Goal: Task Accomplishment & Management: Use online tool/utility

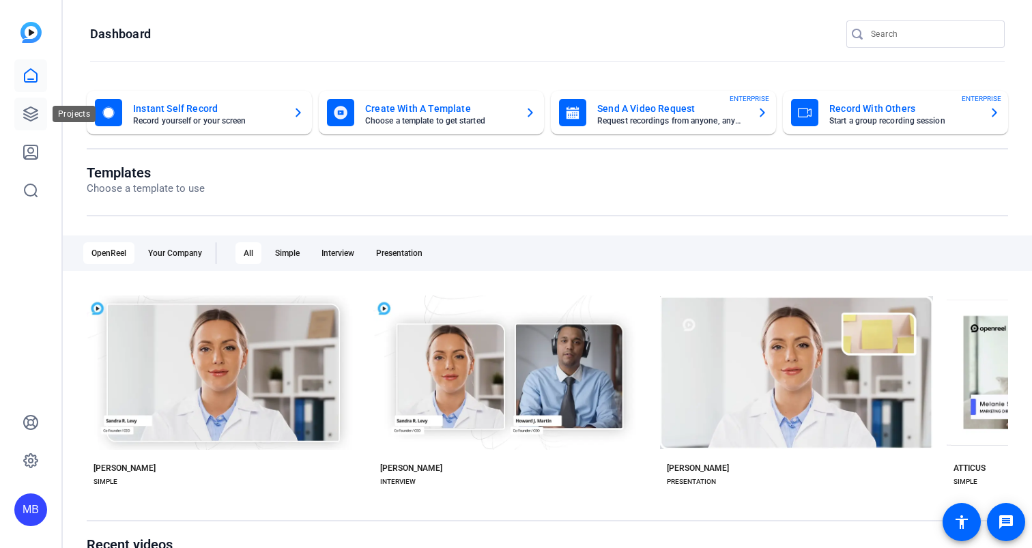
click at [29, 116] on icon at bounding box center [31, 114] width 14 height 14
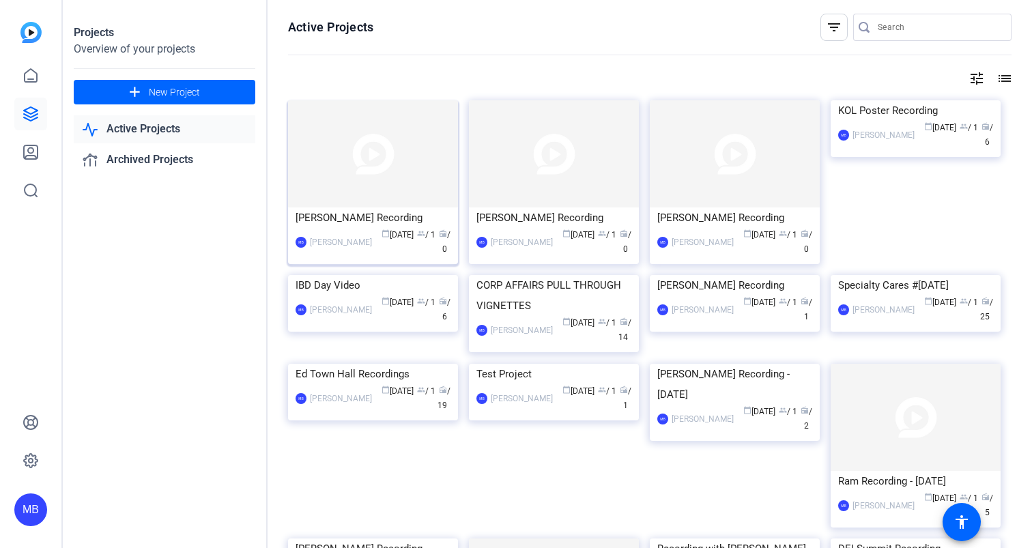
click at [342, 220] on div "[PERSON_NAME] Recording" at bounding box center [373, 218] width 155 height 20
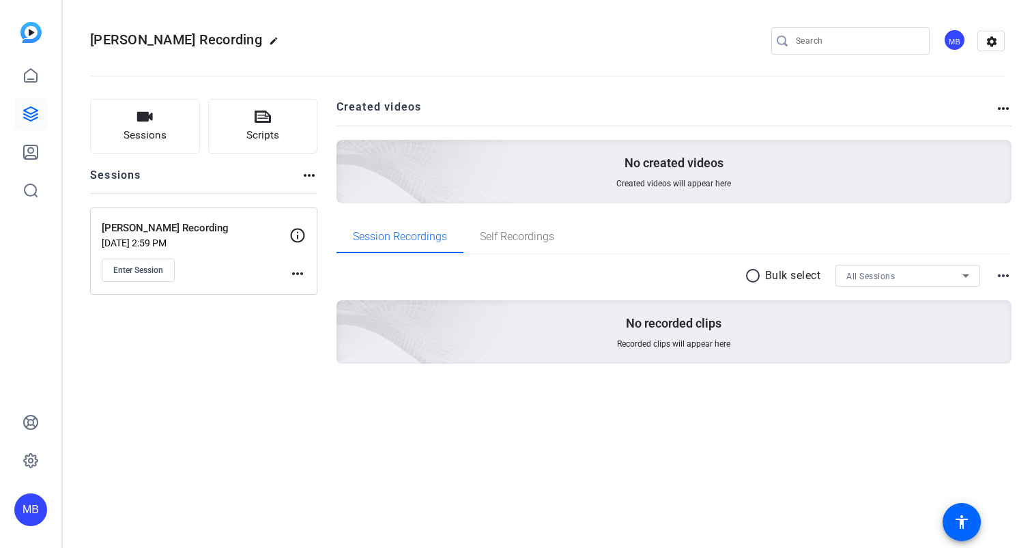
click at [293, 274] on mat-icon "more_horiz" at bounding box center [297, 274] width 16 height 16
click at [326, 292] on span "Edit Session" at bounding box center [331, 293] width 62 height 16
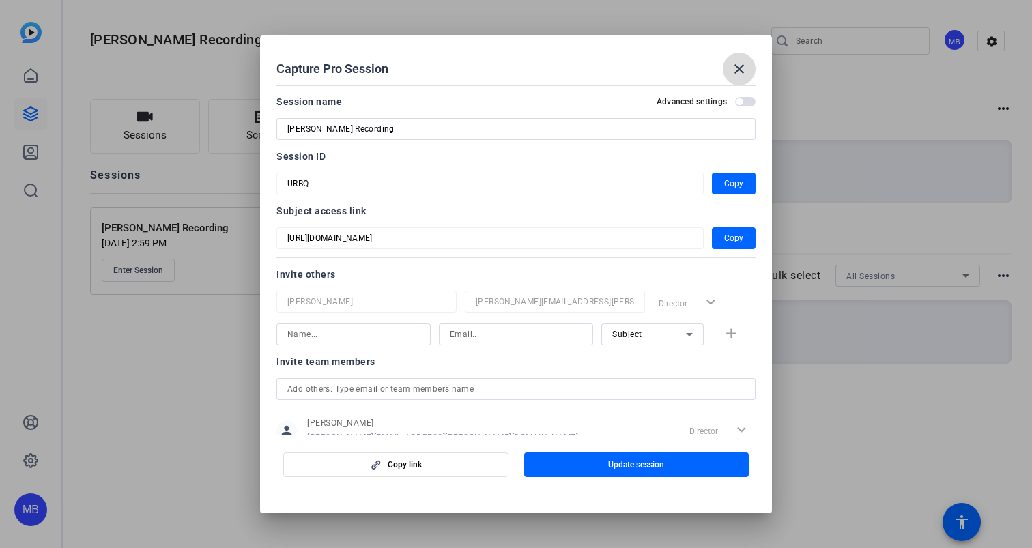
click at [741, 68] on mat-icon "close" at bounding box center [739, 69] width 16 height 16
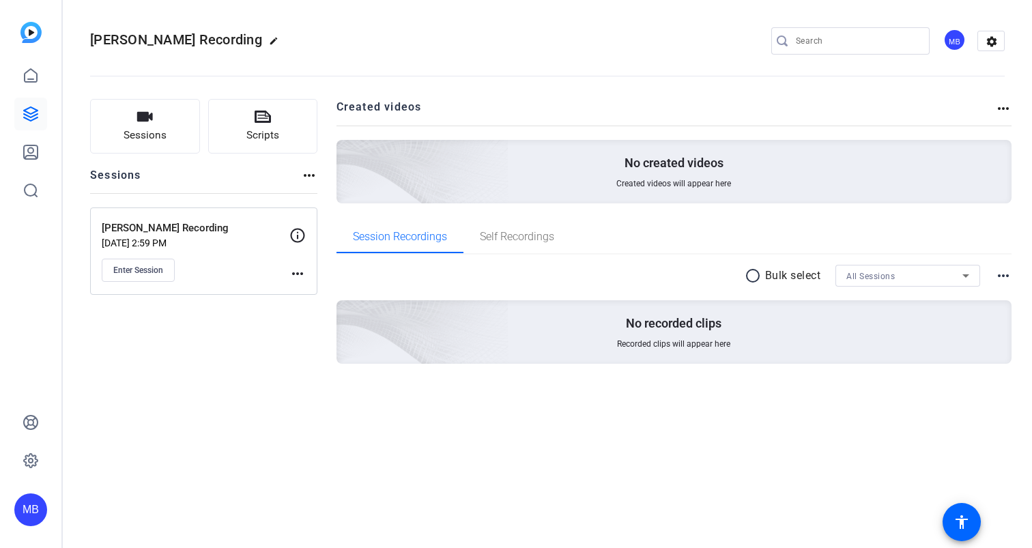
click at [176, 268] on div "Enter Session" at bounding box center [196, 270] width 188 height 23
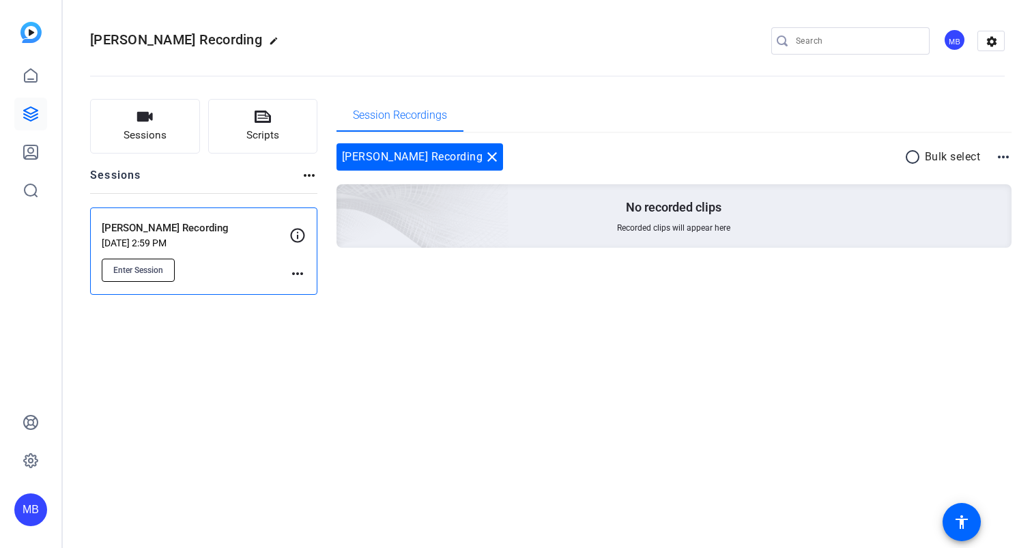
click at [141, 274] on span "Enter Session" at bounding box center [138, 270] width 50 height 11
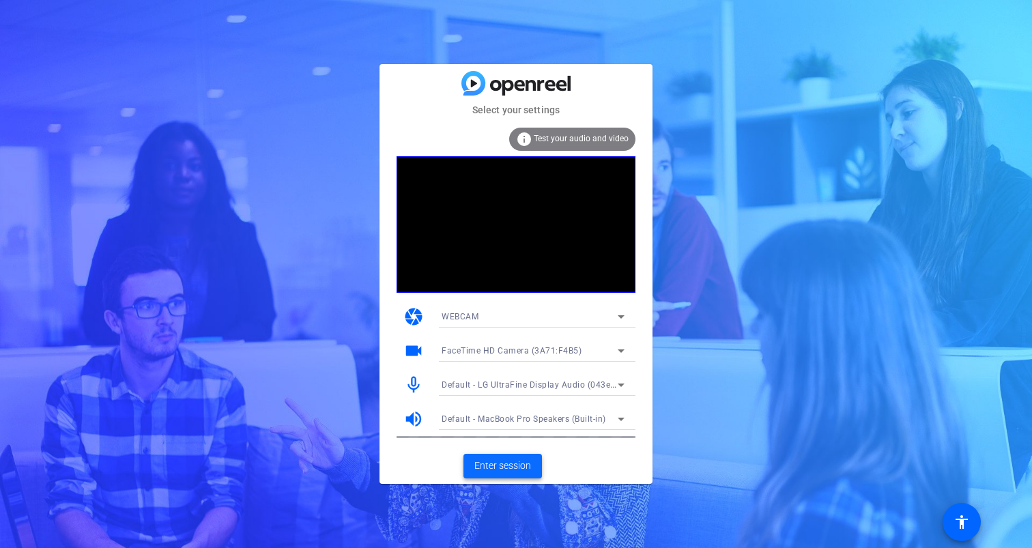
click at [504, 463] on span "Enter session" at bounding box center [503, 466] width 57 height 14
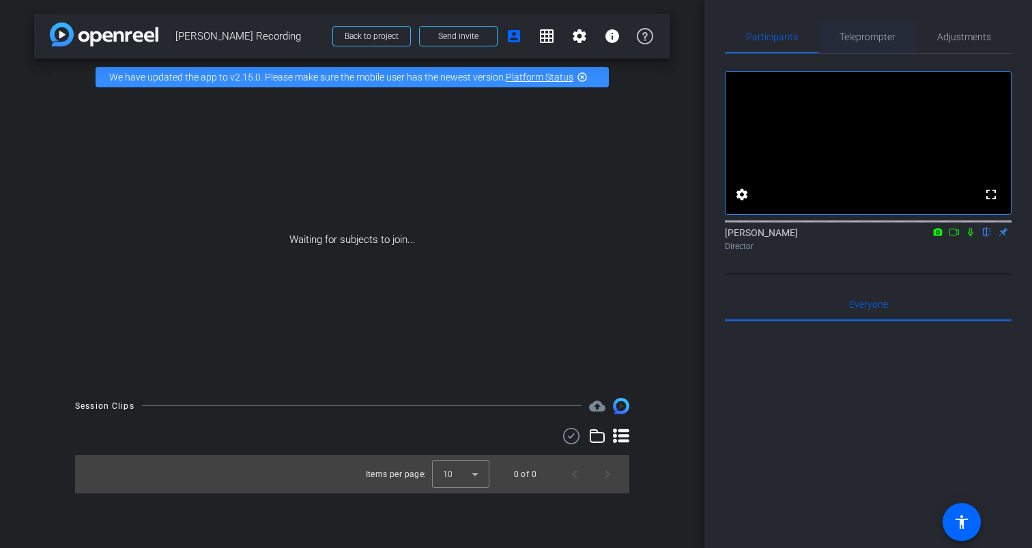
click at [882, 36] on span "Teleprompter" at bounding box center [868, 37] width 56 height 10
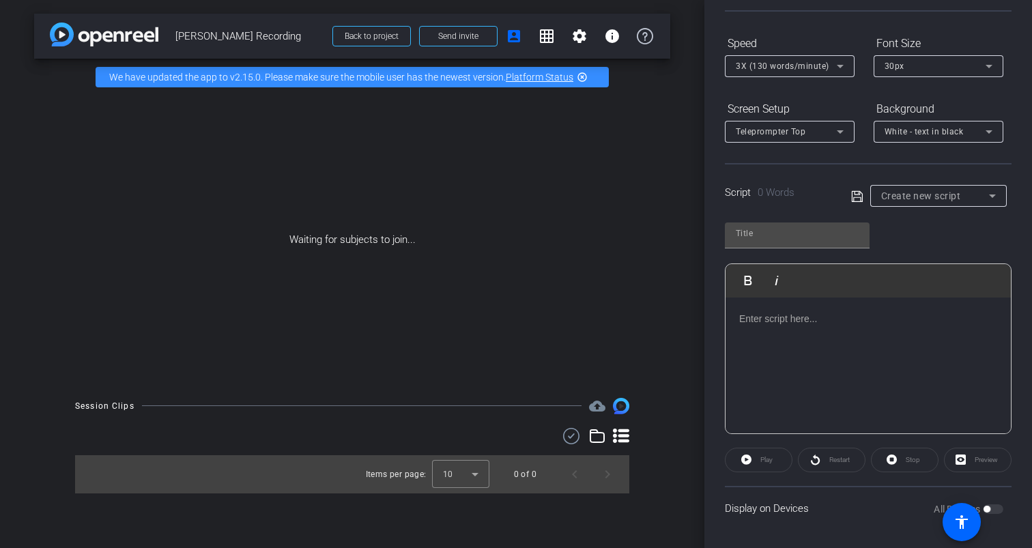
scroll to position [124, 0]
click at [780, 320] on p at bounding box center [868, 316] width 258 height 15
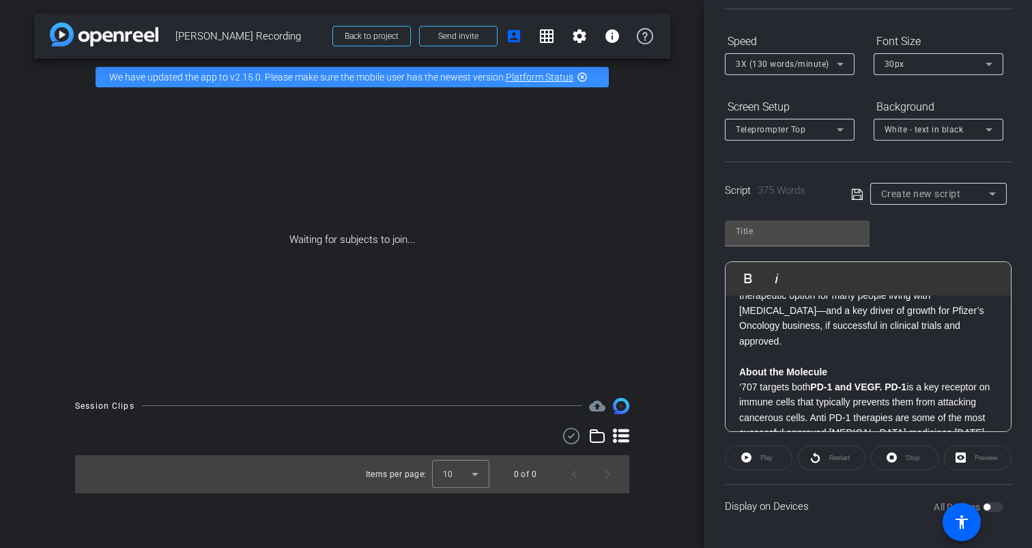
scroll to position [157, 0]
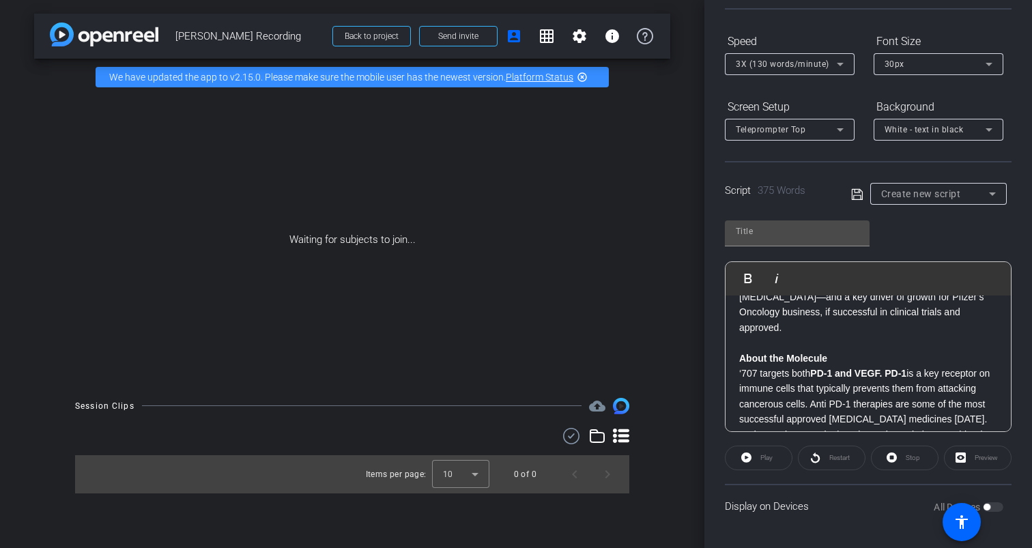
click at [840, 351] on p "About the Molecule" at bounding box center [868, 358] width 258 height 15
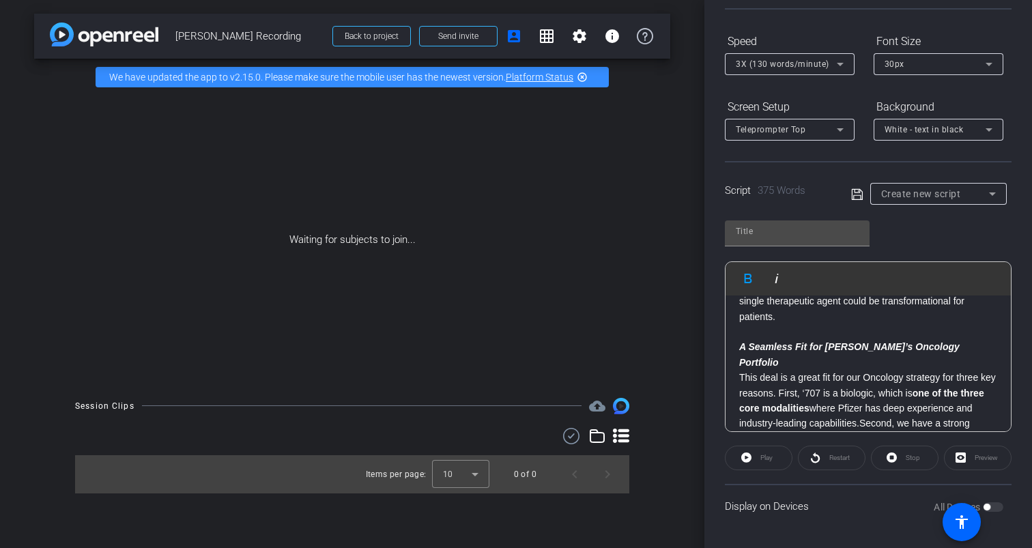
scroll to position [400, 0]
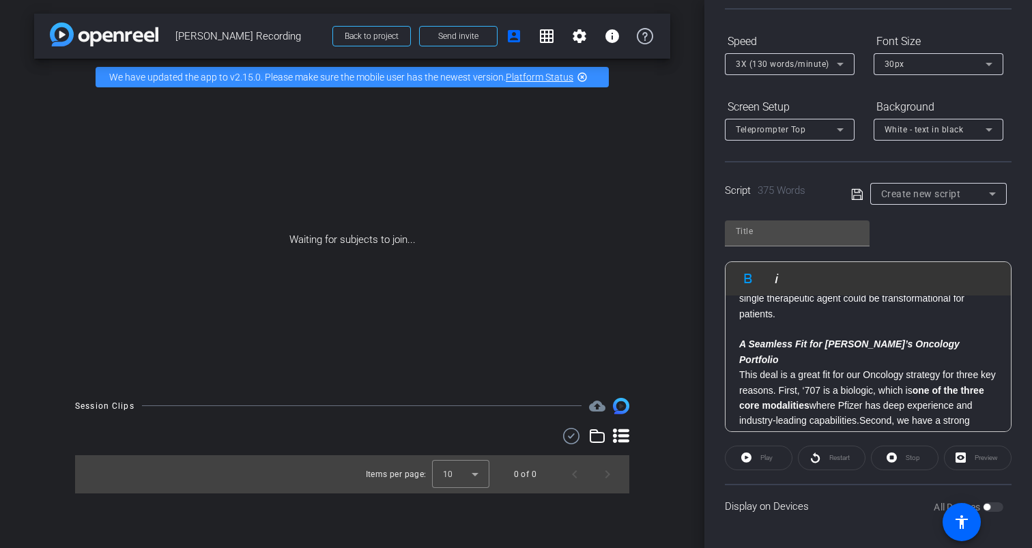
click at [956, 337] on p "A Seamless Fit for Pfizer’s Oncology Portfolio" at bounding box center [868, 352] width 258 height 31
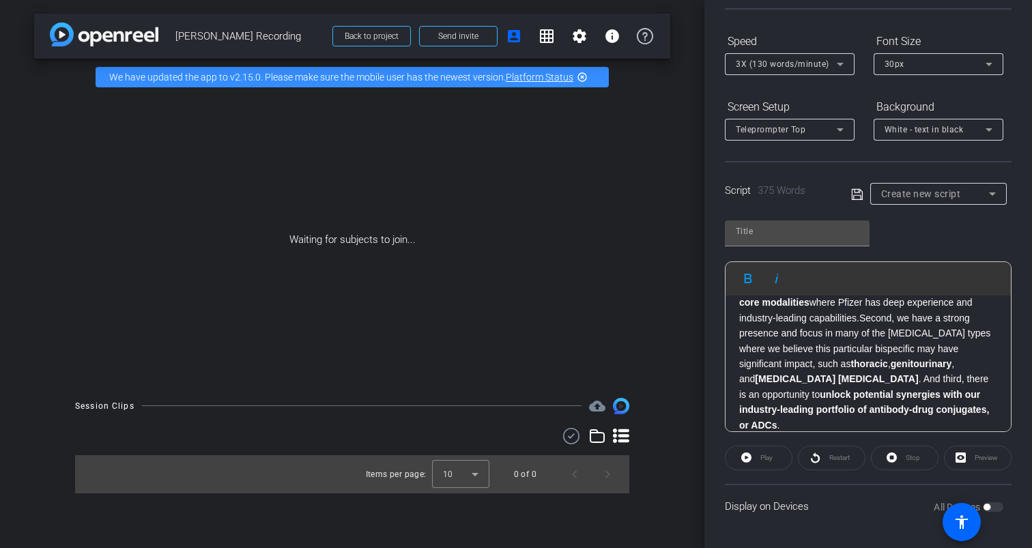
scroll to position [525, 0]
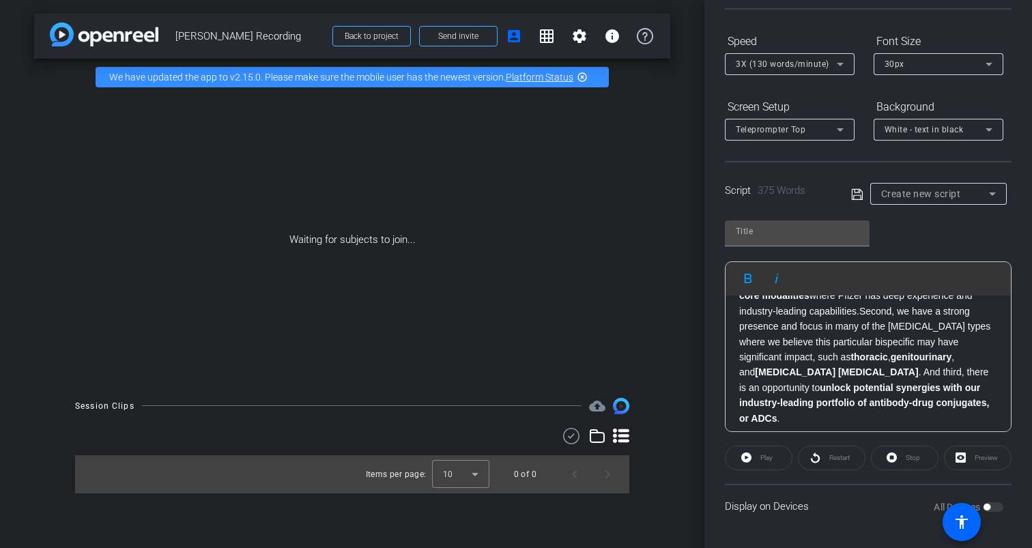
click at [812, 441] on p "What’s Next" at bounding box center [868, 448] width 258 height 15
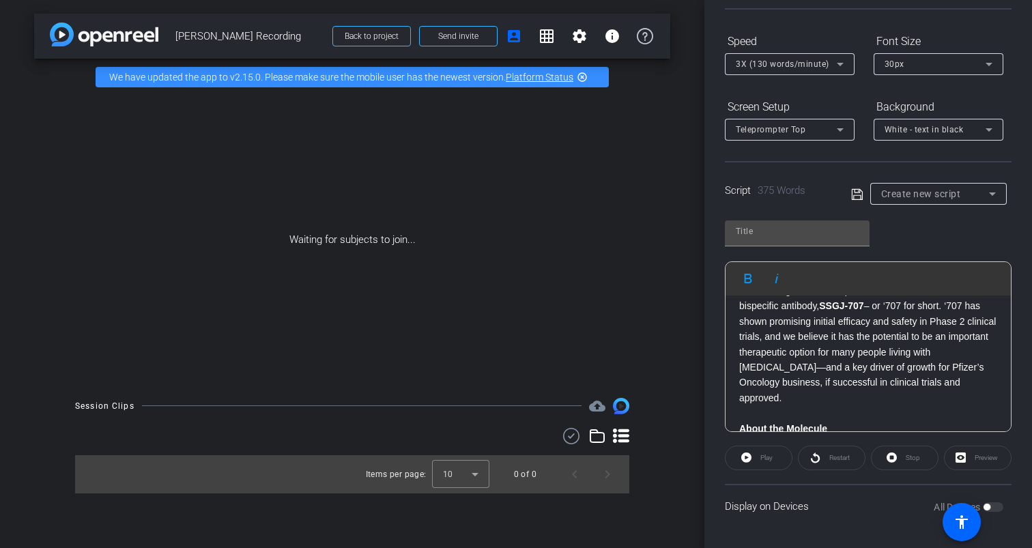
scroll to position [0, 0]
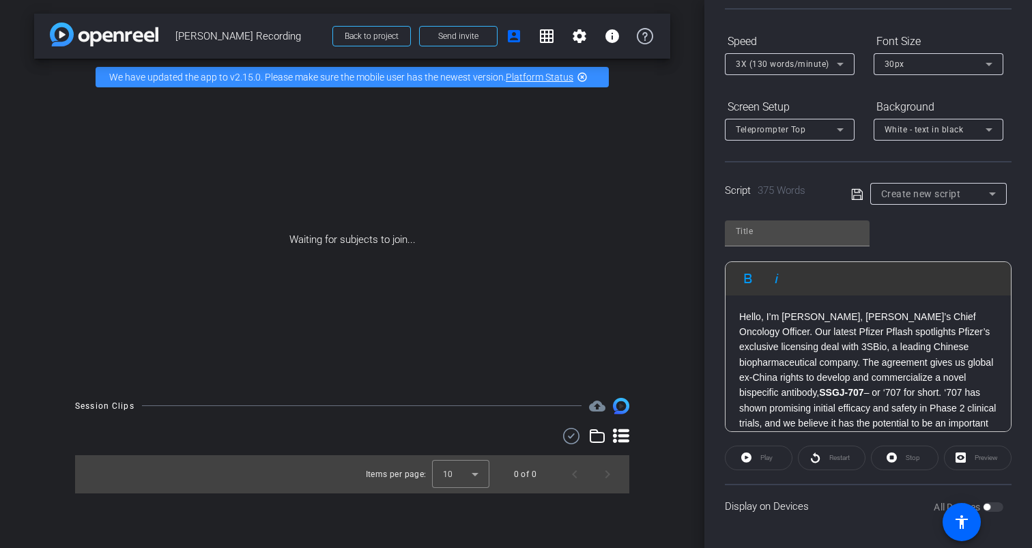
click at [960, 454] on div "Preview" at bounding box center [978, 458] width 68 height 25
click at [959, 454] on div "Preview" at bounding box center [978, 458] width 68 height 25
click at [747, 457] on div "Play" at bounding box center [759, 458] width 68 height 25
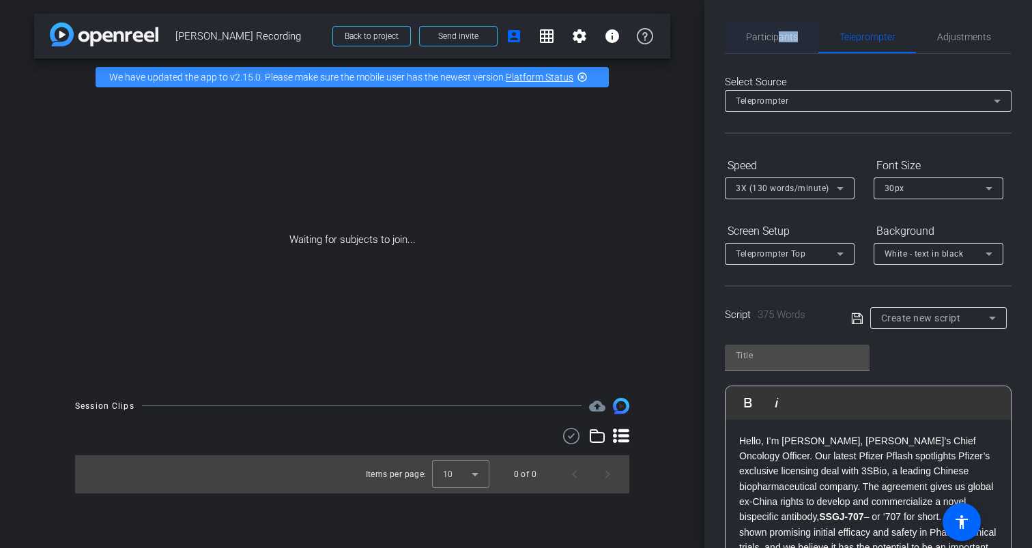
click at [776, 42] on span "Participants" at bounding box center [772, 36] width 52 height 33
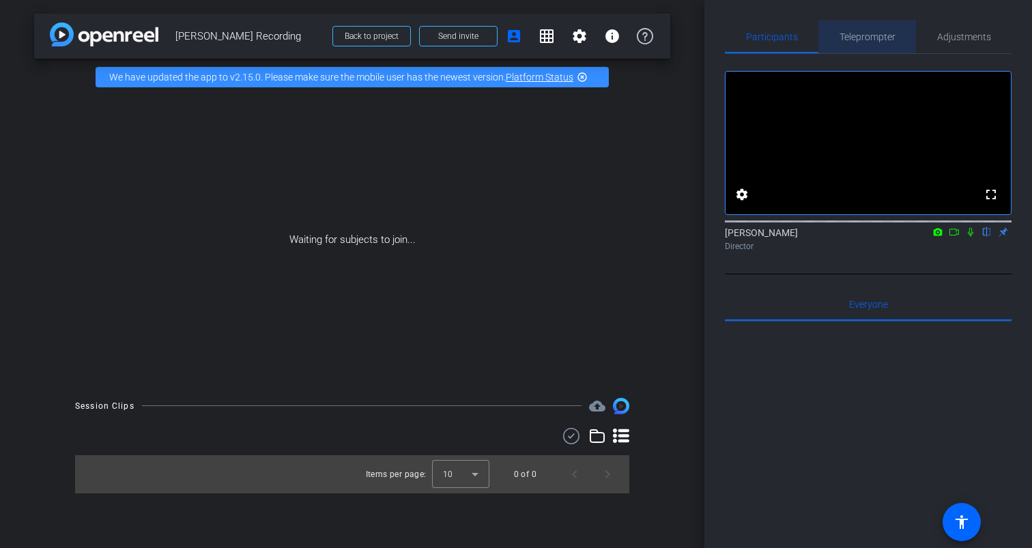
click at [880, 42] on span "Teleprompter" at bounding box center [868, 37] width 56 height 10
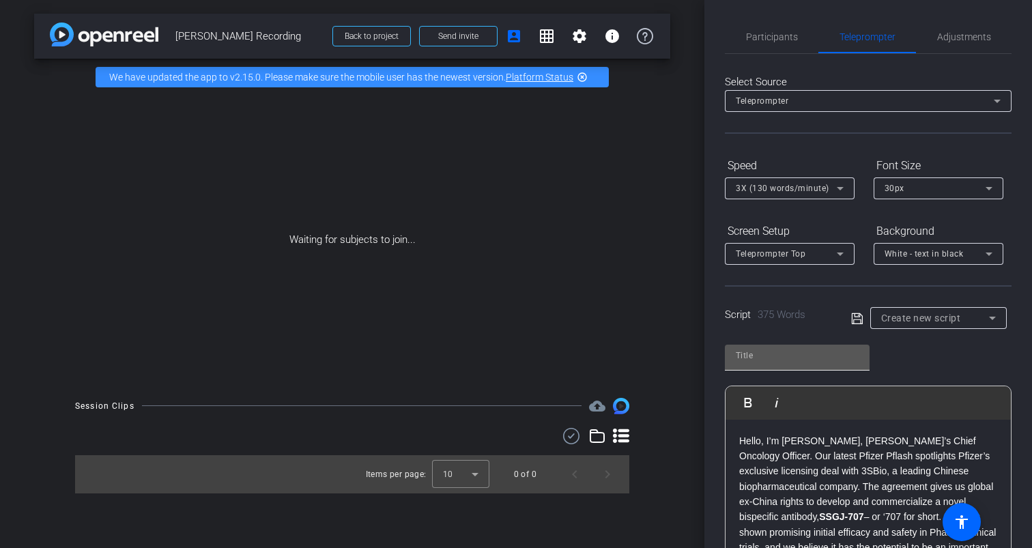
click at [788, 352] on input "text" at bounding box center [797, 356] width 123 height 16
type input "Jeff Legos Script"
click at [864, 318] on span at bounding box center [860, 318] width 19 height 12
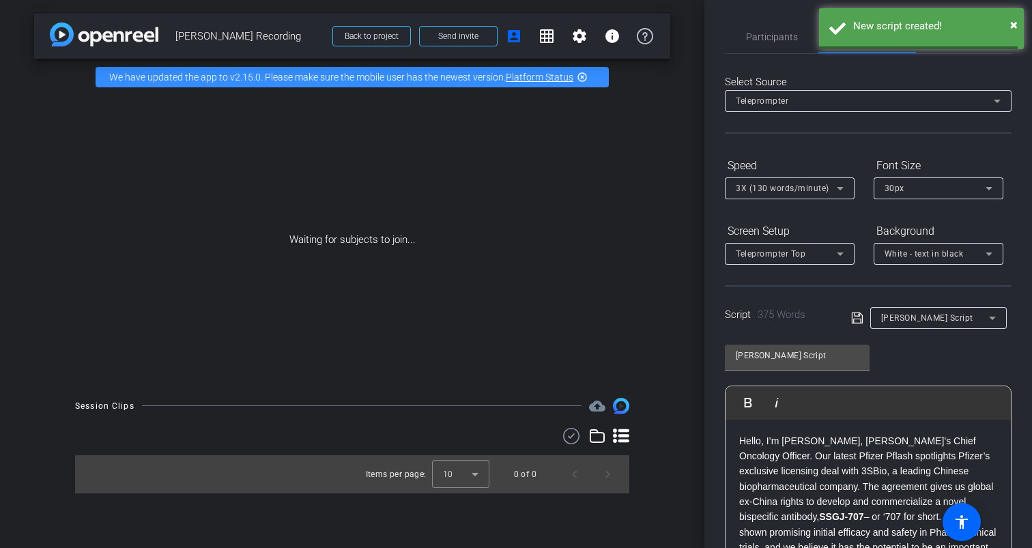
click at [854, 320] on icon at bounding box center [857, 318] width 12 height 16
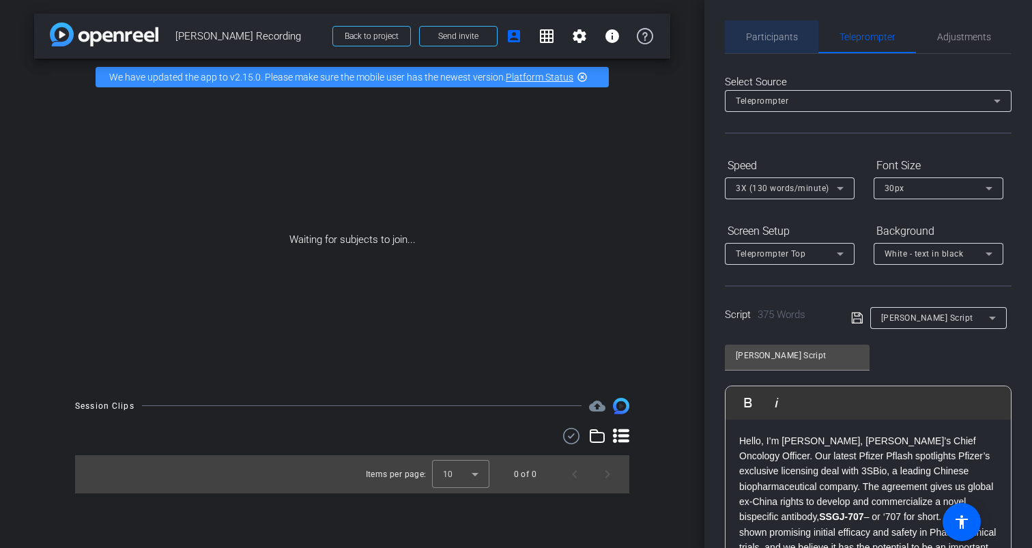
click at [775, 32] on span "Participants" at bounding box center [772, 37] width 52 height 10
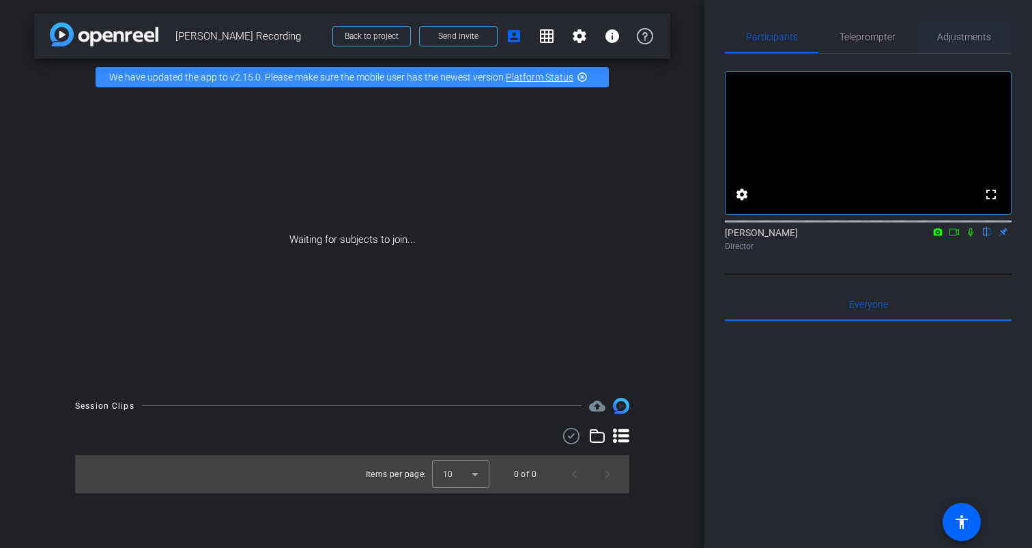
click at [981, 28] on span "Adjustments" at bounding box center [964, 36] width 54 height 33
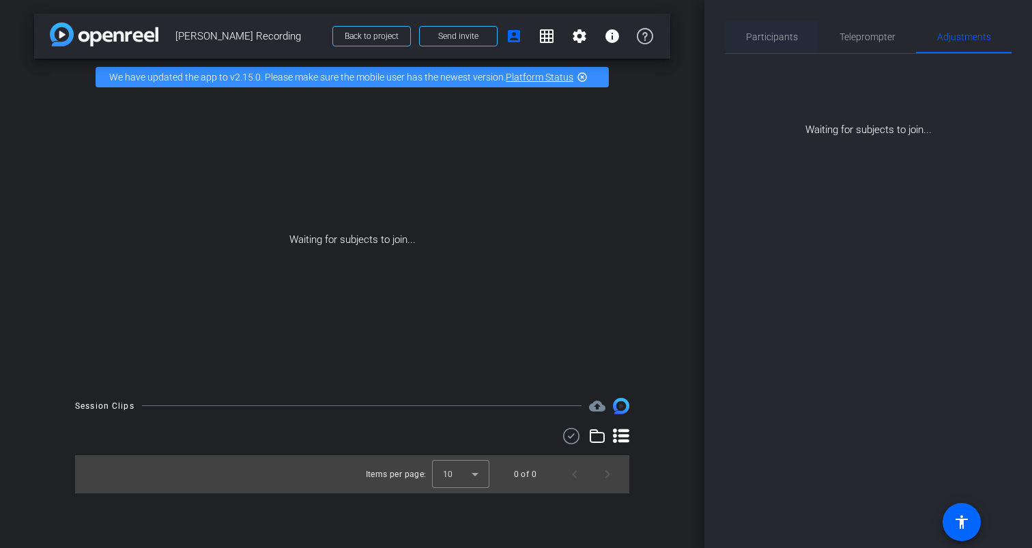
click at [776, 36] on span "Participants" at bounding box center [772, 37] width 52 height 10
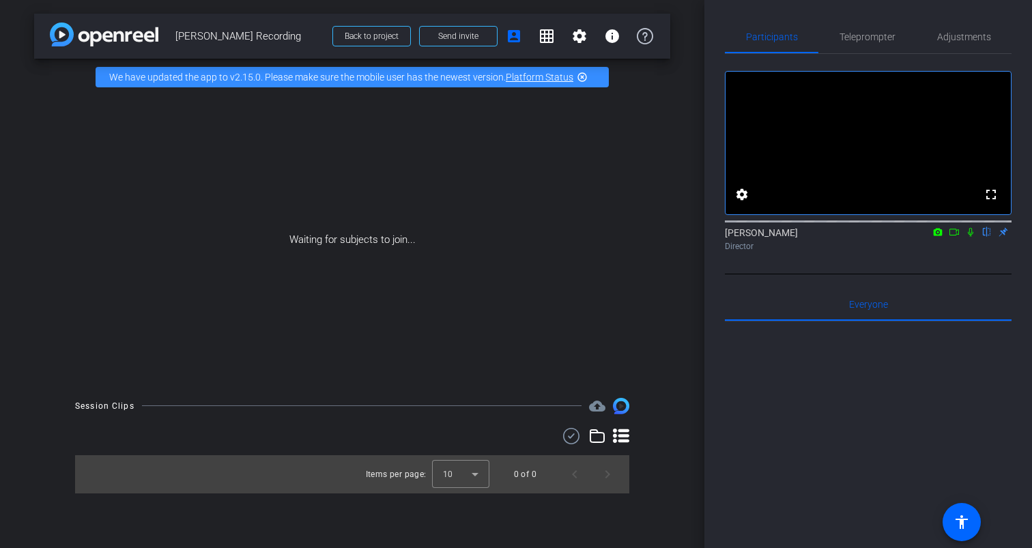
click at [957, 237] on icon at bounding box center [954, 232] width 11 height 10
click at [971, 237] on icon at bounding box center [970, 232] width 11 height 10
click at [865, 34] on span "Teleprompter" at bounding box center [868, 37] width 56 height 10
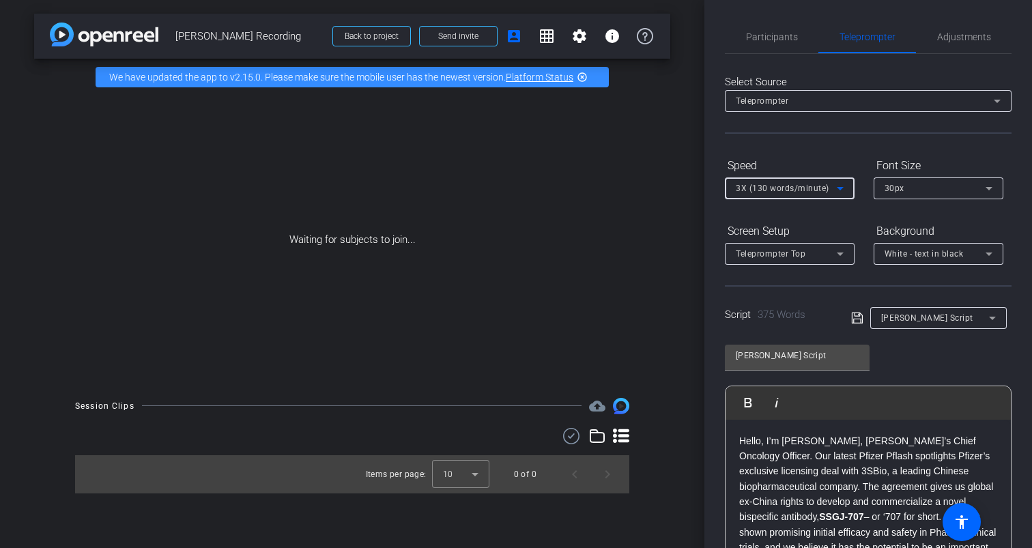
click at [835, 186] on icon at bounding box center [840, 188] width 16 height 16
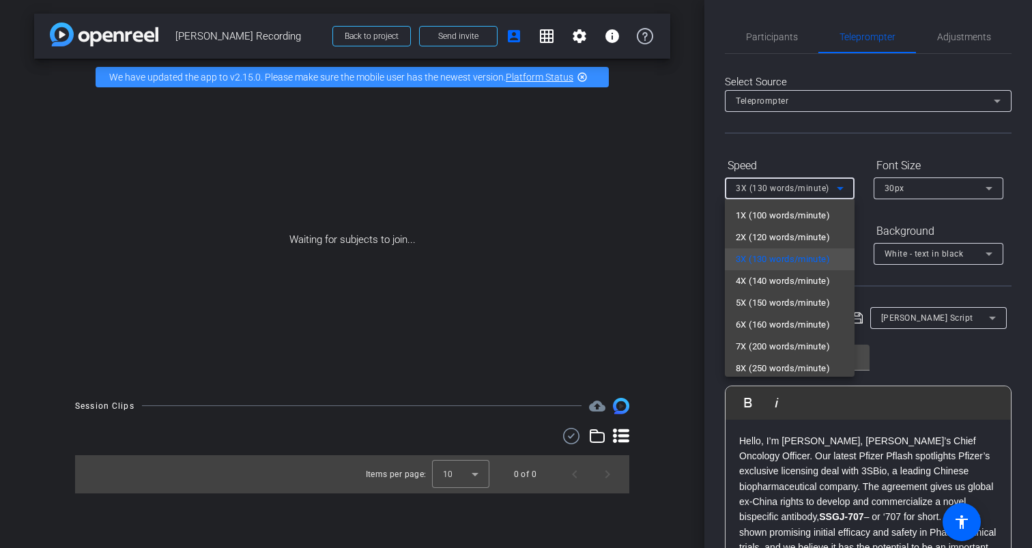
click at [713, 209] on div at bounding box center [516, 274] width 1032 height 548
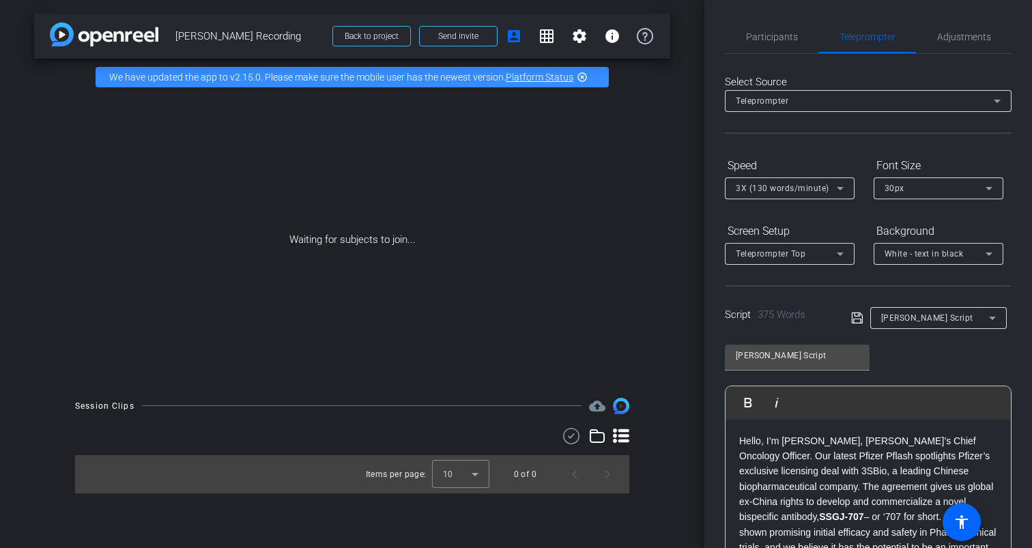
click at [838, 190] on icon at bounding box center [840, 188] width 16 height 16
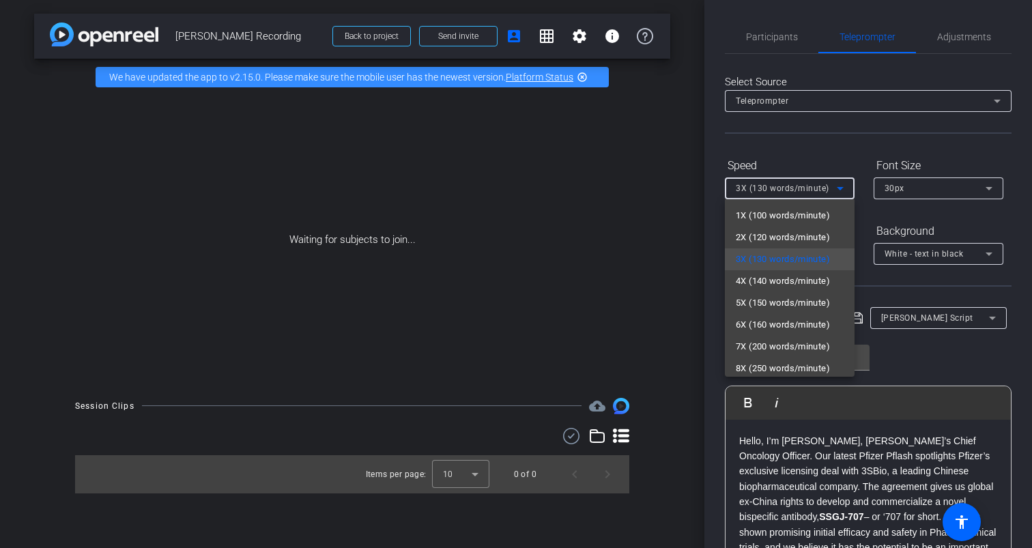
click at [715, 236] on div at bounding box center [516, 274] width 1032 height 548
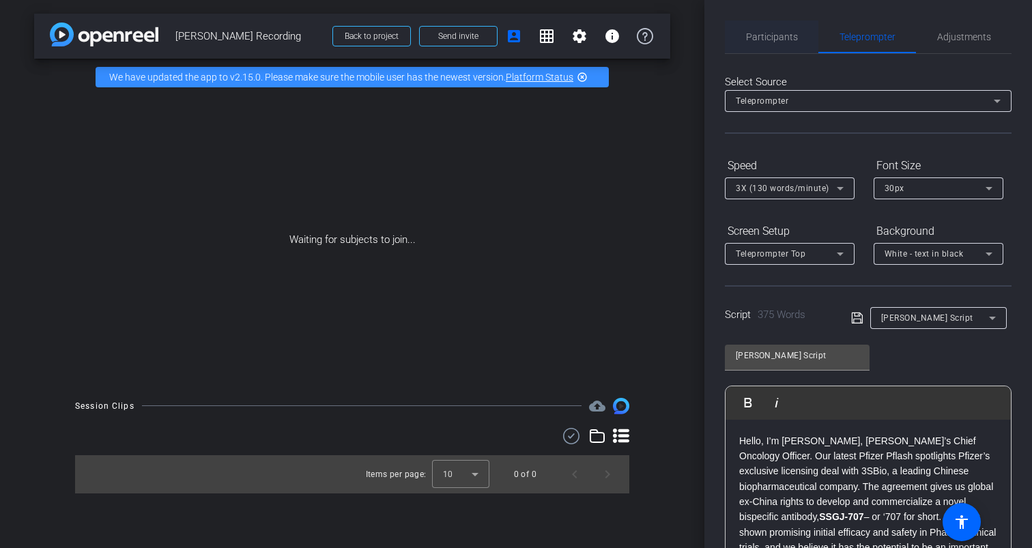
click at [776, 40] on span "Participants" at bounding box center [772, 37] width 52 height 10
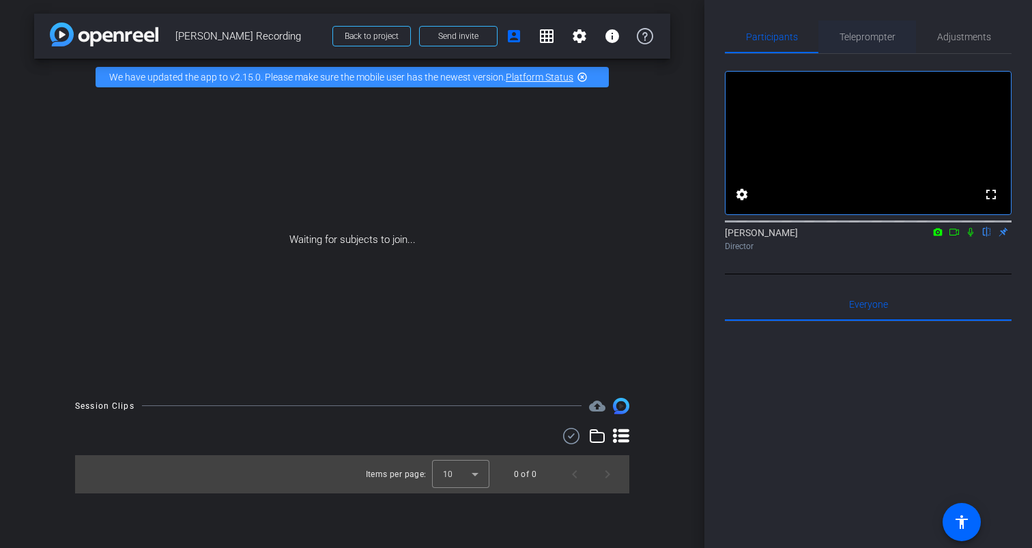
click at [842, 38] on span "Teleprompter" at bounding box center [868, 37] width 56 height 10
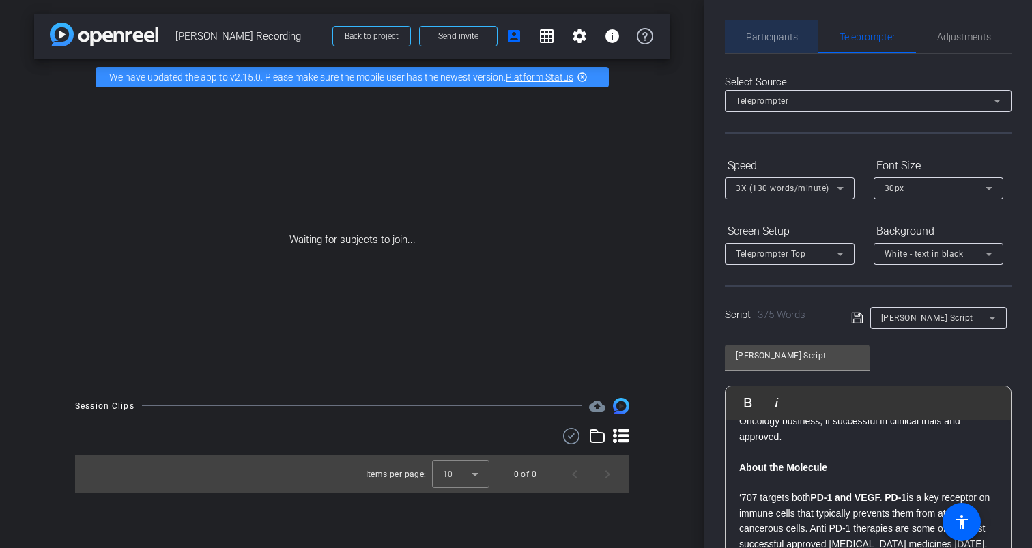
click at [767, 36] on span "Participants" at bounding box center [772, 37] width 52 height 10
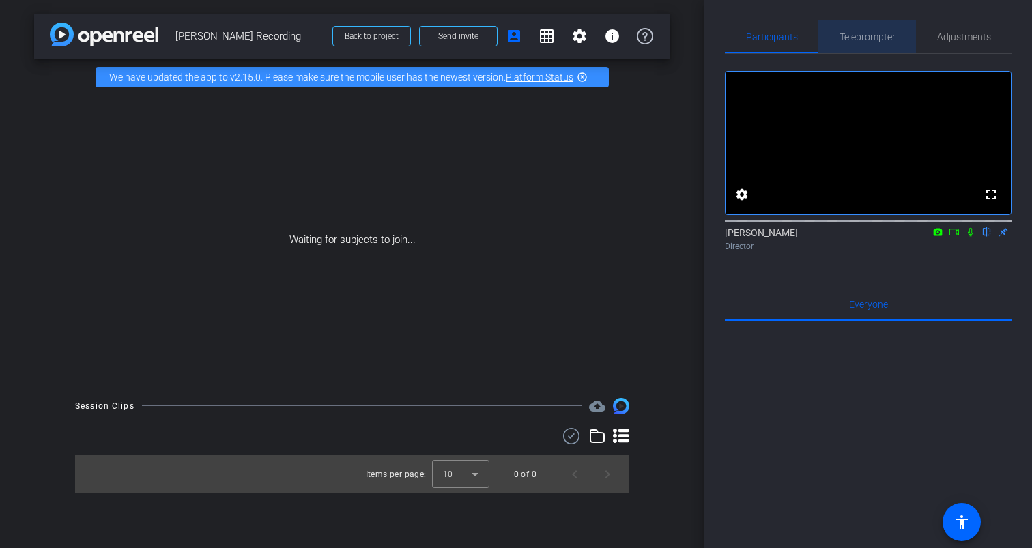
click at [868, 41] on span "Teleprompter" at bounding box center [868, 37] width 56 height 10
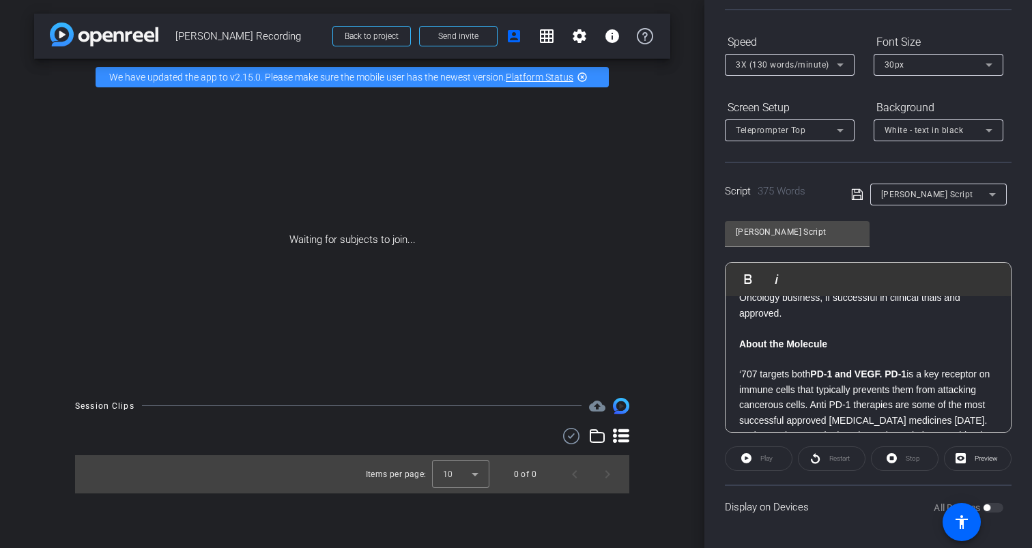
scroll to position [124, 0]
click at [997, 507] on div "All Devices" at bounding box center [969, 507] width 70 height 14
click at [990, 510] on div "All Devices" at bounding box center [969, 507] width 70 height 14
click at [771, 506] on div "Display on Devices All Devices" at bounding box center [868, 506] width 287 height 44
click at [993, 507] on div "All Devices" at bounding box center [969, 507] width 70 height 14
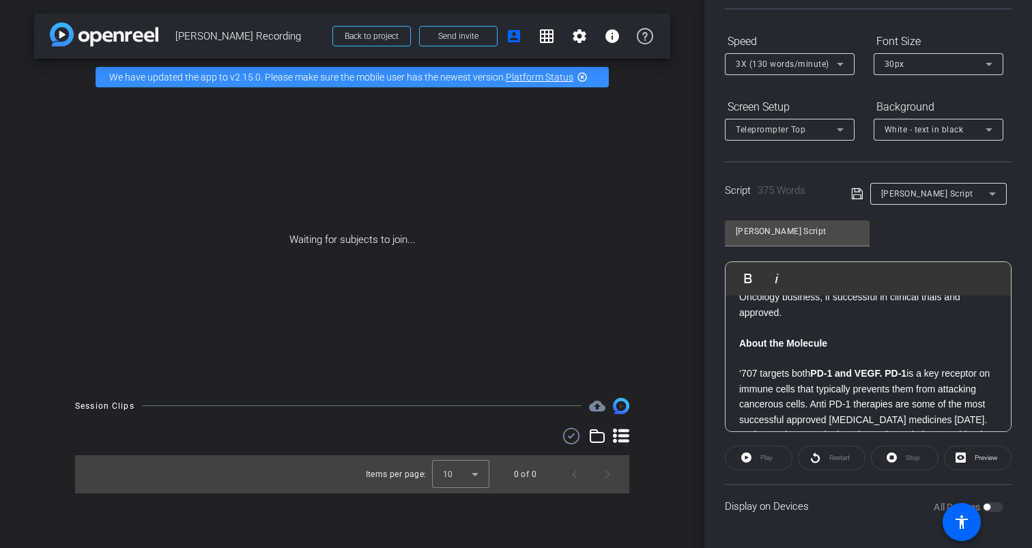
click at [712, 311] on div "Participants Teleprompter Adjustments settings Matthew Bardugone flip Director …" at bounding box center [869, 274] width 328 height 548
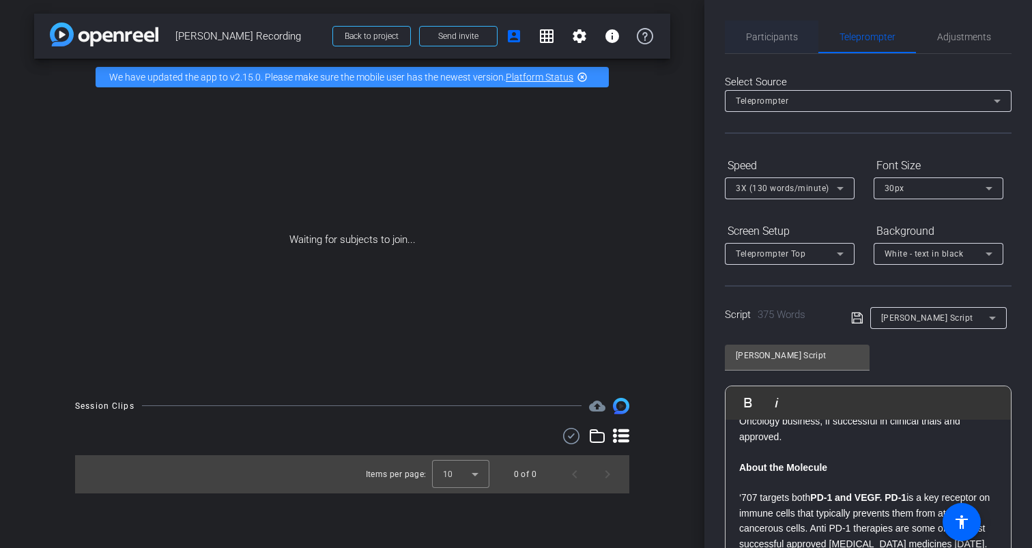
click at [776, 44] on span "Participants" at bounding box center [772, 36] width 52 height 33
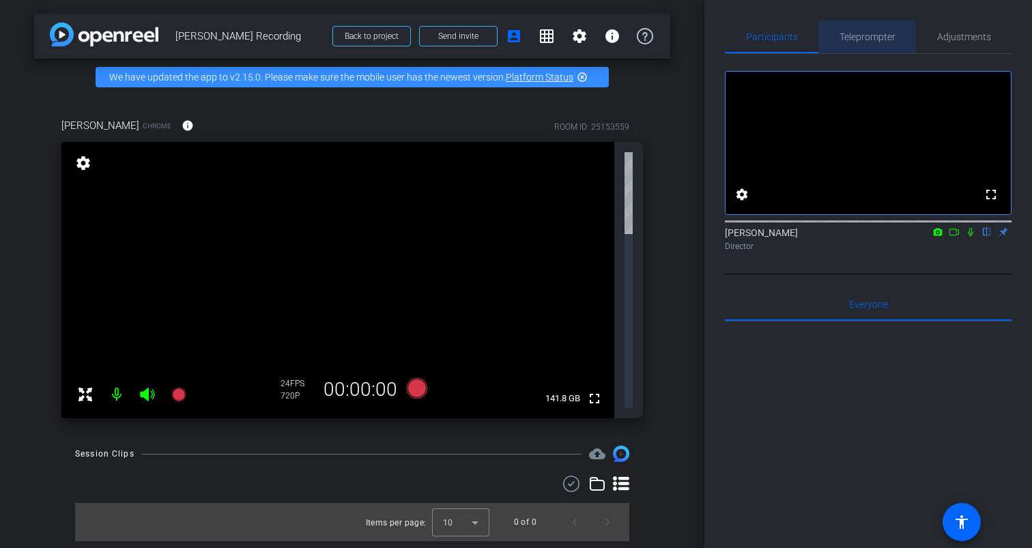
click at [864, 38] on span "Teleprompter" at bounding box center [868, 37] width 56 height 10
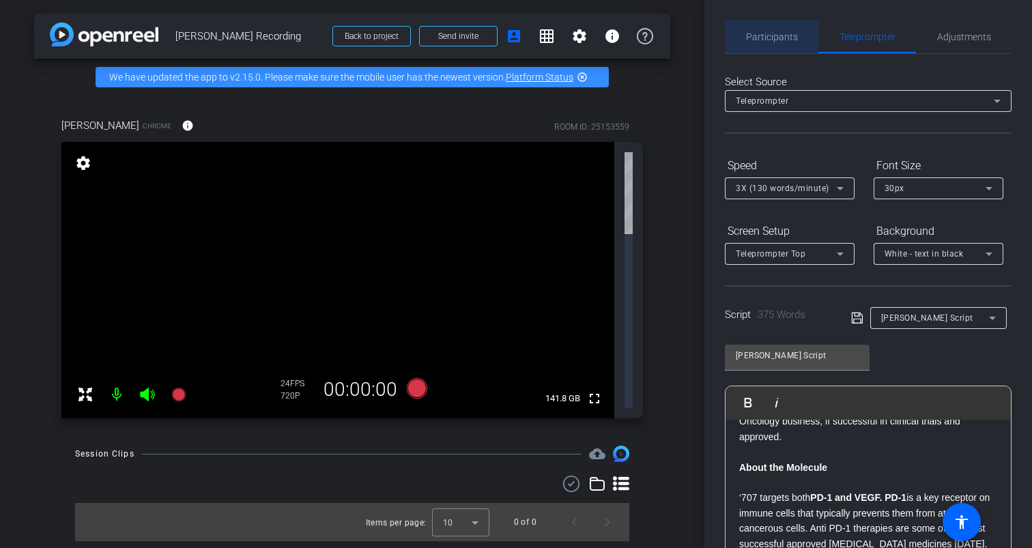
click at [795, 42] on span "Participants" at bounding box center [772, 37] width 52 height 10
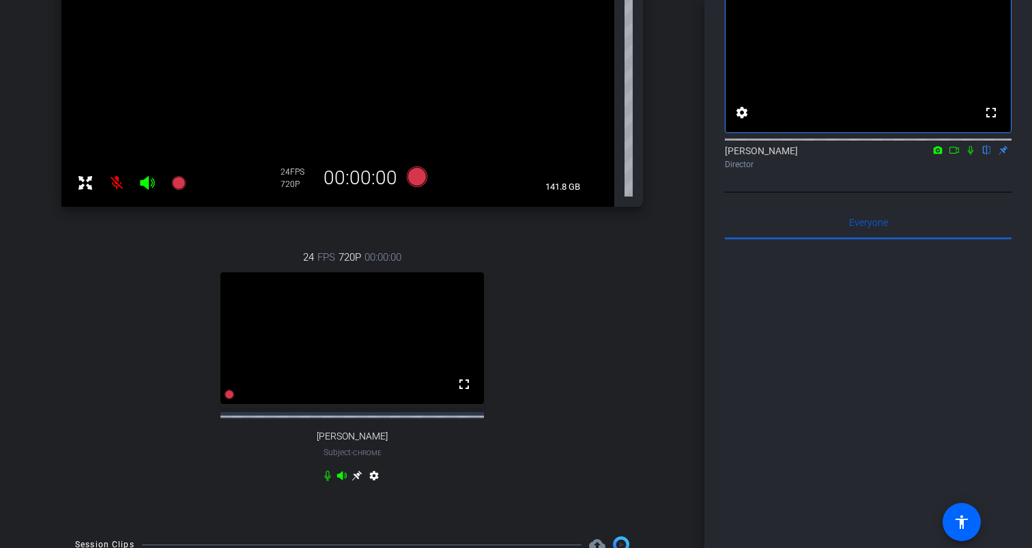
scroll to position [408, 0]
click at [356, 480] on icon at bounding box center [357, 475] width 10 height 10
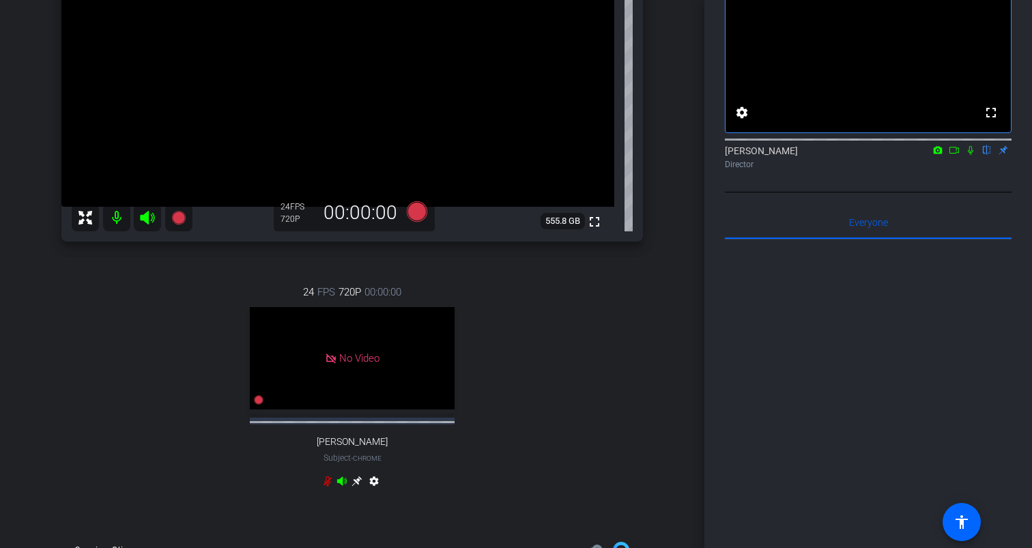
scroll to position [214, 0]
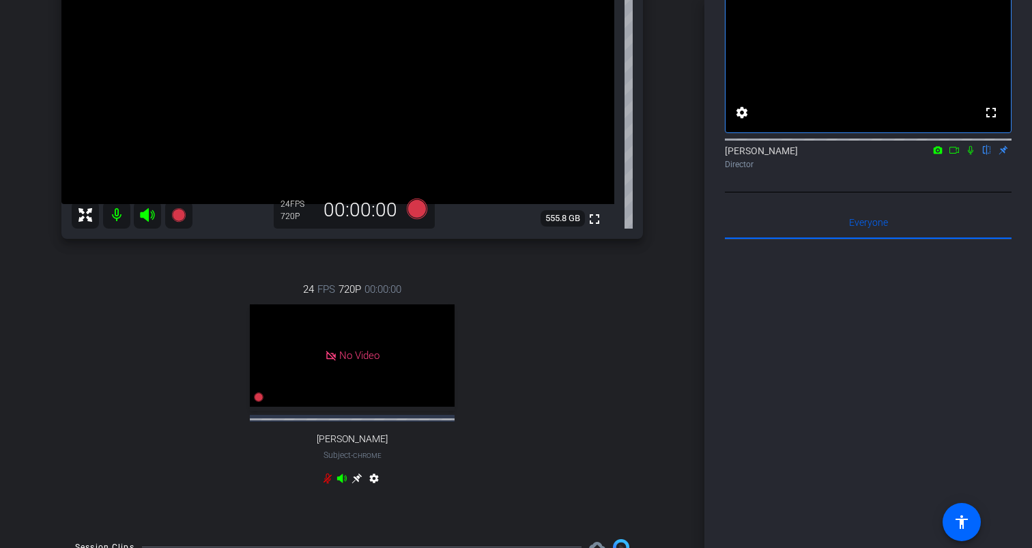
click at [328, 479] on icon at bounding box center [328, 478] width 8 height 10
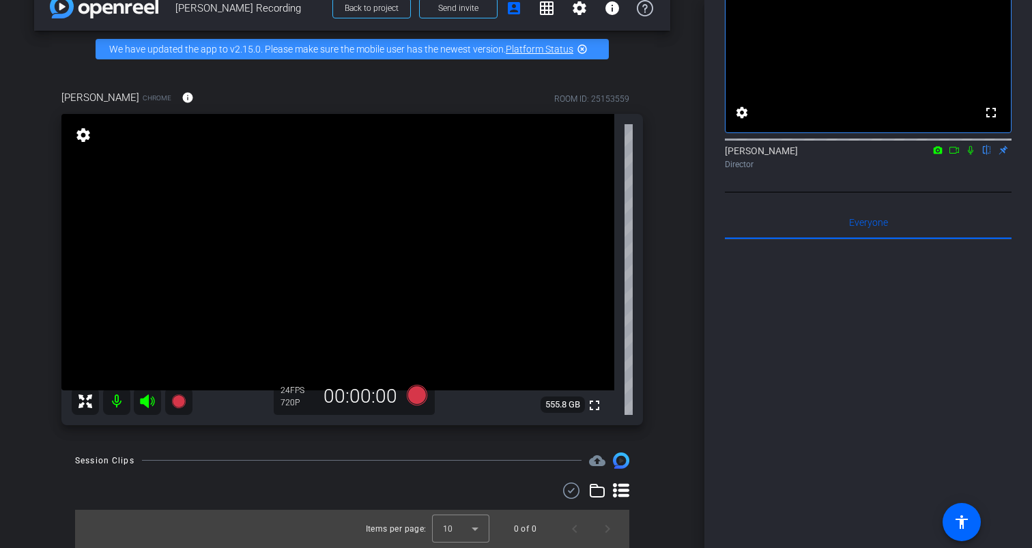
scroll to position [0, 0]
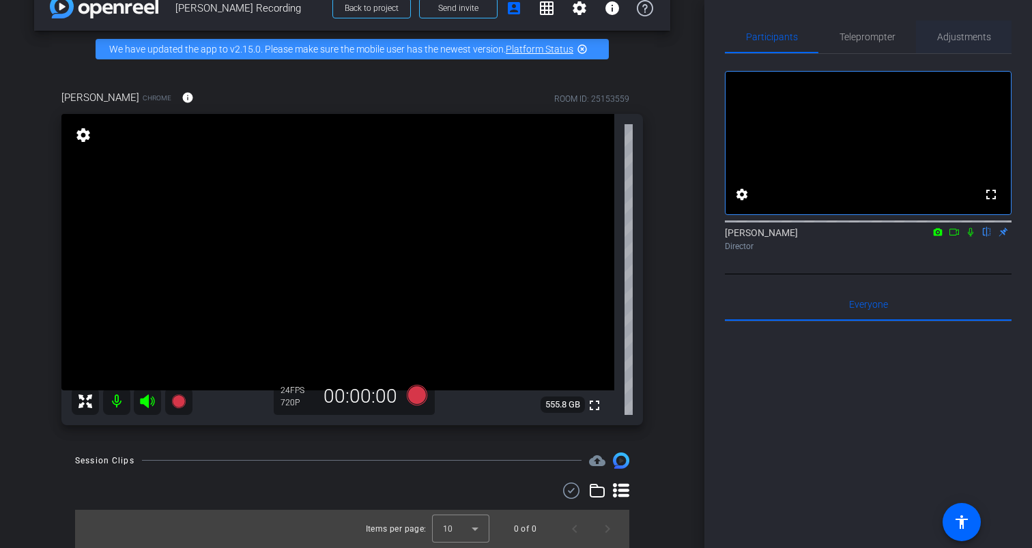
click at [965, 38] on span "Adjustments" at bounding box center [964, 37] width 54 height 10
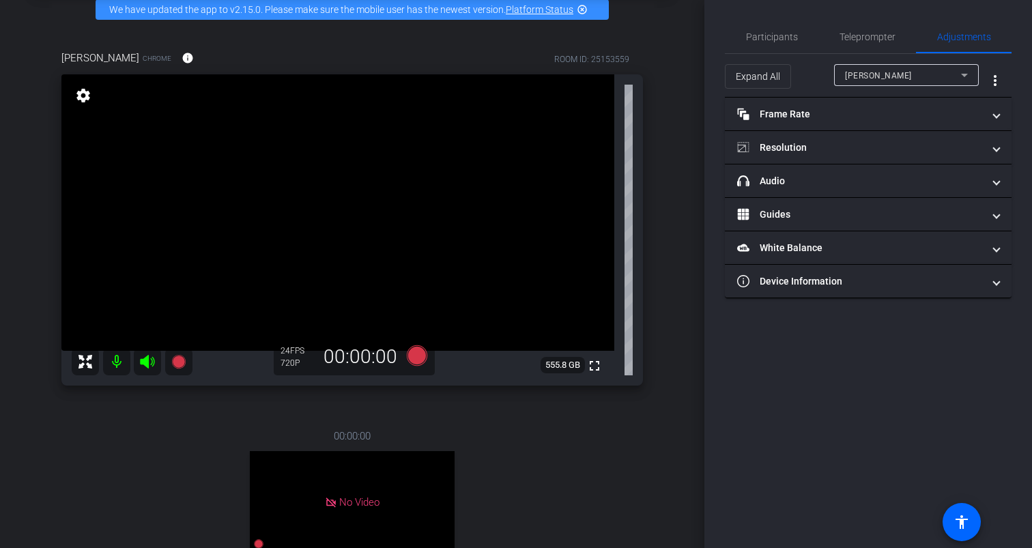
scroll to position [79, 0]
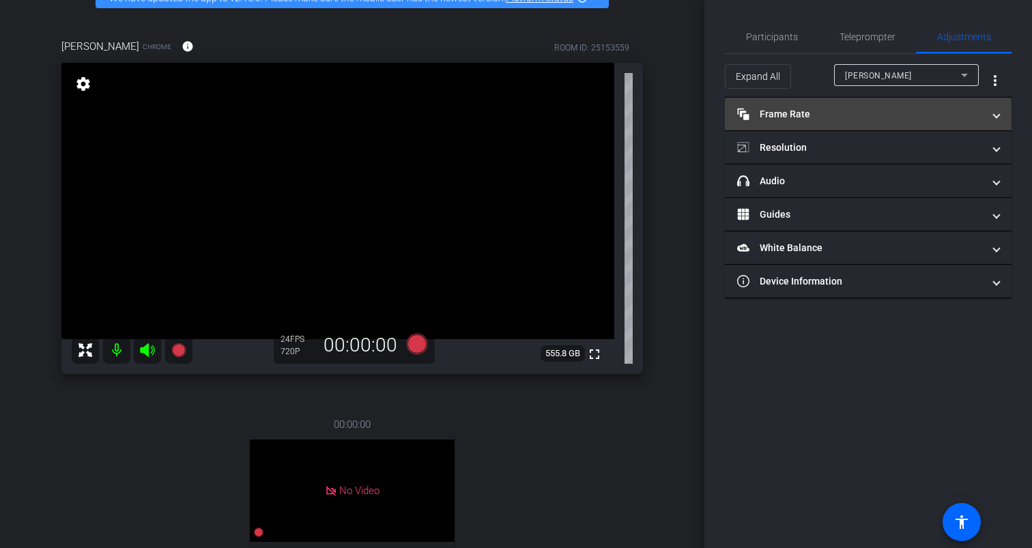
click at [818, 110] on mat-panel-title "Frame Rate Frame Rate" at bounding box center [860, 114] width 246 height 14
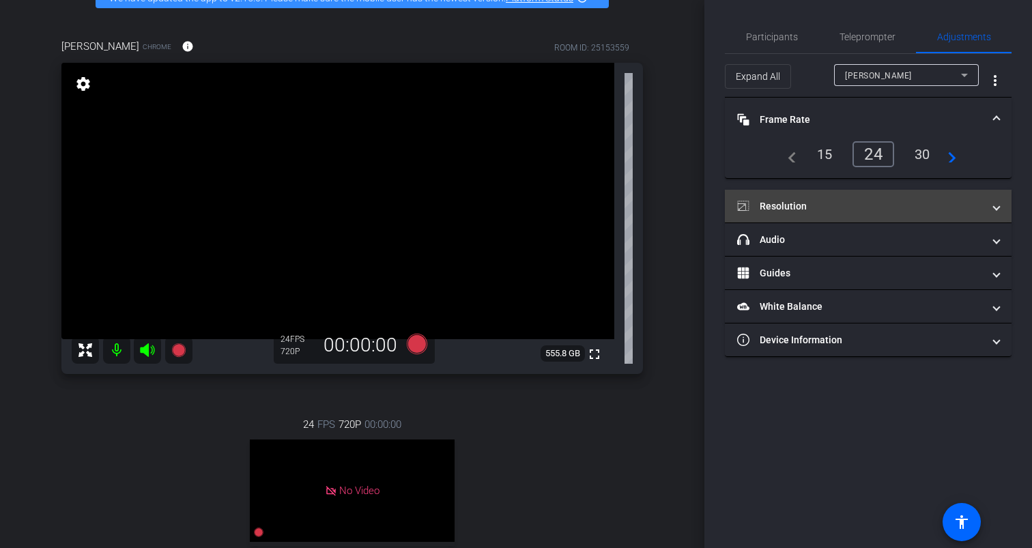
click at [820, 199] on mat-panel-title "Resolution" at bounding box center [860, 206] width 246 height 14
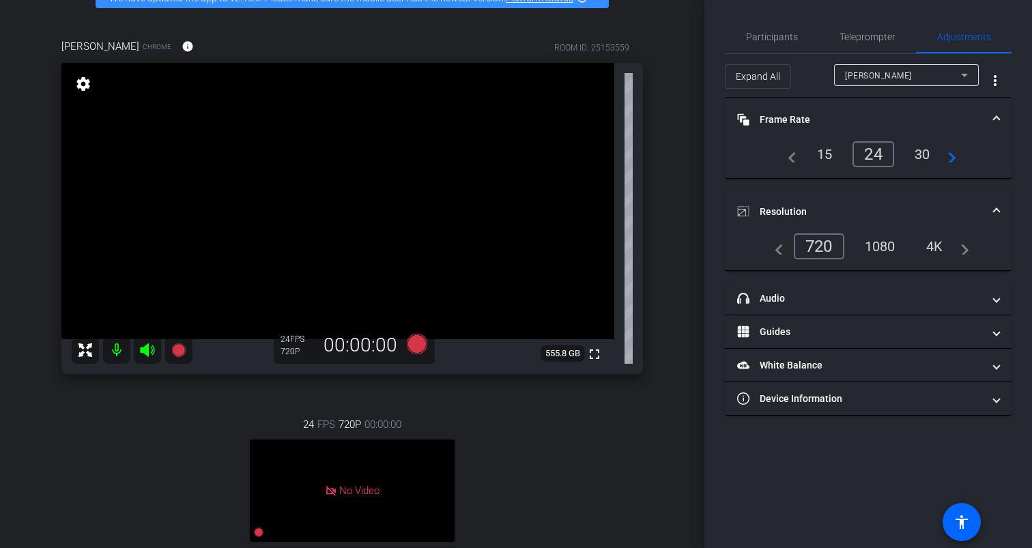
click at [888, 246] on div "1080" at bounding box center [880, 246] width 51 height 23
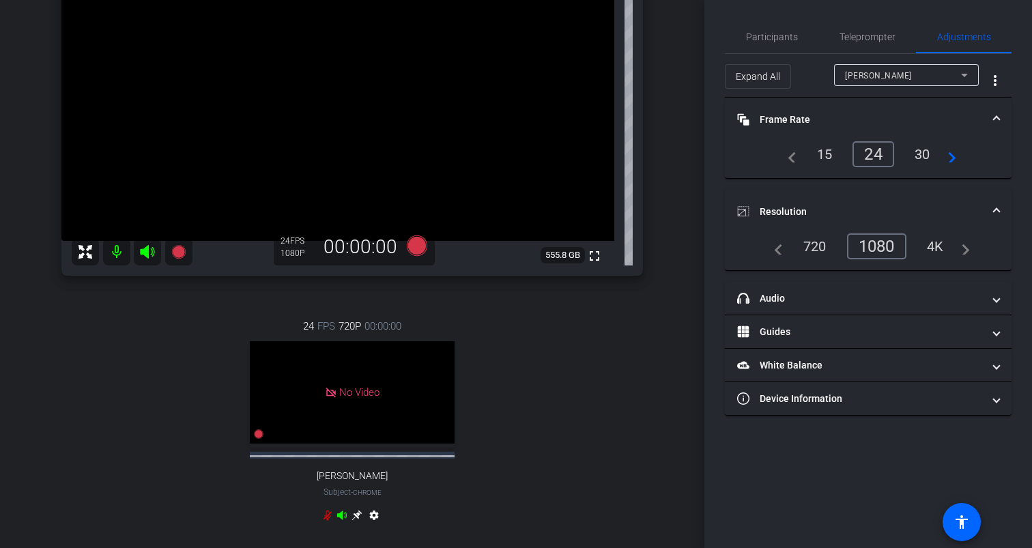
scroll to position [176, 0]
click at [330, 516] on icon at bounding box center [328, 516] width 8 height 10
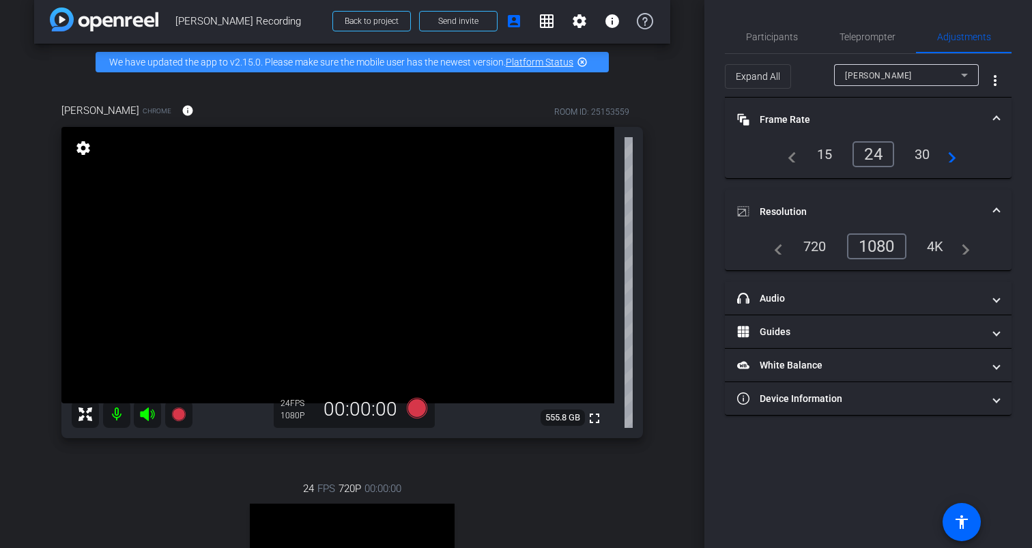
scroll to position [41, 0]
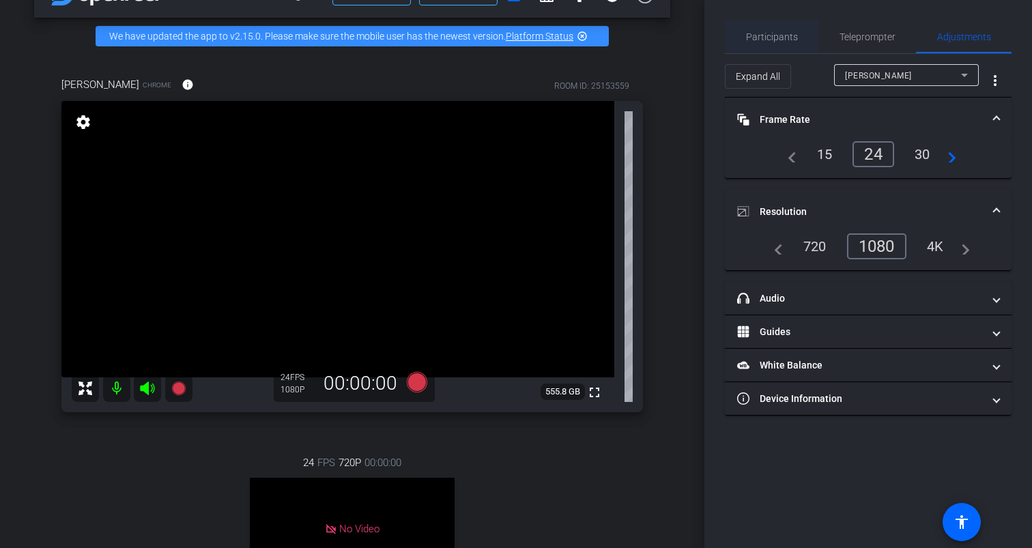
click at [774, 33] on span "Participants" at bounding box center [772, 37] width 52 height 10
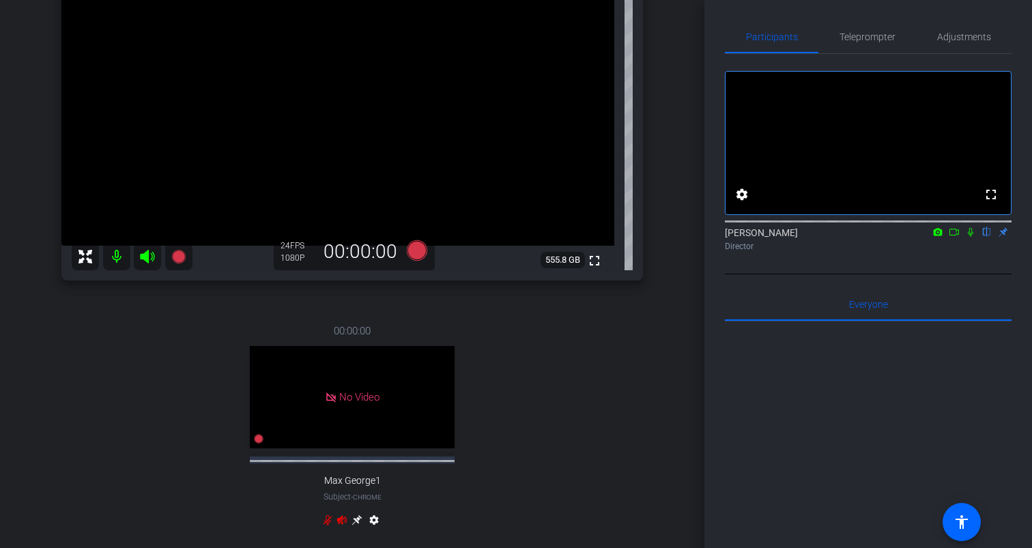
scroll to position [175, 0]
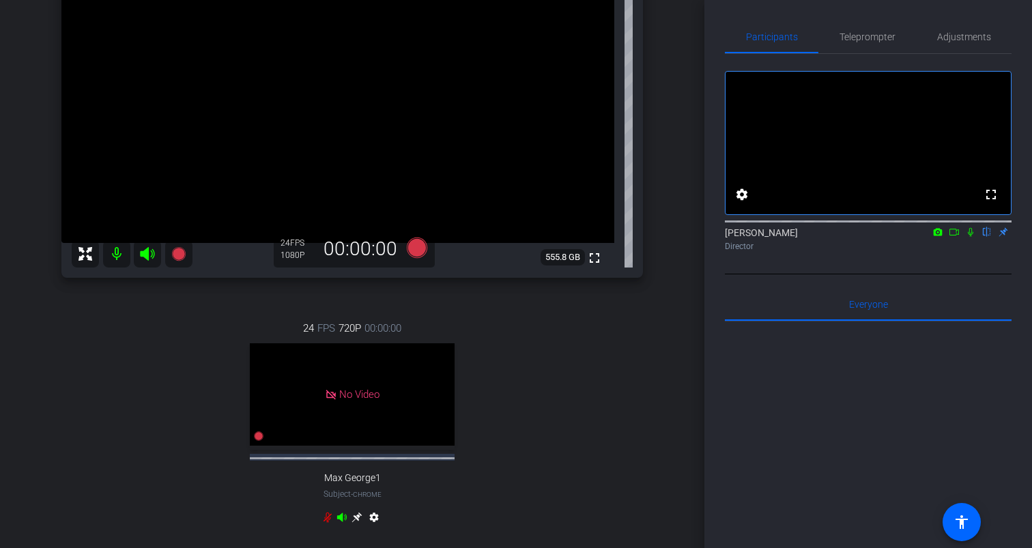
click at [341, 518] on icon at bounding box center [342, 517] width 10 height 9
click at [330, 518] on icon at bounding box center [328, 517] width 8 height 10
click at [344, 518] on icon at bounding box center [342, 517] width 10 height 9
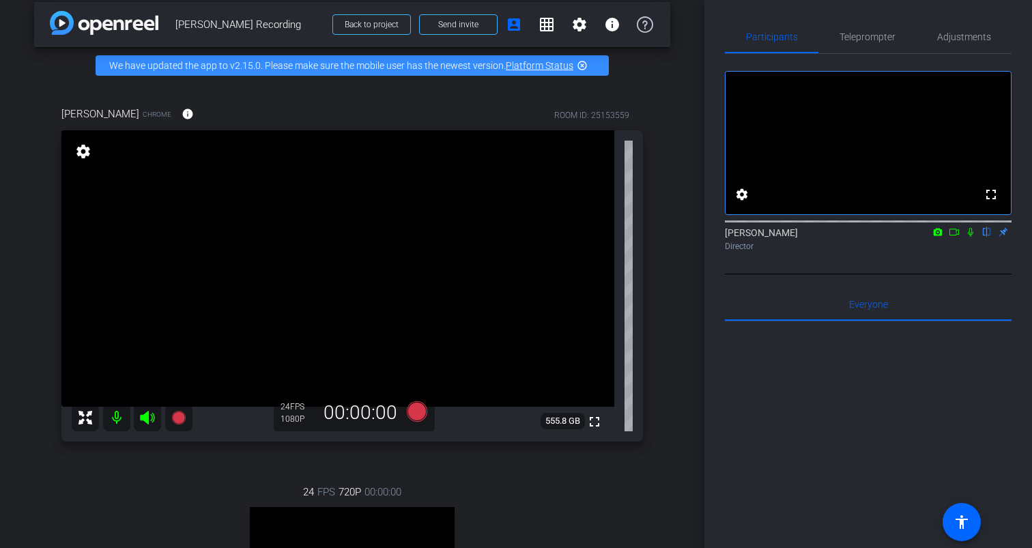
scroll to position [8, 0]
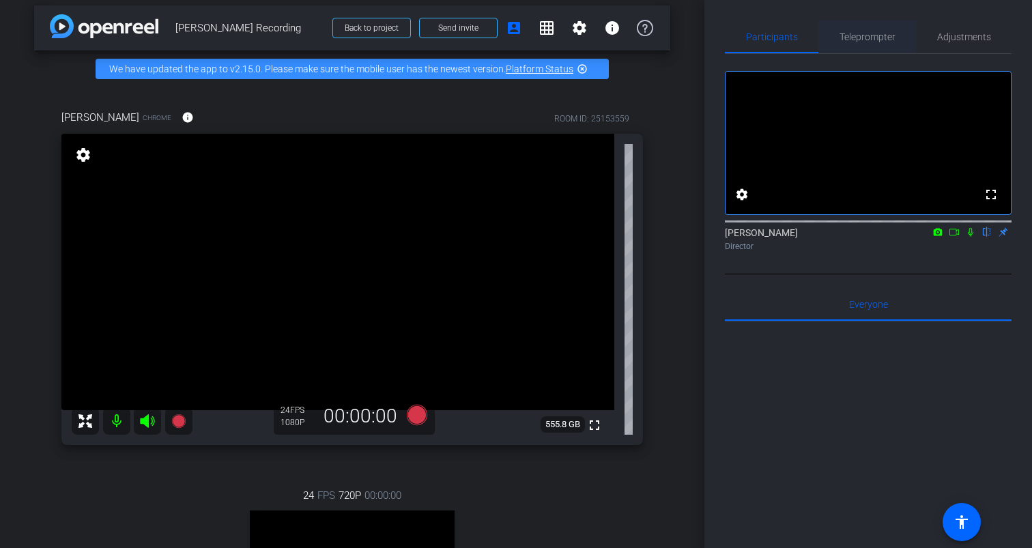
click at [858, 40] on span "Teleprompter" at bounding box center [868, 37] width 56 height 10
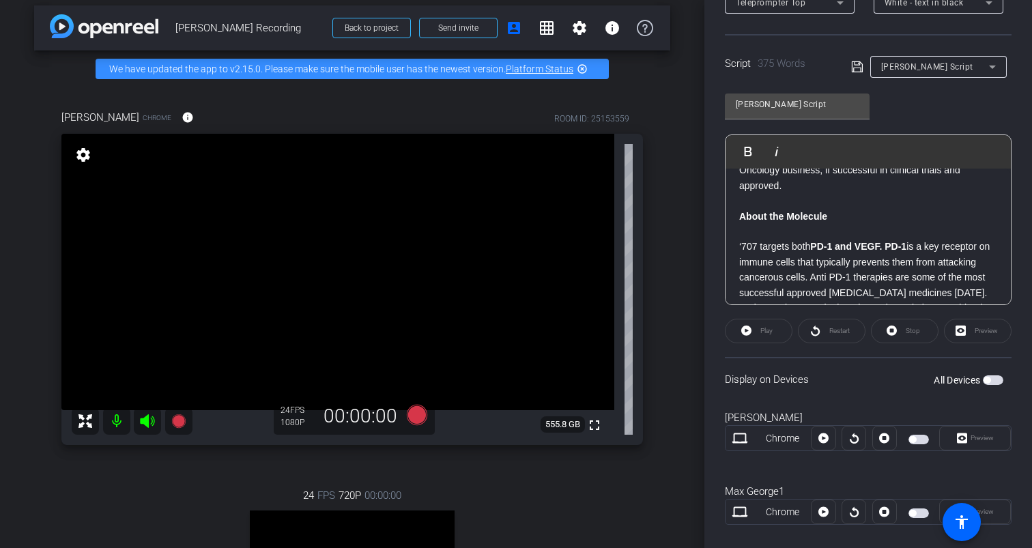
scroll to position [272, 0]
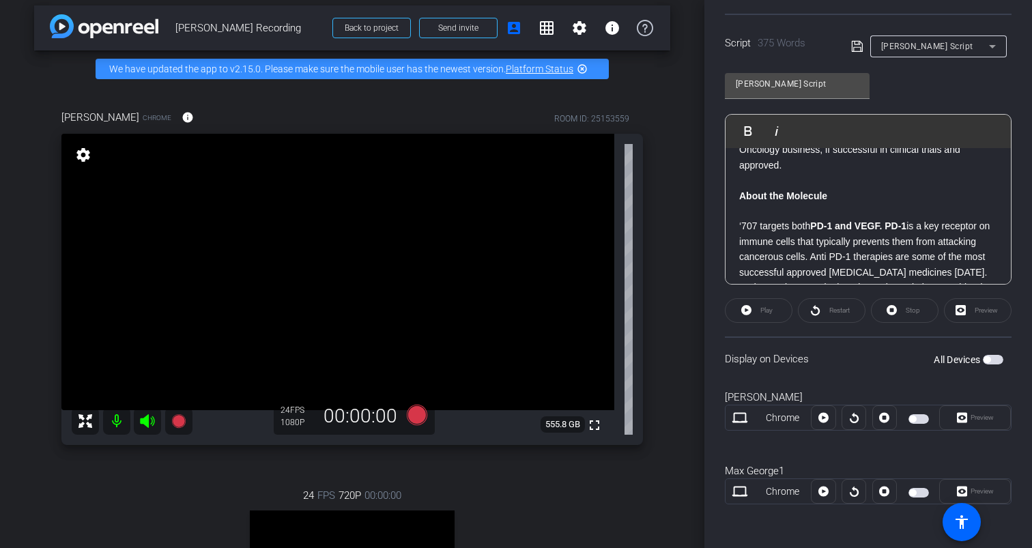
click at [993, 365] on div "All Devices" at bounding box center [969, 360] width 70 height 14
click at [993, 362] on span "button" at bounding box center [993, 360] width 20 height 10
click at [826, 420] on icon at bounding box center [824, 418] width 10 height 10
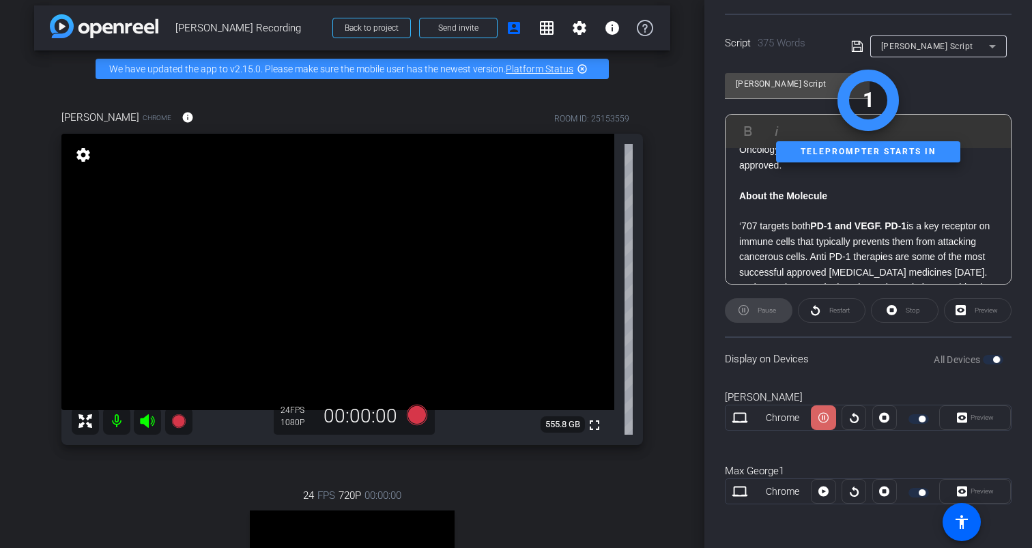
click at [822, 420] on icon at bounding box center [824, 418] width 10 height 10
click at [972, 430] on span at bounding box center [975, 417] width 70 height 33
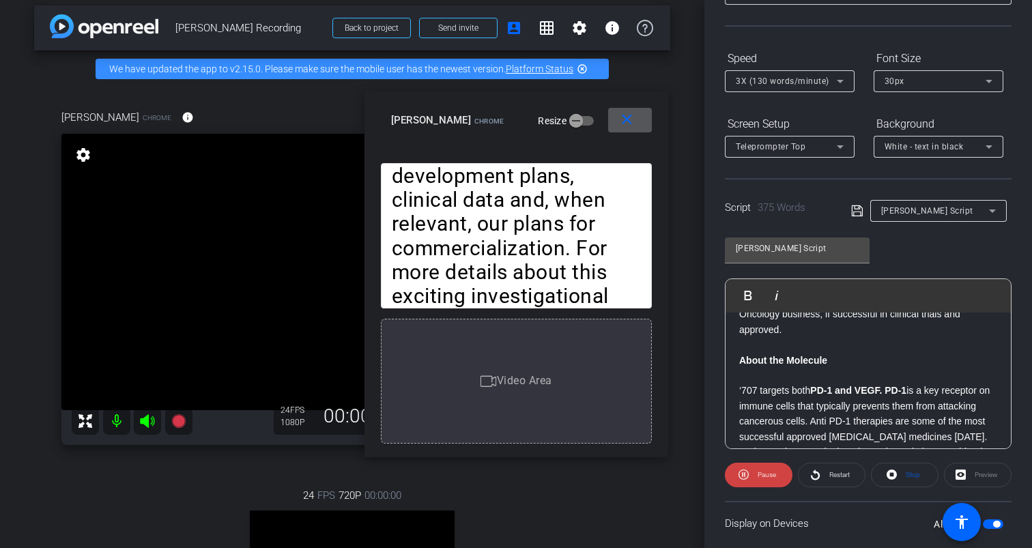
scroll to position [104, 0]
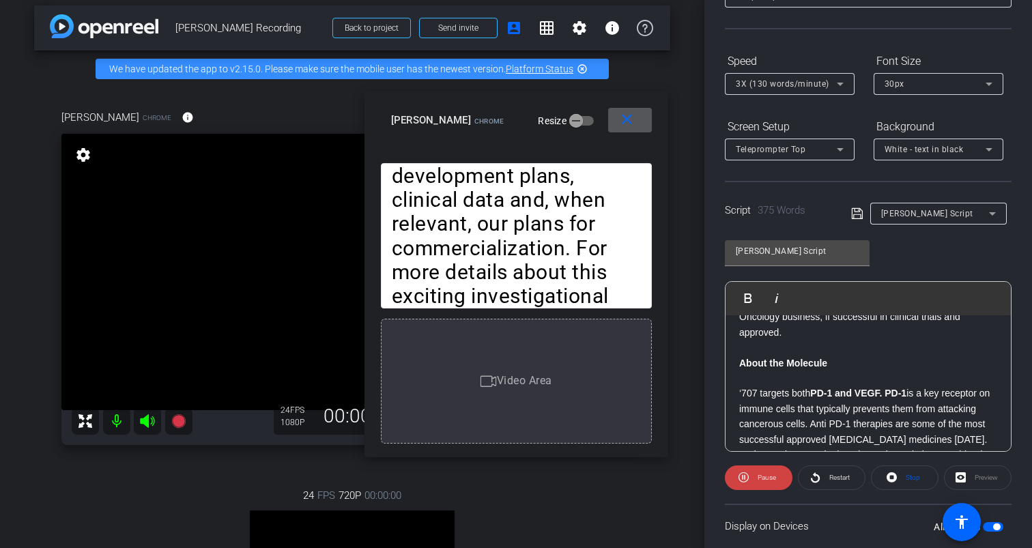
click at [813, 152] on div "Teleprompter Top" at bounding box center [786, 149] width 101 height 17
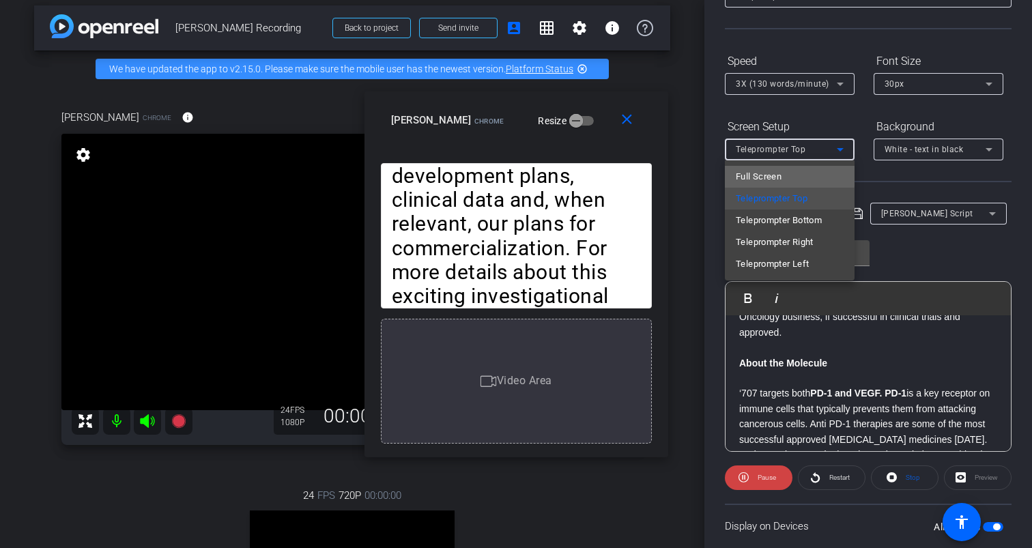
click at [778, 176] on span "Full Screen" at bounding box center [759, 177] width 46 height 16
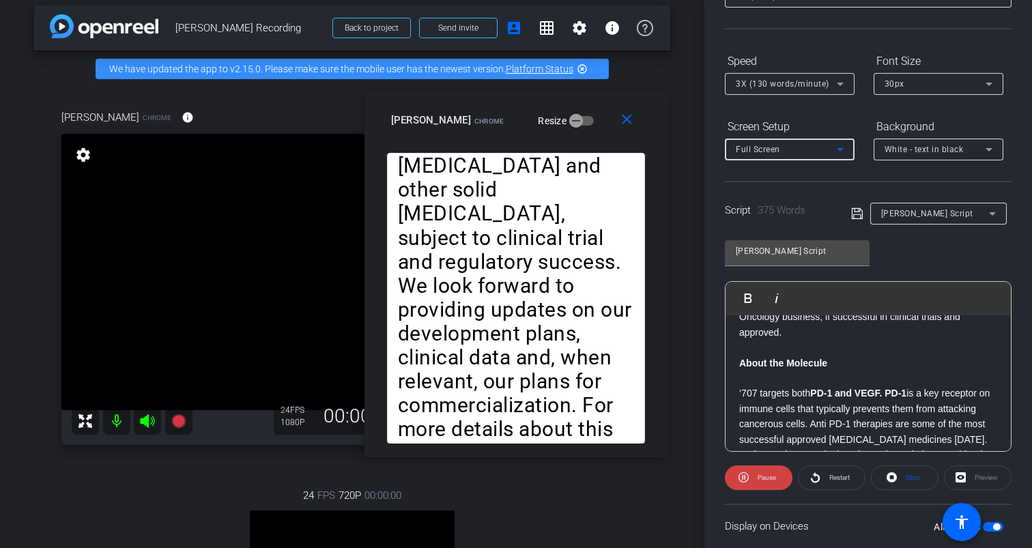
click at [843, 151] on icon at bounding box center [840, 149] width 16 height 16
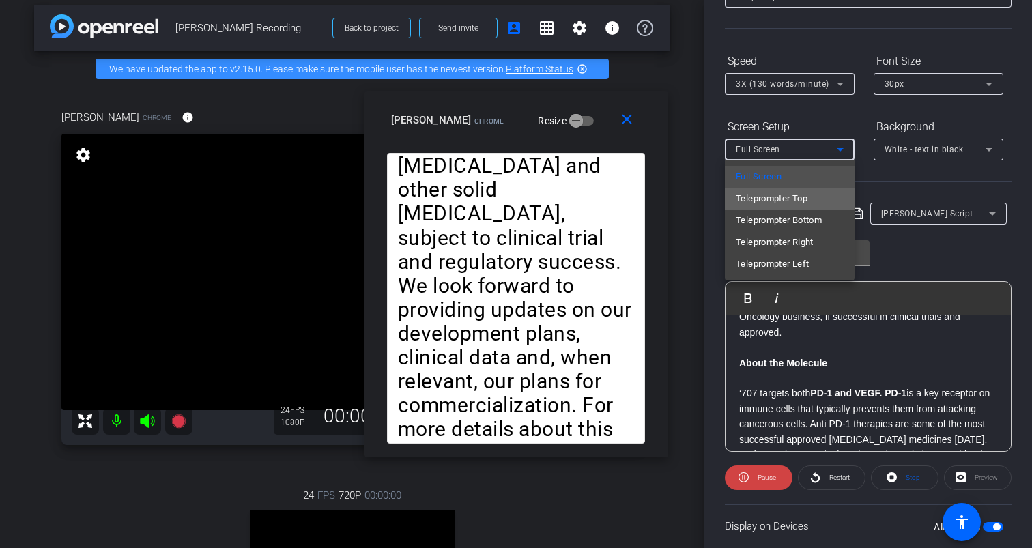
click at [774, 197] on span "Teleprompter Top" at bounding box center [772, 198] width 72 height 16
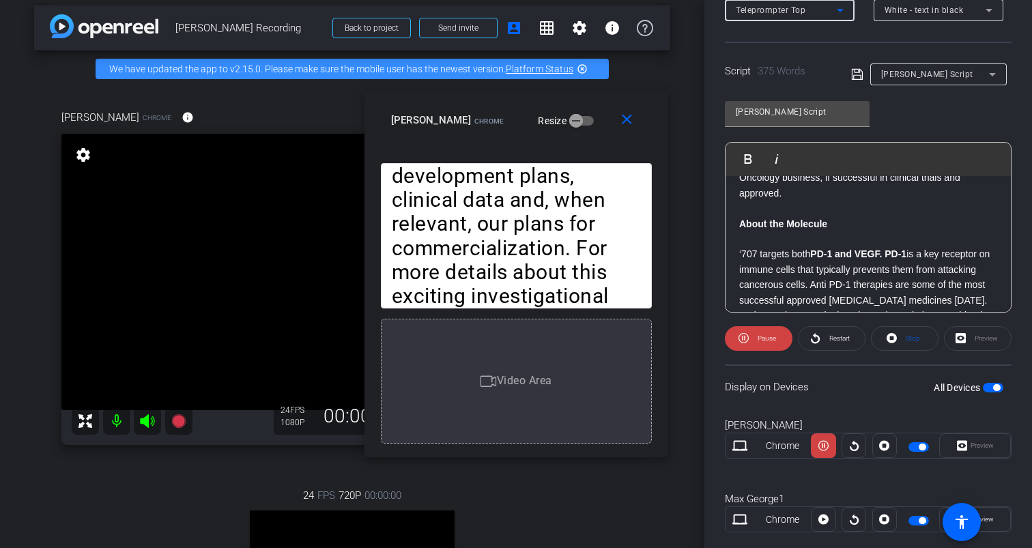
scroll to position [272, 0]
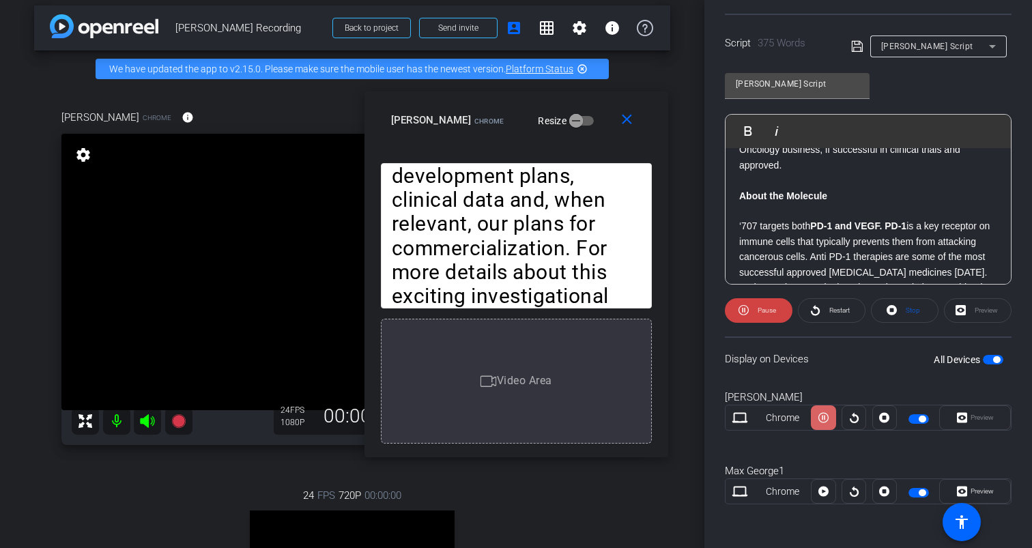
click at [824, 418] on icon at bounding box center [824, 418] width 10 height 20
click at [827, 412] on icon at bounding box center [824, 418] width 10 height 20
click at [822, 419] on icon at bounding box center [824, 418] width 10 height 20
click at [858, 419] on icon at bounding box center [854, 418] width 9 height 10
click at [823, 417] on icon at bounding box center [824, 418] width 10 height 10
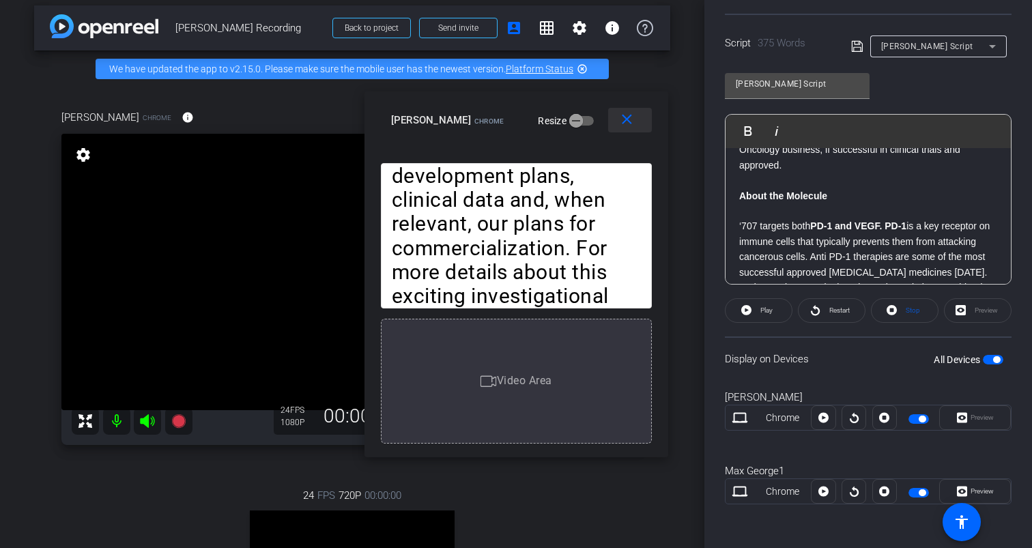
click at [624, 117] on mat-icon "close" at bounding box center [627, 119] width 17 height 17
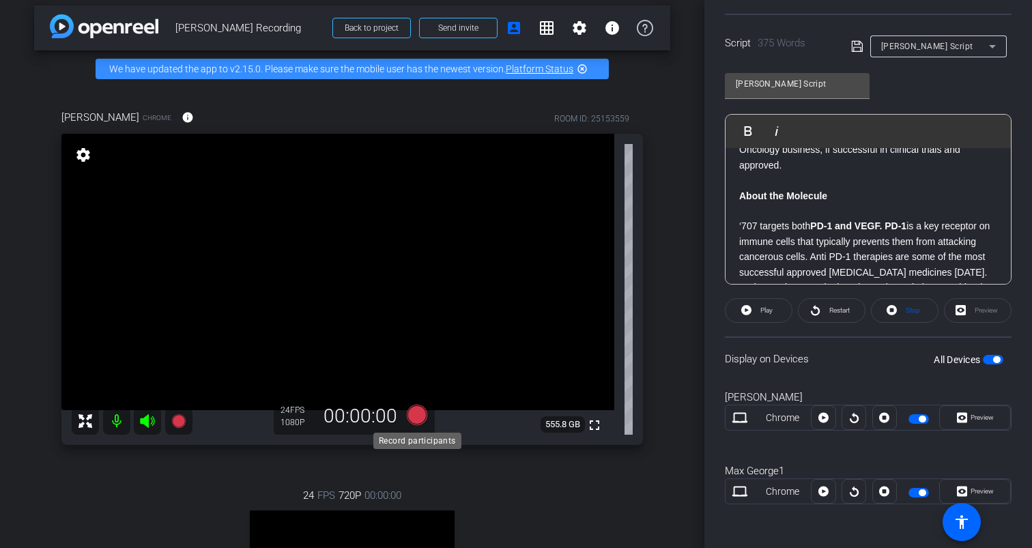
click at [417, 416] on icon at bounding box center [417, 414] width 20 height 20
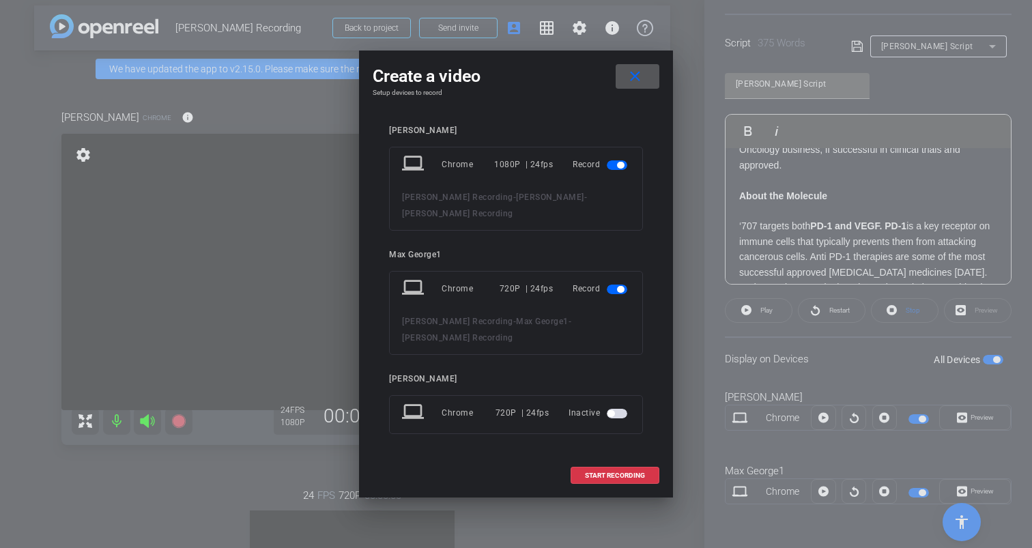
click at [620, 290] on span "button" at bounding box center [620, 289] width 7 height 7
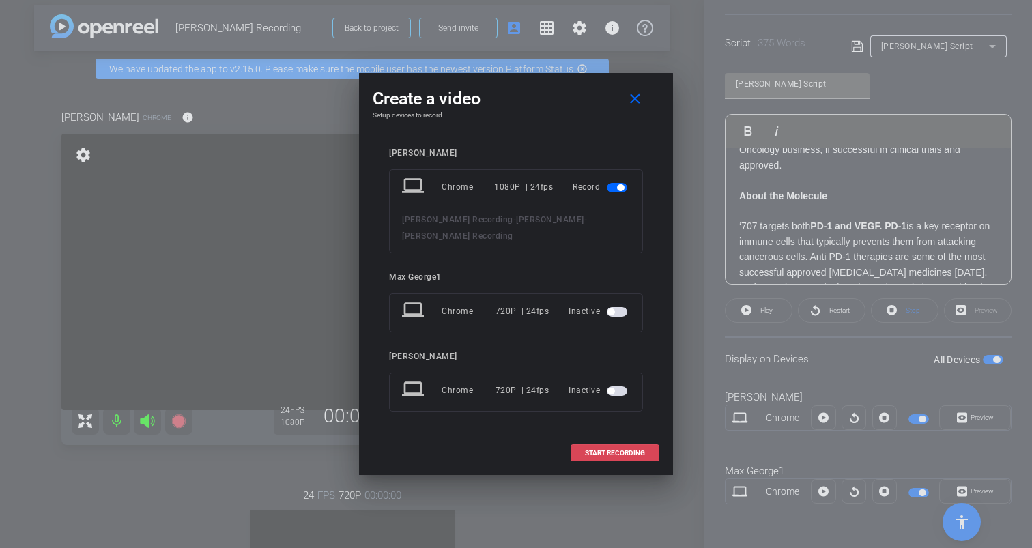
click at [608, 450] on span "START RECORDING" at bounding box center [615, 453] width 60 height 7
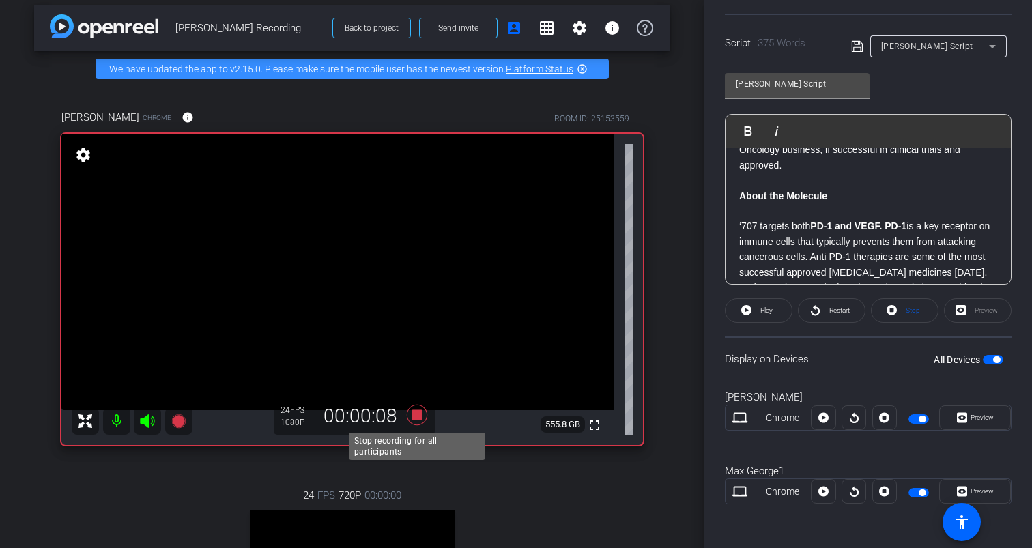
click at [418, 414] on icon at bounding box center [417, 414] width 20 height 20
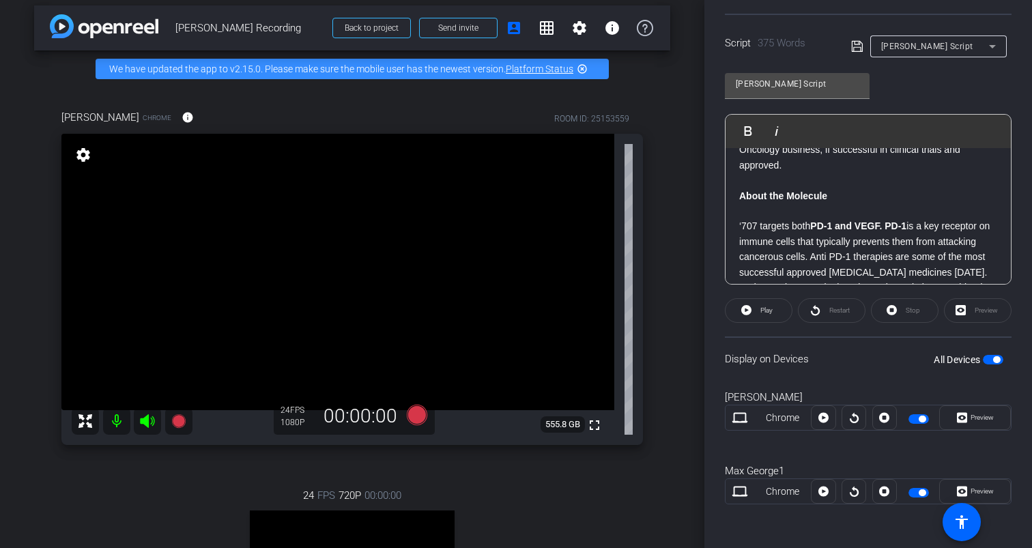
scroll to position [0, 0]
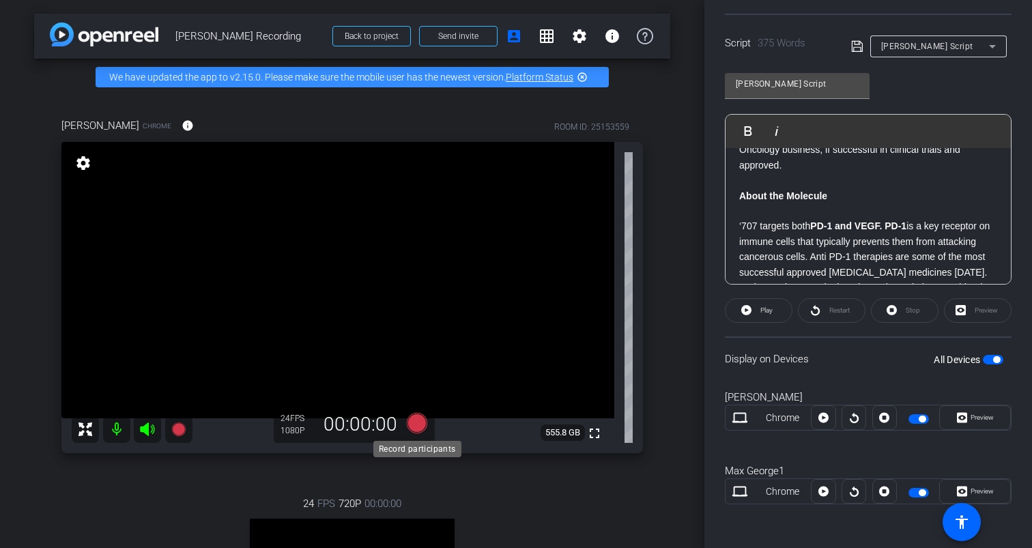
click at [417, 425] on icon at bounding box center [417, 422] width 20 height 20
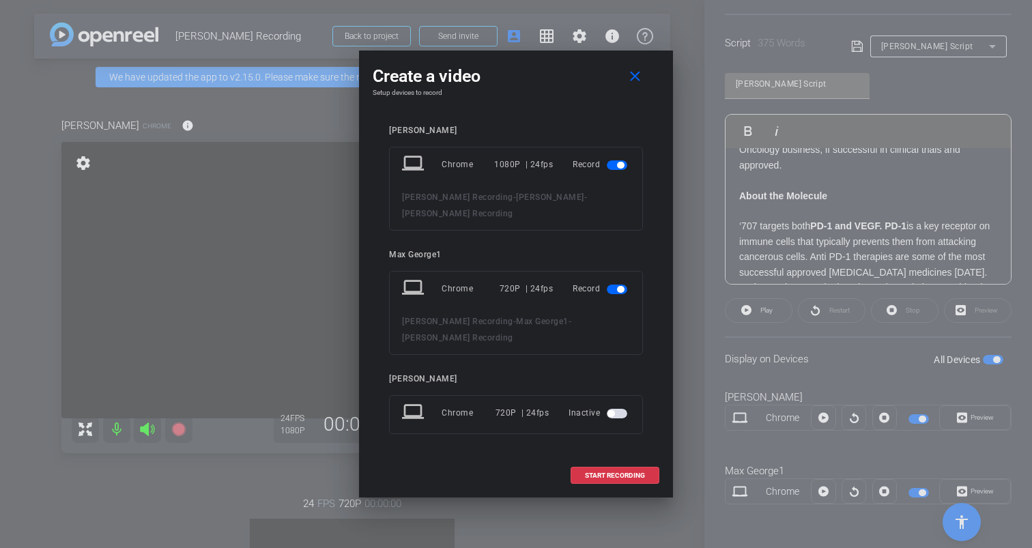
click at [614, 287] on span "button" at bounding box center [617, 290] width 20 height 10
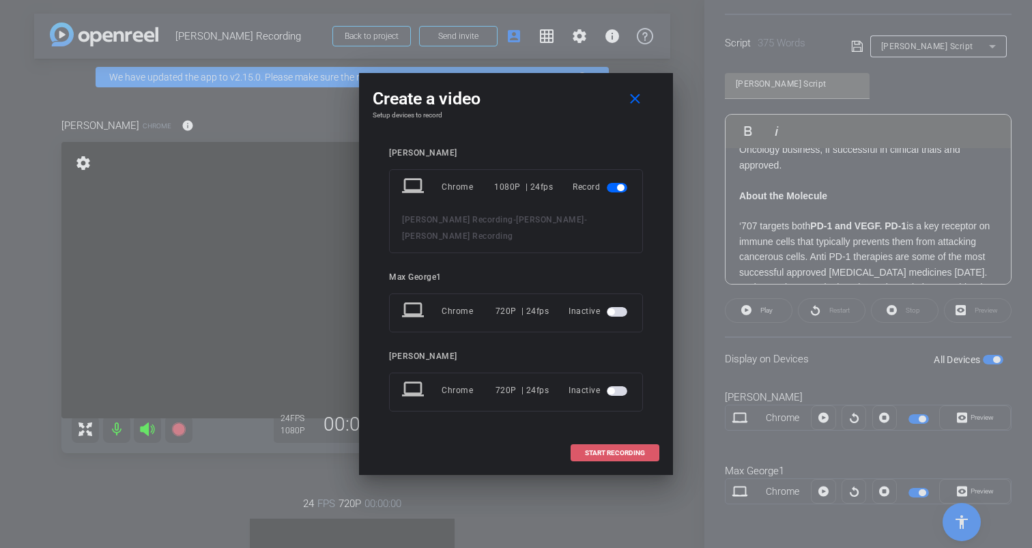
click at [614, 450] on span "START RECORDING" at bounding box center [615, 453] width 60 height 7
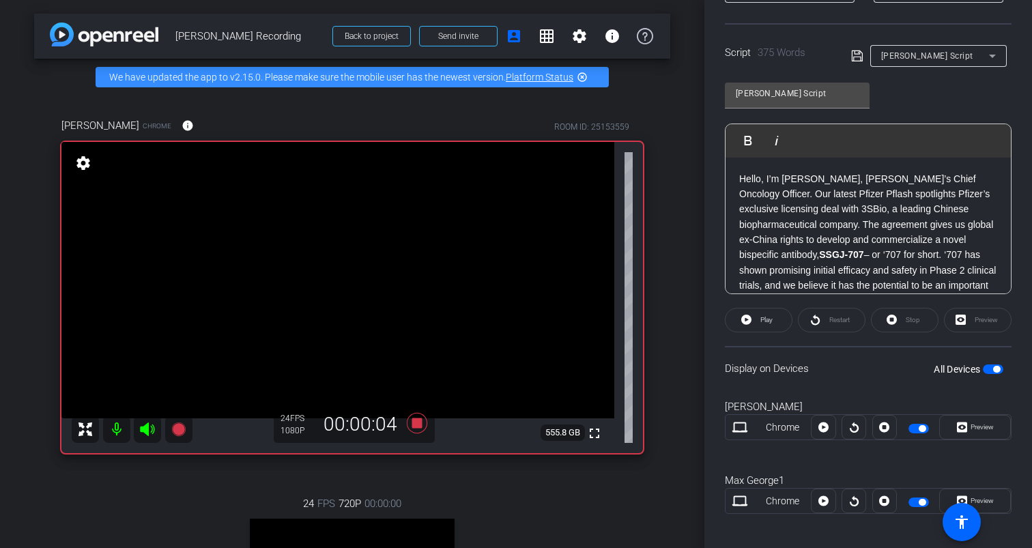
scroll to position [269, 0]
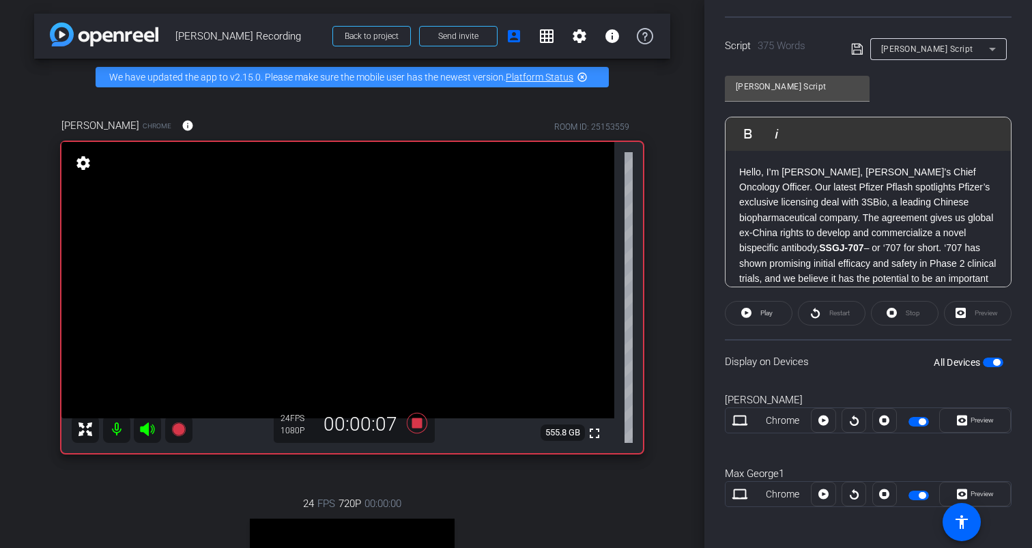
click at [915, 494] on span "button" at bounding box center [919, 496] width 20 height 10
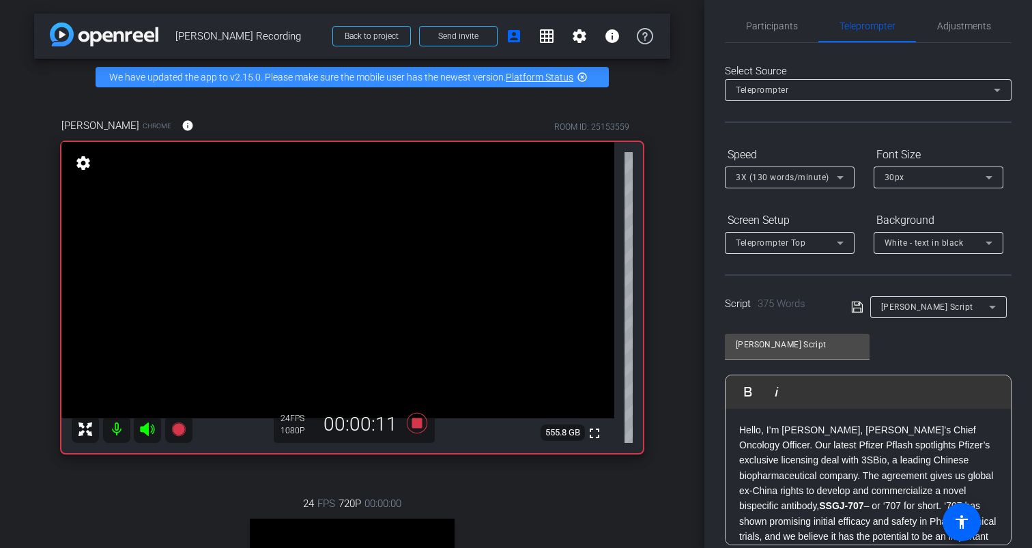
scroll to position [0, 0]
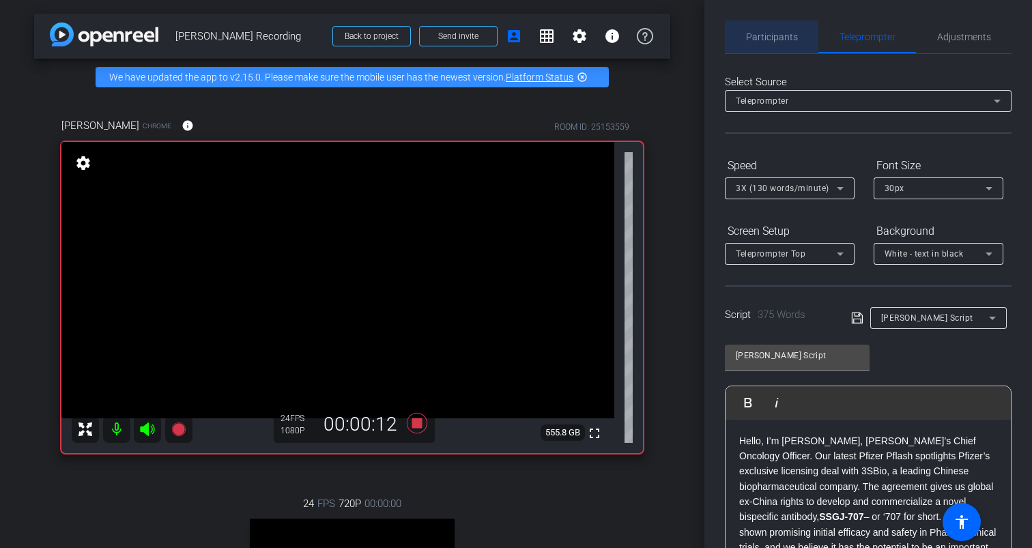
click at [780, 36] on span "Participants" at bounding box center [772, 37] width 52 height 10
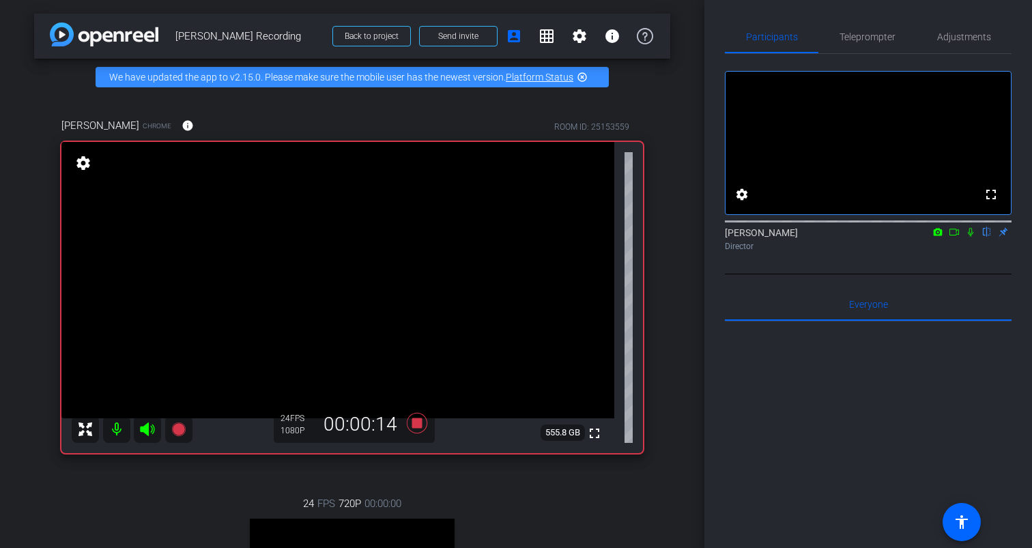
click at [941, 236] on icon at bounding box center [938, 232] width 9 height 8
click at [954, 251] on div at bounding box center [516, 274] width 1032 height 548
click at [955, 237] on icon at bounding box center [954, 232] width 11 height 10
click at [988, 237] on icon at bounding box center [987, 232] width 5 height 9
click at [985, 237] on icon at bounding box center [988, 232] width 8 height 9
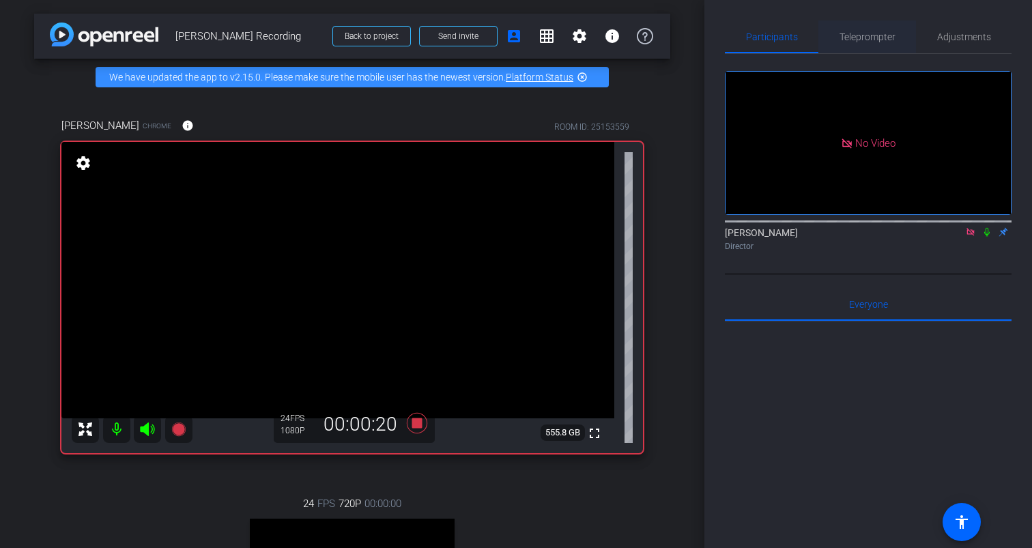
click at [863, 36] on span "Teleprompter" at bounding box center [868, 37] width 56 height 10
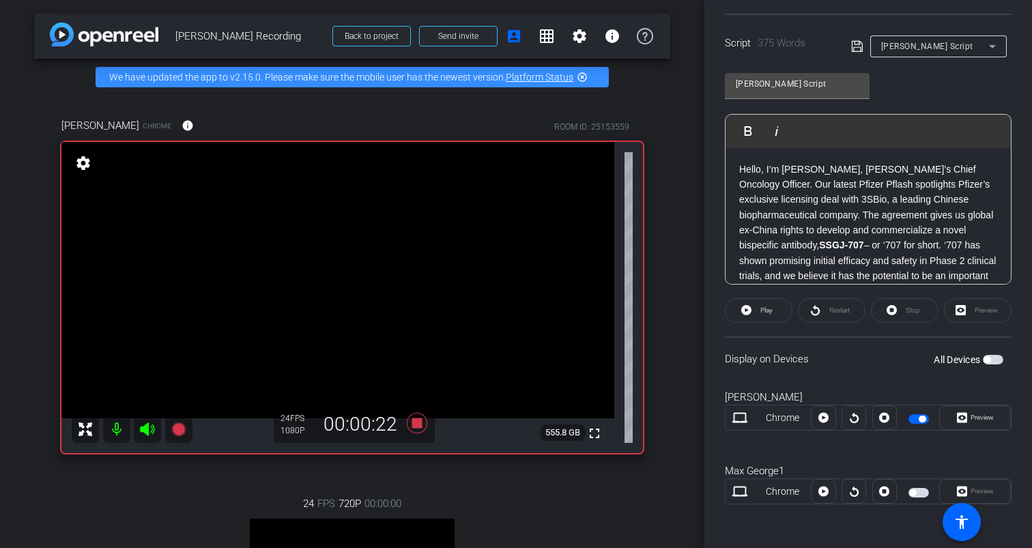
scroll to position [271, 0]
click at [824, 421] on icon at bounding box center [824, 419] width 10 height 10
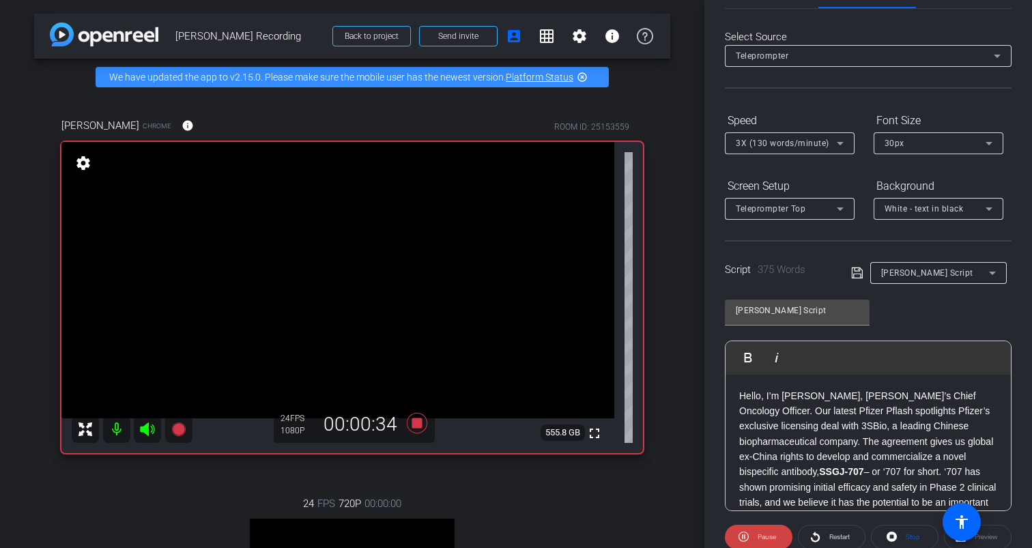
scroll to position [0, 0]
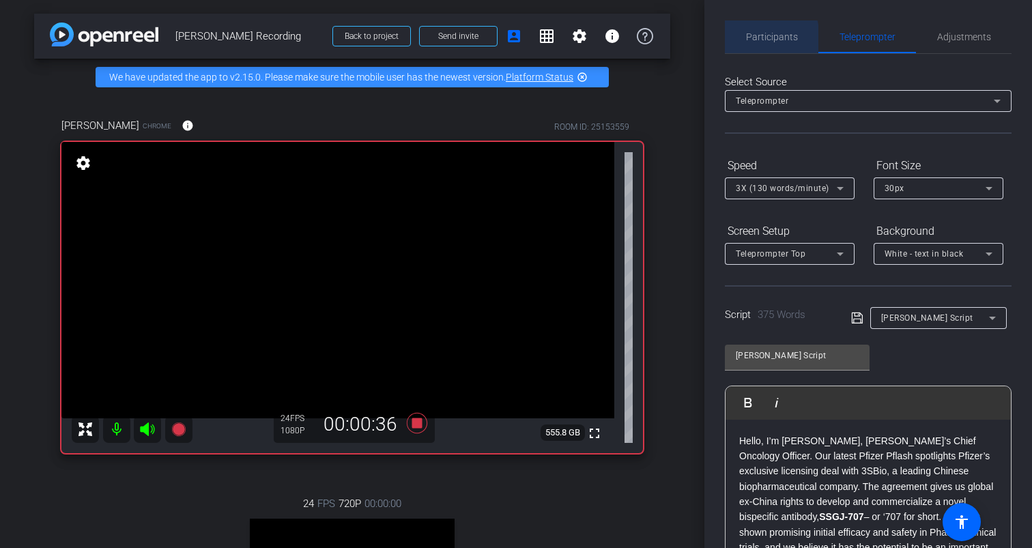
click at [753, 38] on span "Participants" at bounding box center [772, 37] width 52 height 10
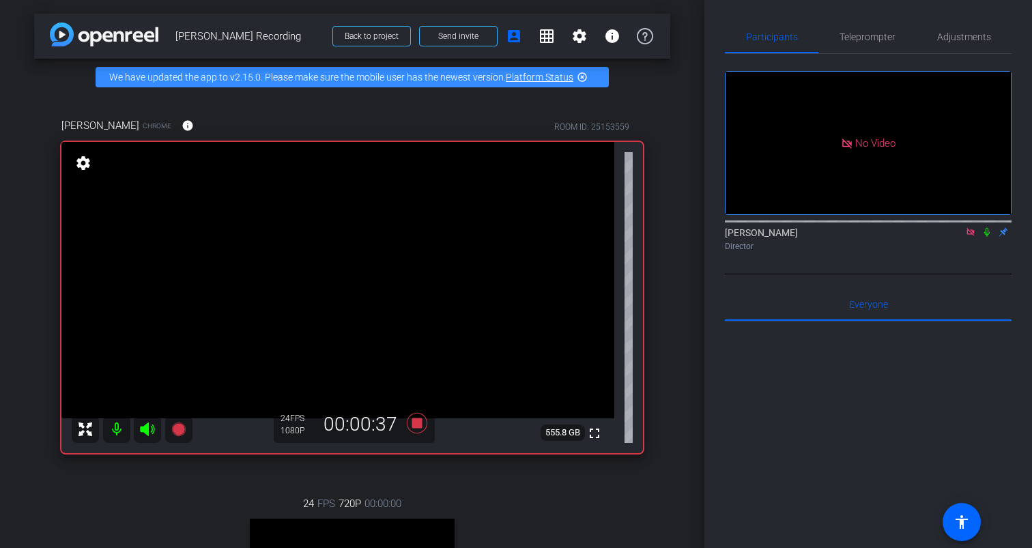
click at [988, 227] on icon at bounding box center [987, 232] width 11 height 10
click at [865, 38] on span "Teleprompter" at bounding box center [868, 37] width 56 height 10
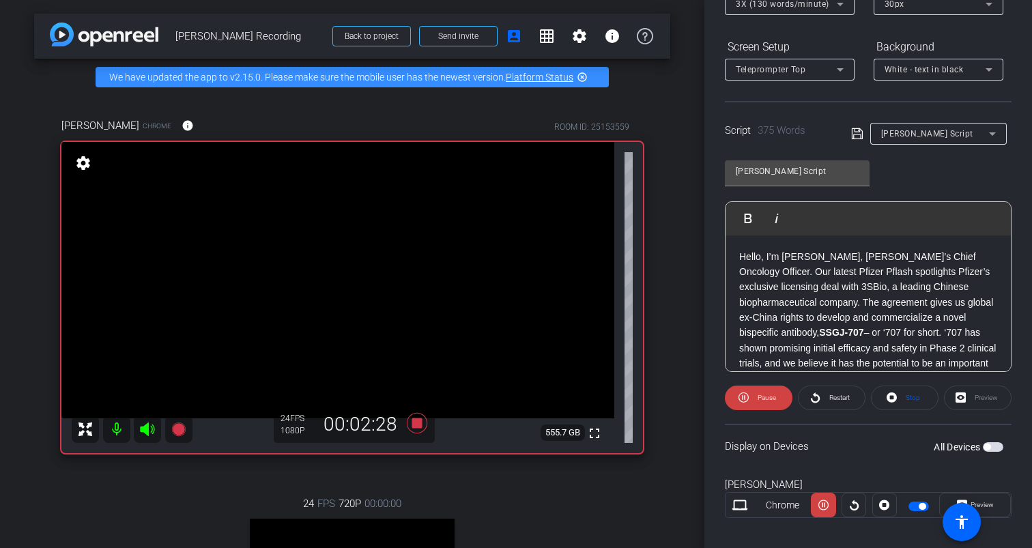
scroll to position [272, 0]
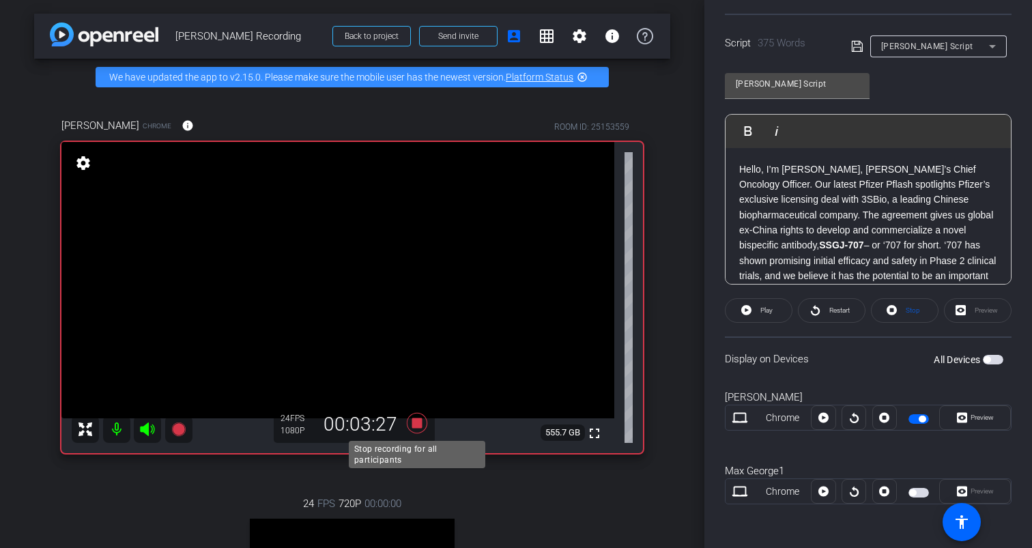
click at [416, 424] on icon at bounding box center [417, 422] width 20 height 20
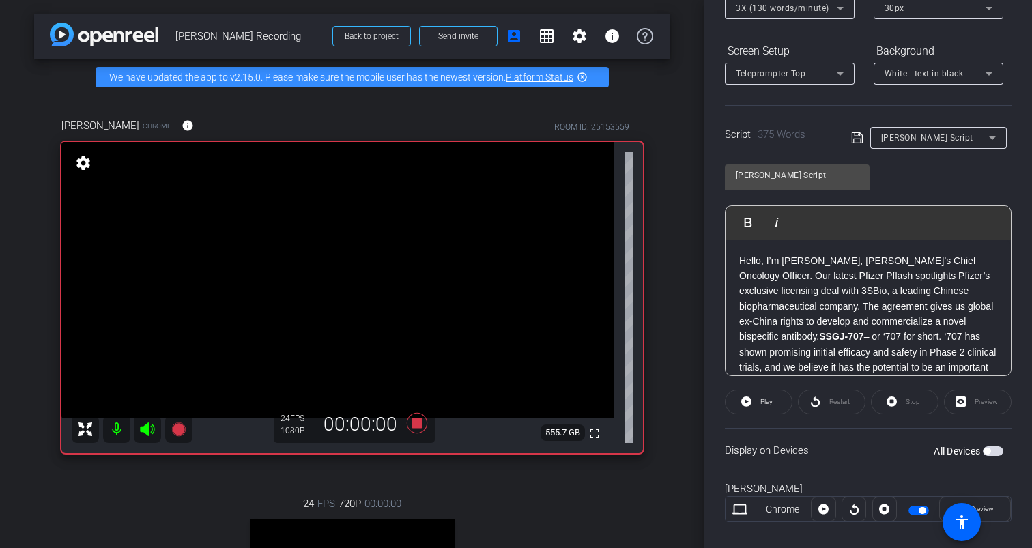
scroll to position [0, 0]
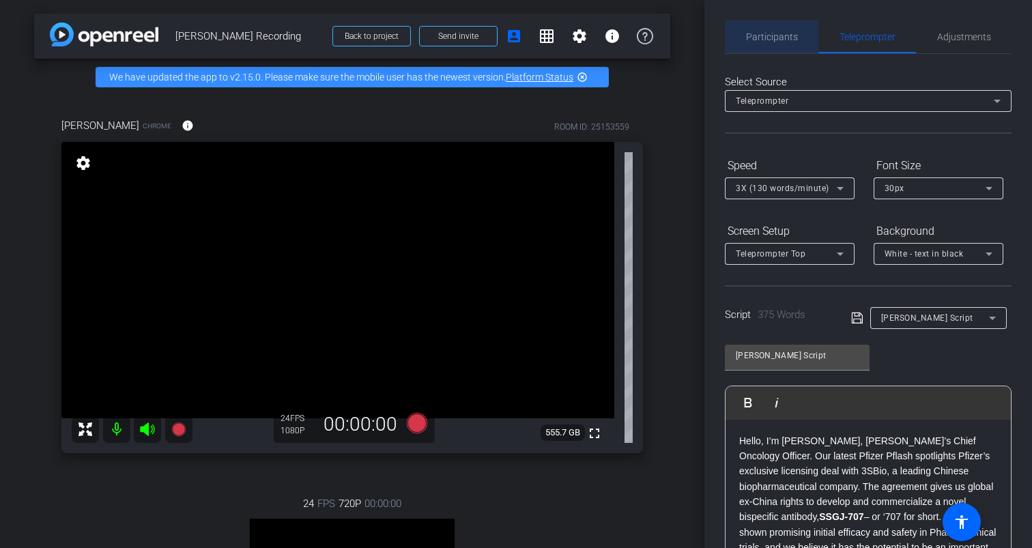
click at [783, 29] on span "Participants" at bounding box center [772, 36] width 52 height 33
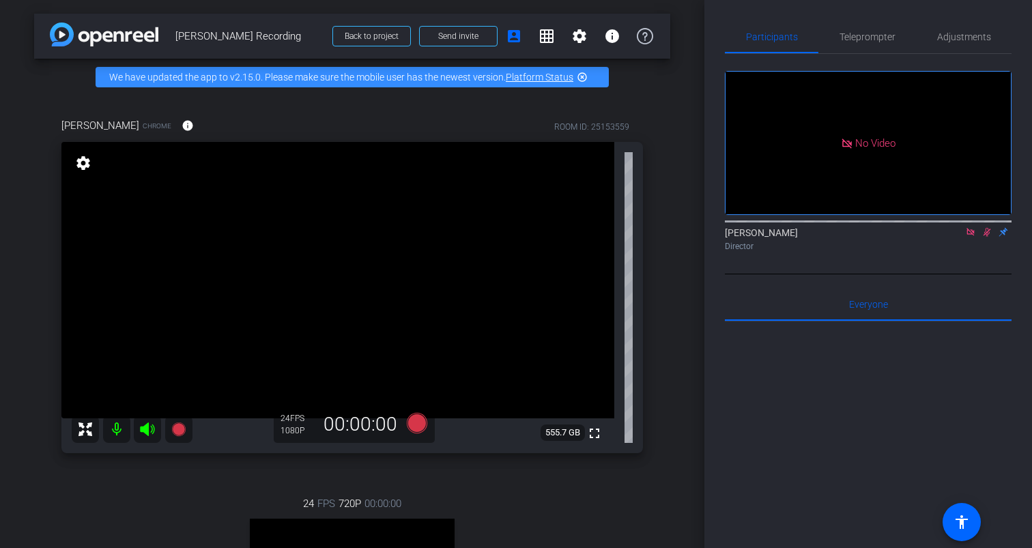
click at [987, 227] on icon at bounding box center [987, 232] width 11 height 10
click at [970, 227] on icon at bounding box center [970, 232] width 11 height 10
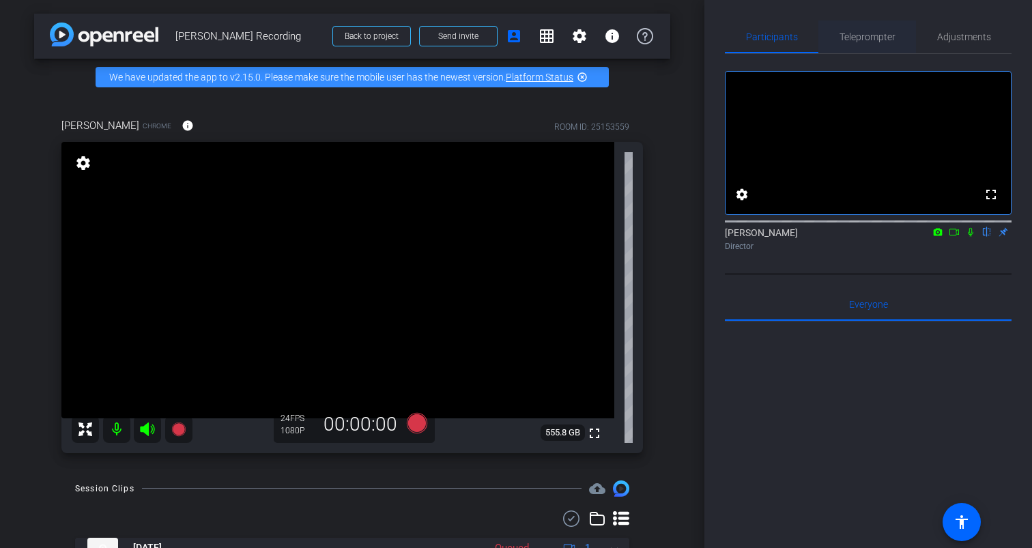
click at [876, 38] on span "Teleprompter" at bounding box center [868, 37] width 56 height 10
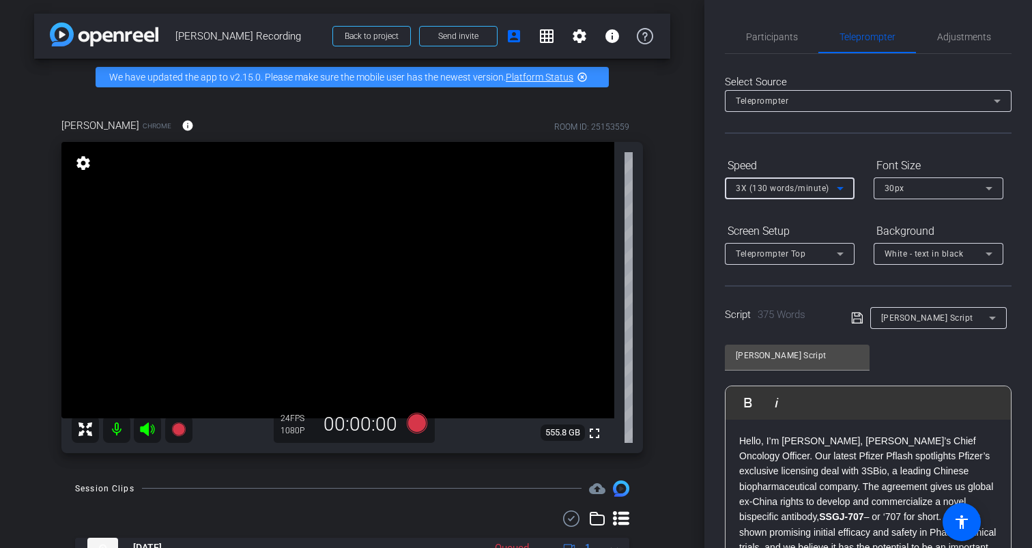
click at [802, 195] on div "3X (130 words/minute)" at bounding box center [786, 188] width 101 height 17
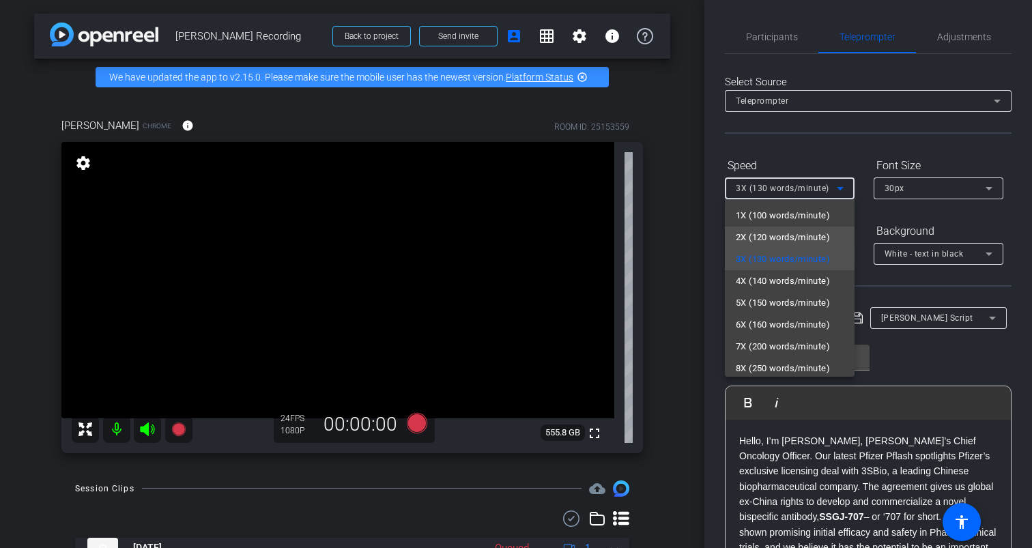
click at [771, 237] on span "2X (120 words/minute)" at bounding box center [783, 237] width 94 height 16
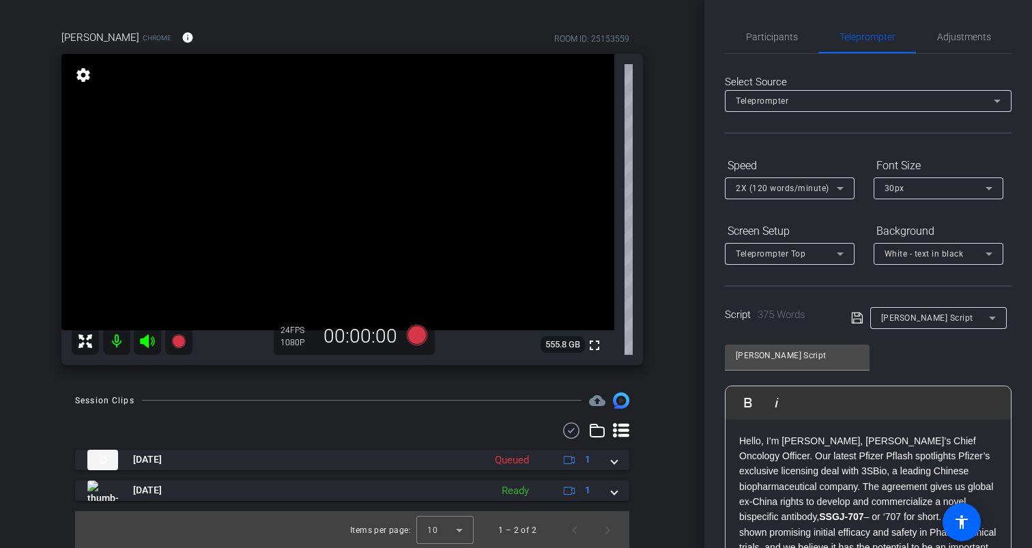
scroll to position [89, 0]
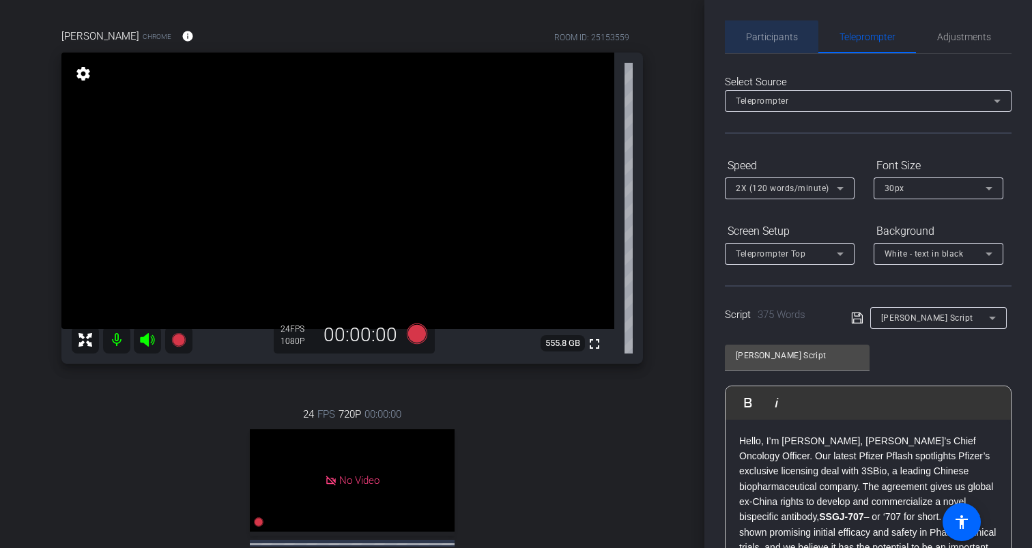
click at [768, 43] on span "Participants" at bounding box center [772, 36] width 52 height 33
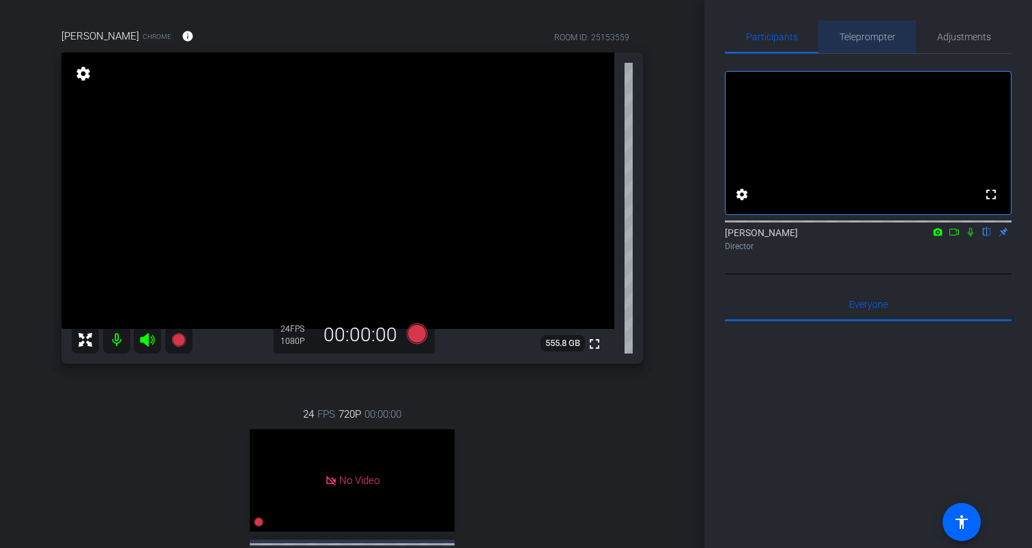
click at [861, 37] on span "Teleprompter" at bounding box center [868, 37] width 56 height 10
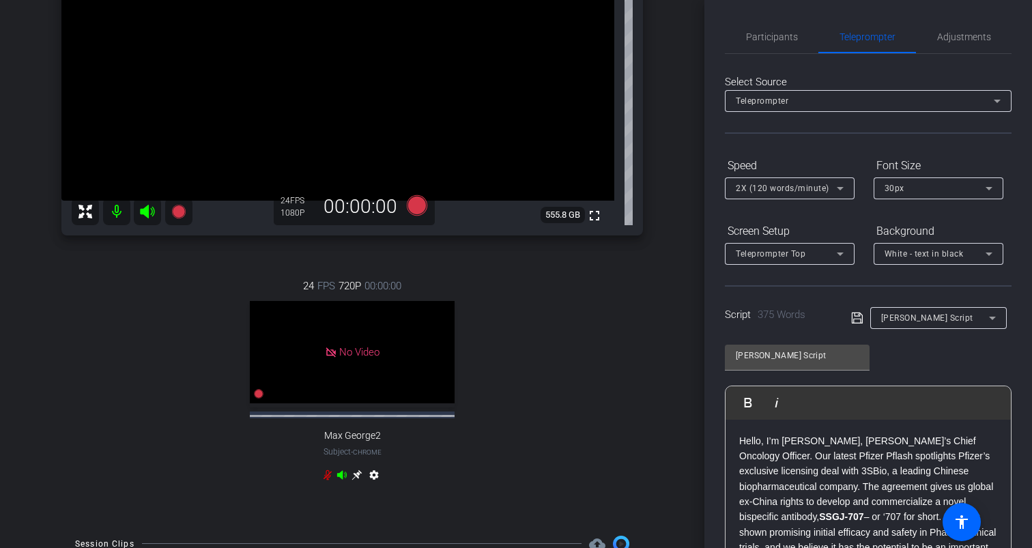
scroll to position [221, 0]
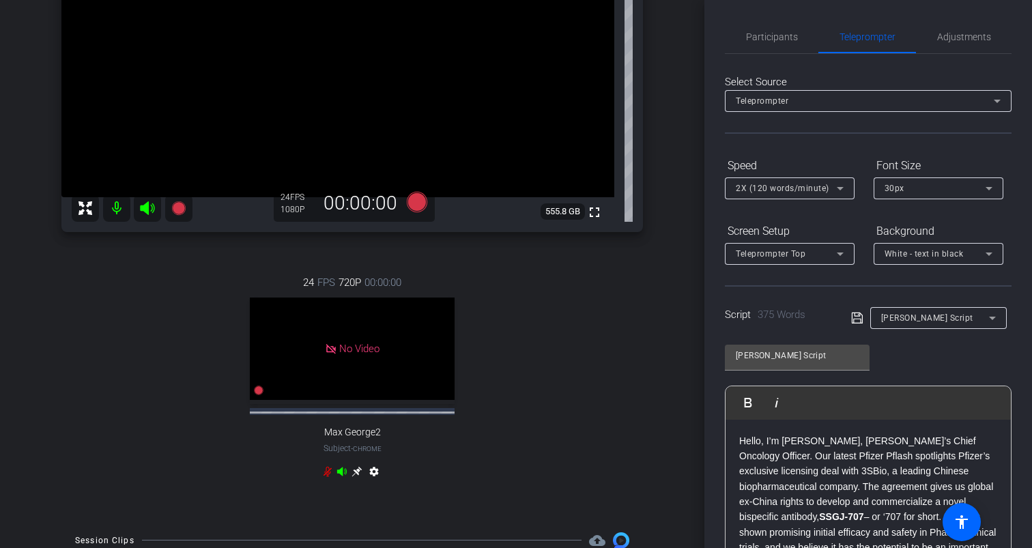
click at [323, 475] on icon at bounding box center [327, 471] width 11 height 11
click at [967, 36] on span "Adjustments" at bounding box center [964, 37] width 54 height 10
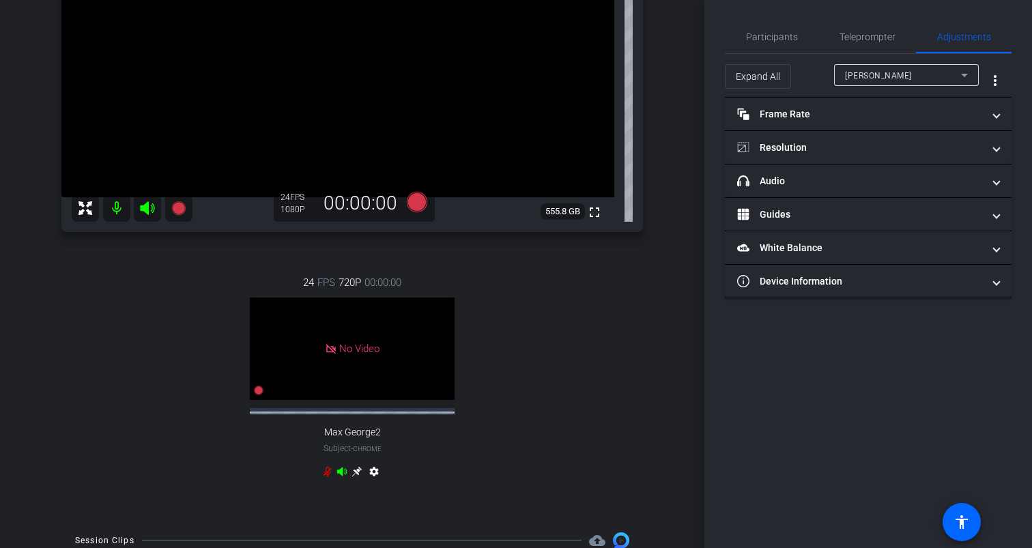
click at [884, 72] on span "Jeff Legos" at bounding box center [878, 76] width 67 height 10
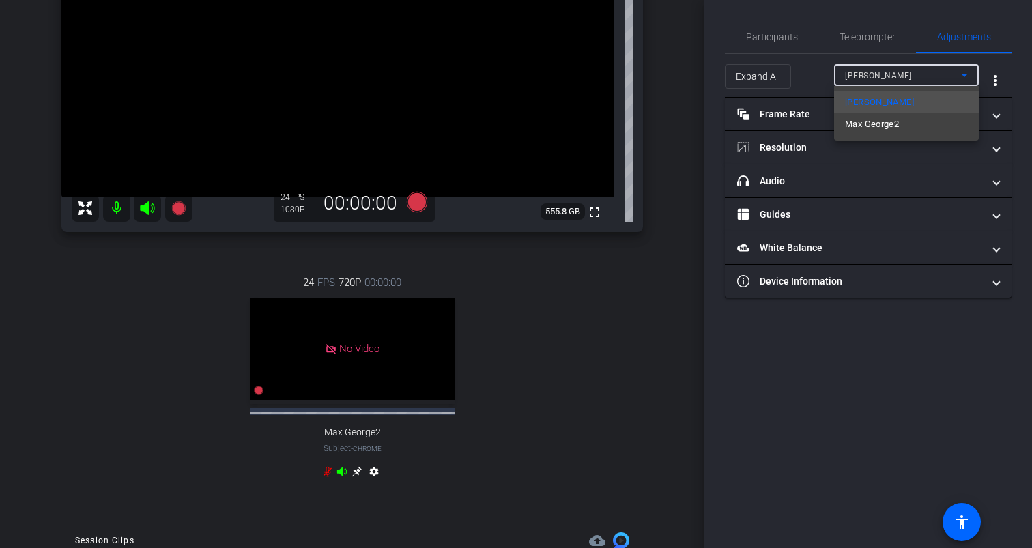
click at [880, 124] on span "Max George2" at bounding box center [872, 124] width 54 height 16
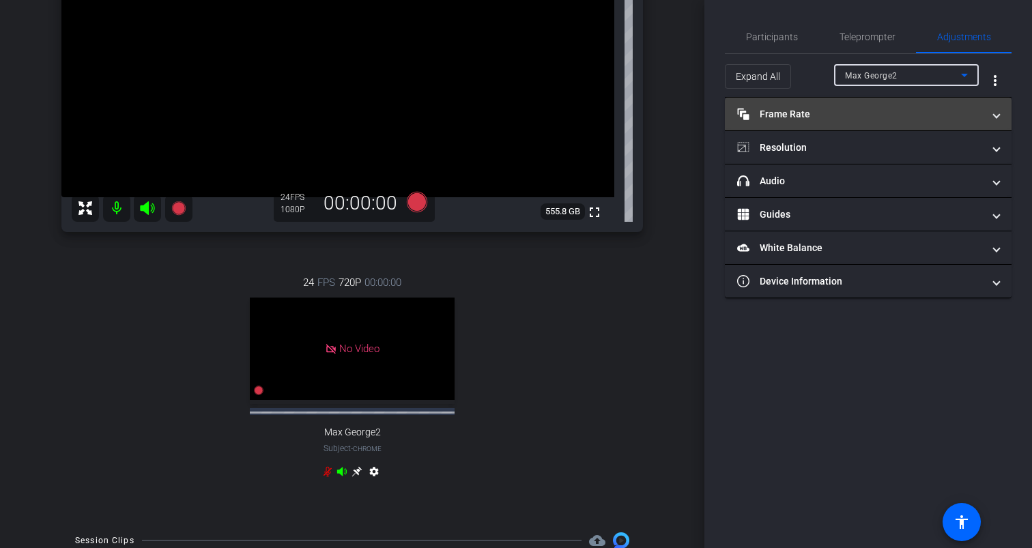
click at [839, 115] on mat-panel-title "Frame Rate Frame Rate" at bounding box center [860, 114] width 246 height 14
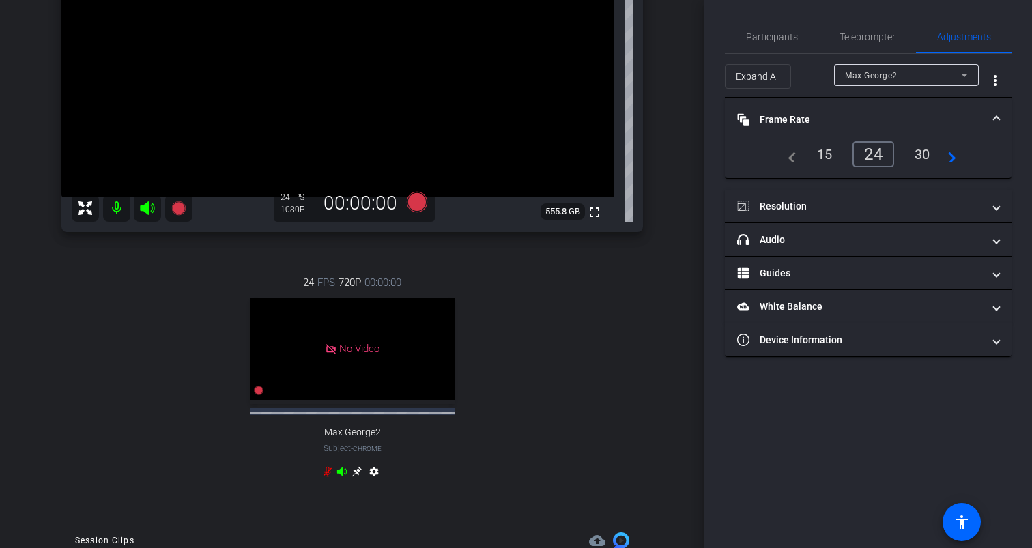
click at [839, 114] on mat-panel-title "Frame Rate Frame Rate" at bounding box center [860, 120] width 246 height 14
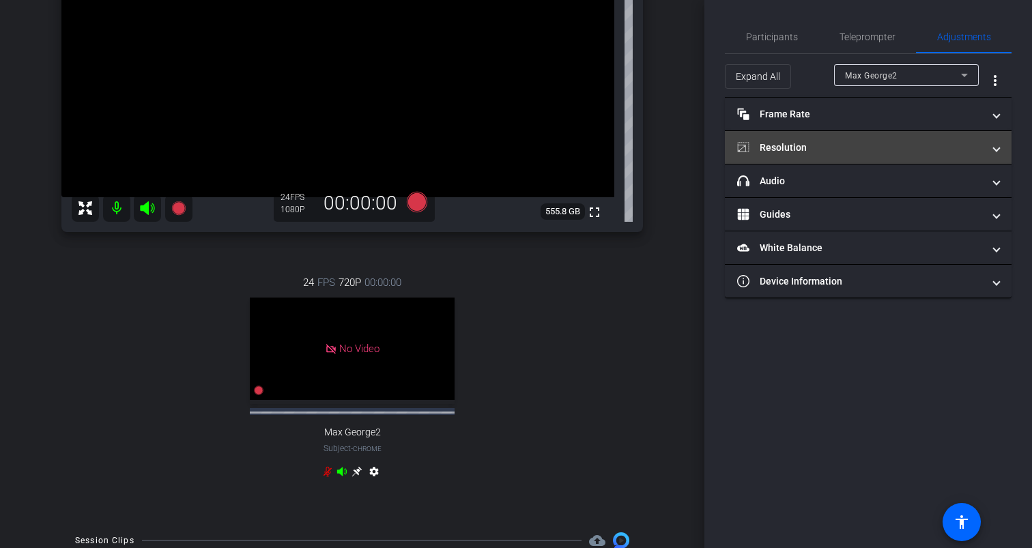
click at [835, 147] on mat-panel-title "Resolution" at bounding box center [860, 148] width 246 height 14
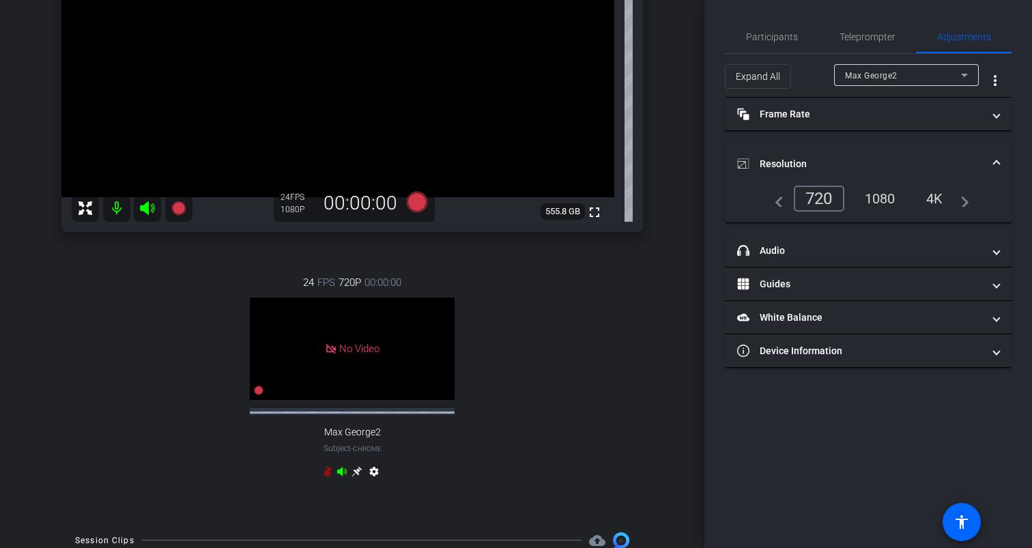
click at [835, 147] on mat-expansion-panel-header "Resolution" at bounding box center [868, 164] width 287 height 44
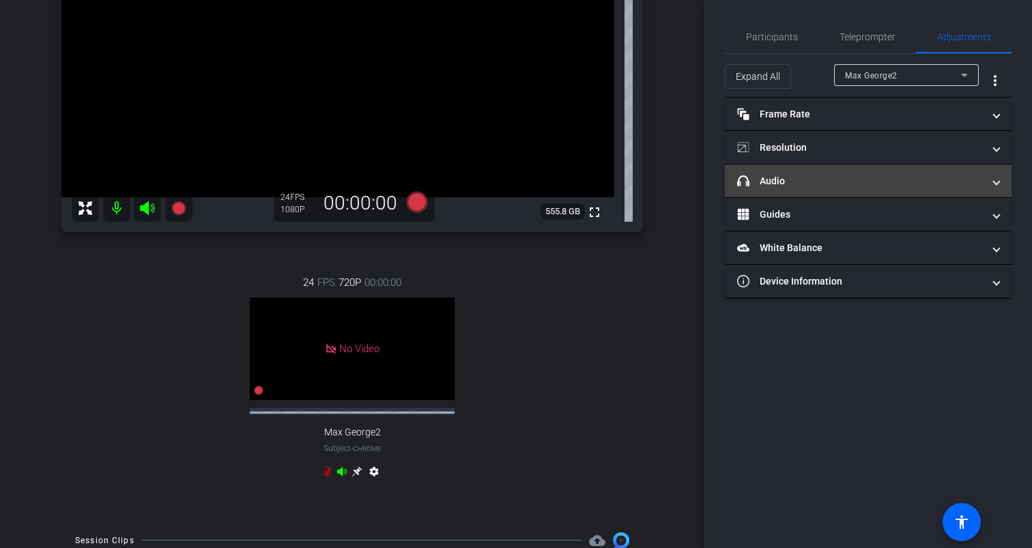
click at [829, 190] on mat-expansion-panel-header "headphone icon Audio" at bounding box center [868, 181] width 287 height 33
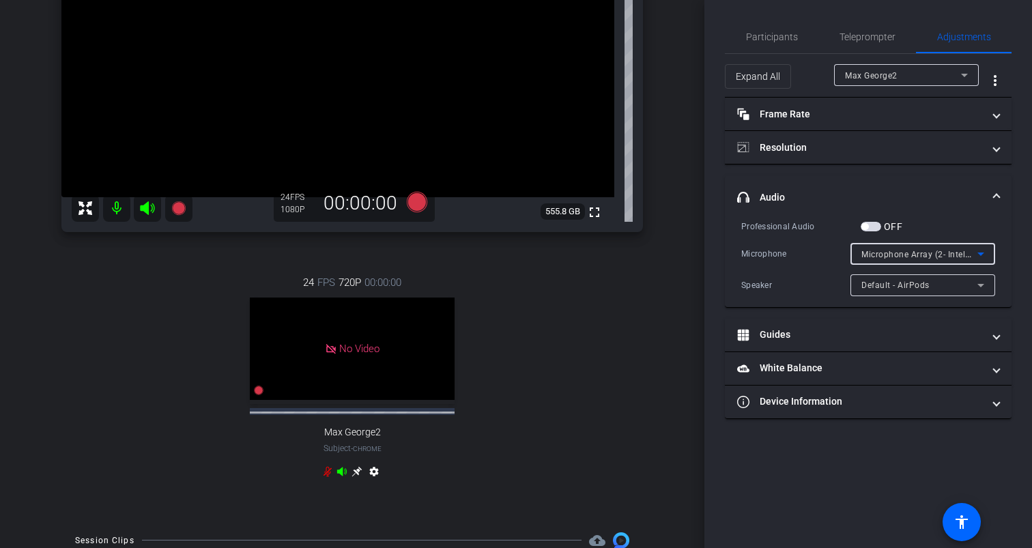
click at [907, 249] on div "Microphone Array (2- Intel® Smart Sound Technology for Digital Microphones)" at bounding box center [920, 254] width 116 height 17
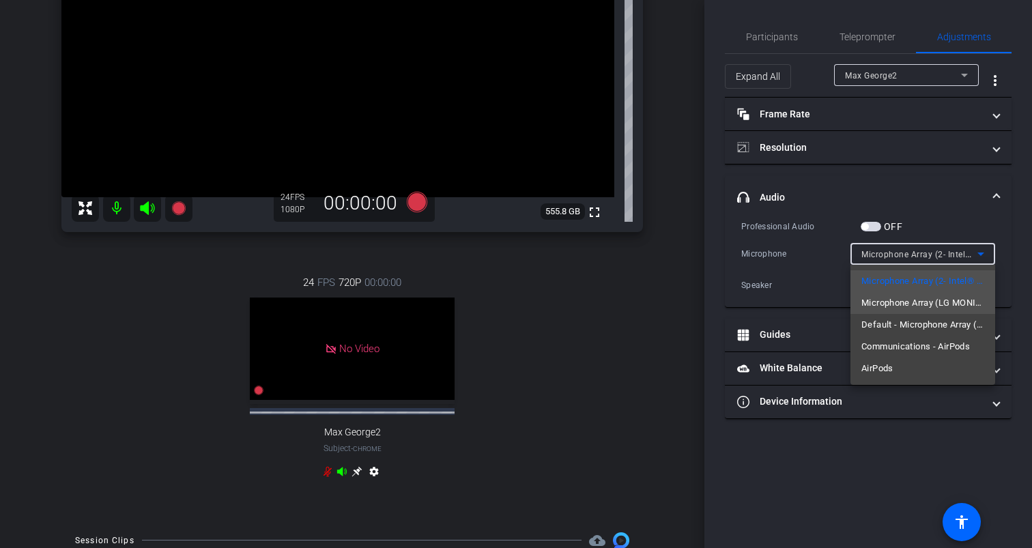
click at [907, 300] on span "Microphone Array (LG MONITOR WEBCAM MIC)" at bounding box center [923, 303] width 123 height 16
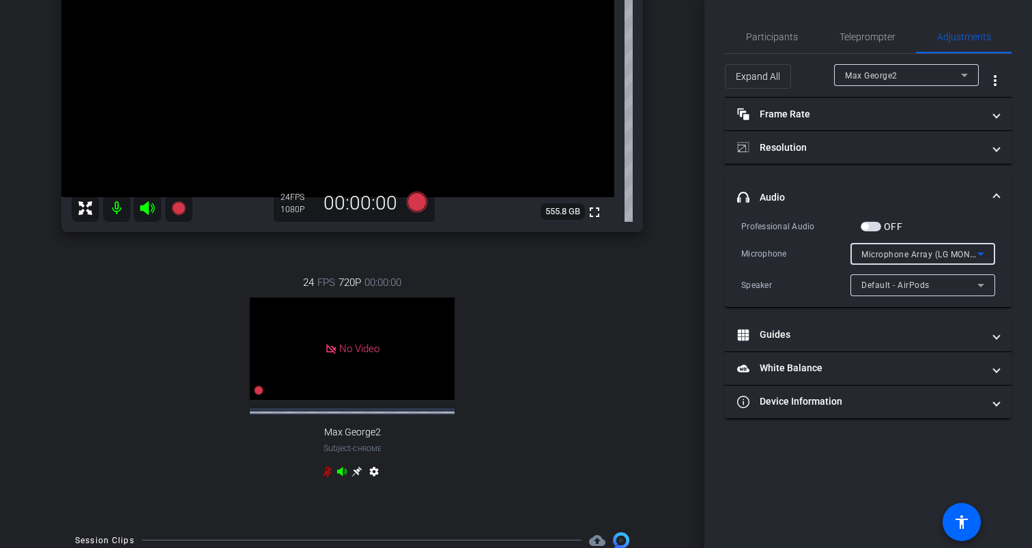
click at [901, 253] on span "Microphone Array (LG MONITOR WEBCAM MIC)" at bounding box center [955, 254] width 187 height 11
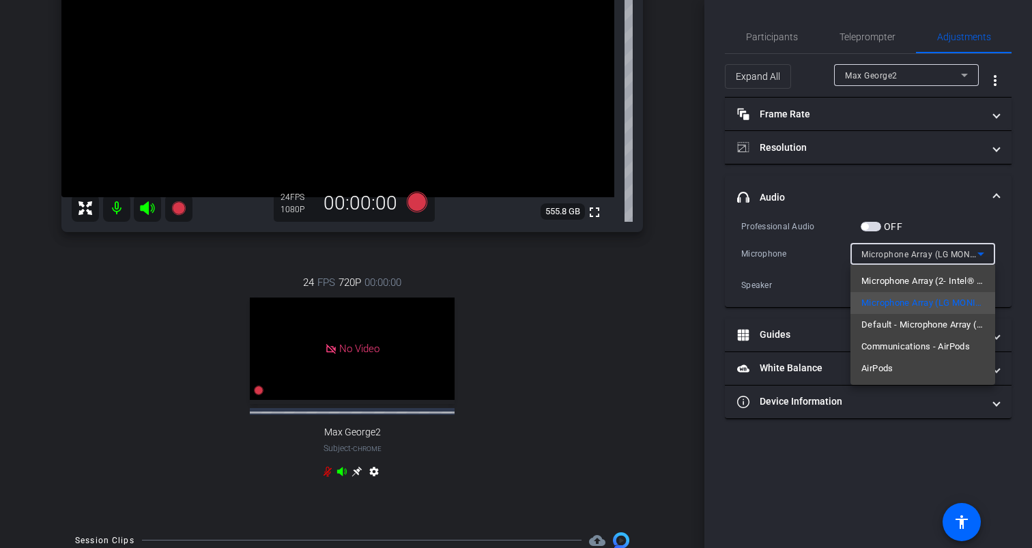
click at [914, 324] on span "Default - Microphone Array (LG MONITOR WEBCAM MIC)" at bounding box center [923, 325] width 123 height 16
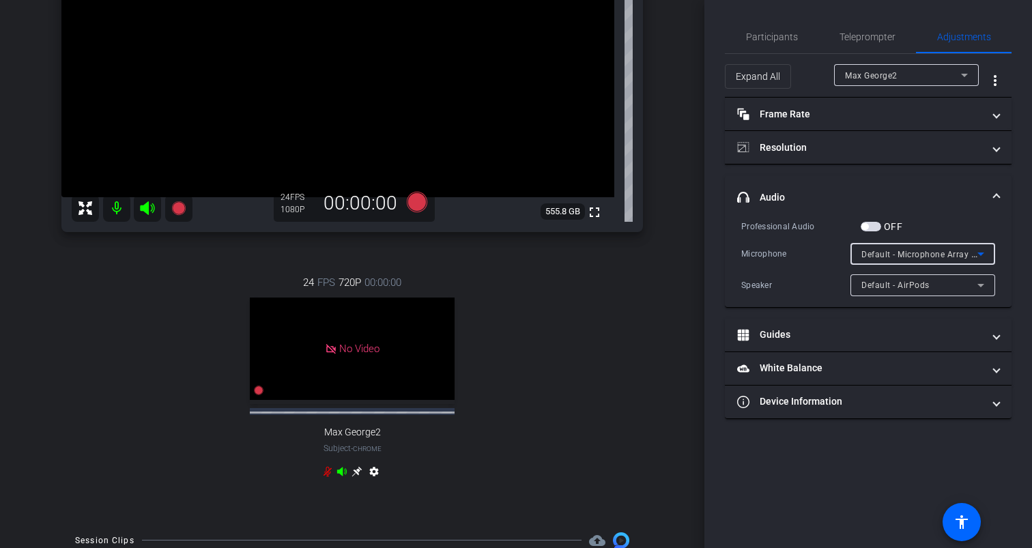
click at [911, 286] on span "Default - AirPods" at bounding box center [896, 286] width 68 height 10
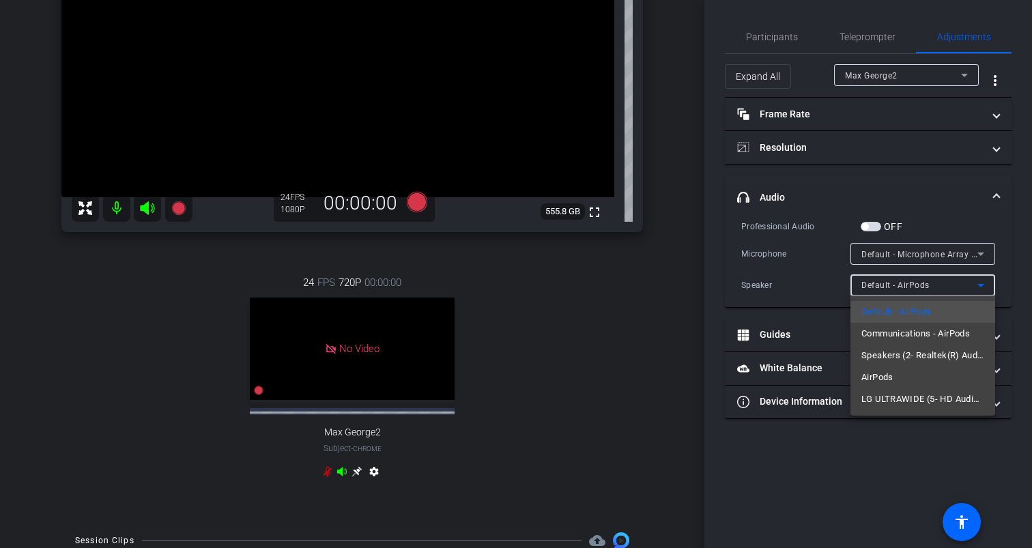
click at [876, 28] on div at bounding box center [516, 274] width 1032 height 548
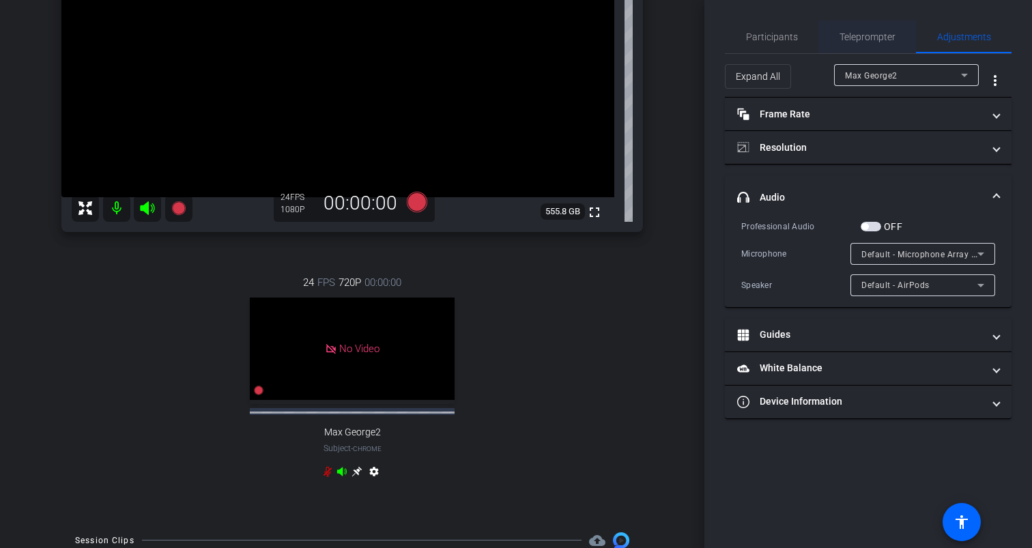
click at [864, 33] on span "Teleprompter" at bounding box center [868, 37] width 56 height 10
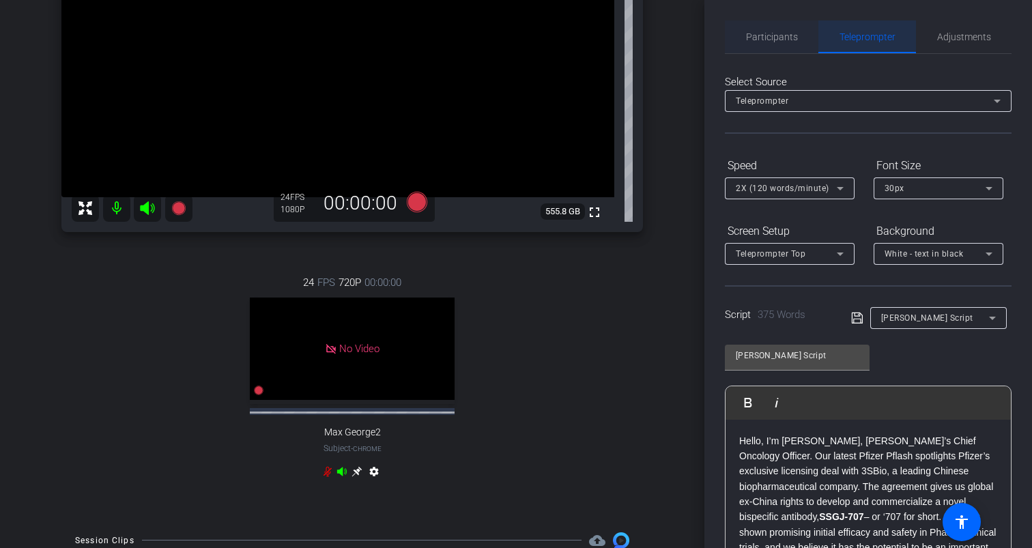
click at [787, 34] on span "Participants" at bounding box center [772, 37] width 52 height 10
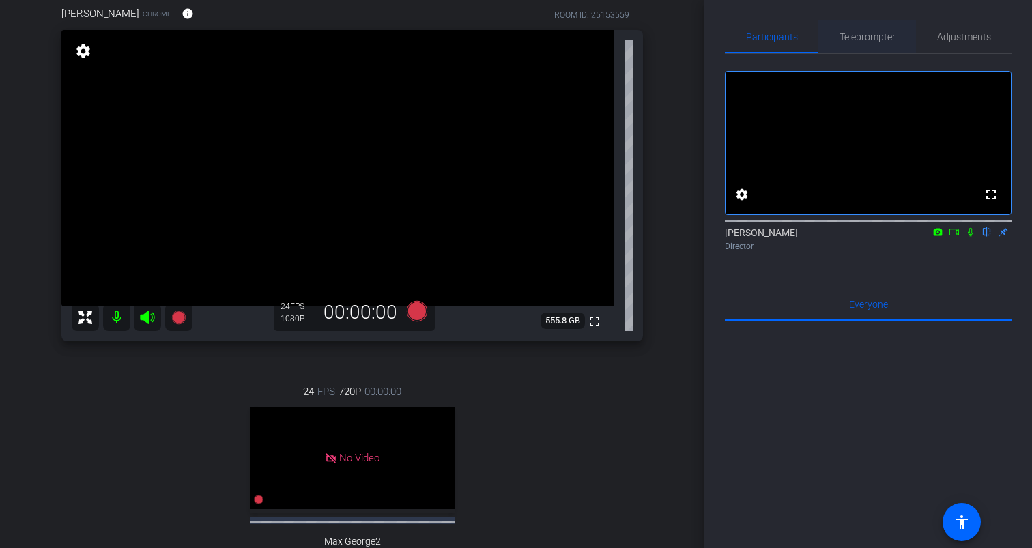
scroll to position [89, 0]
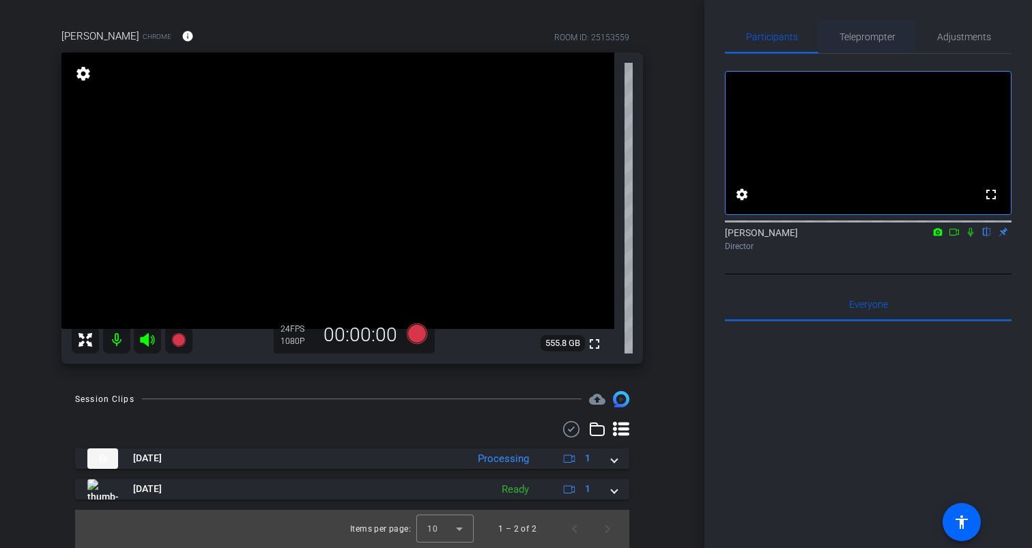
click at [868, 32] on span "Teleprompter" at bounding box center [868, 37] width 56 height 10
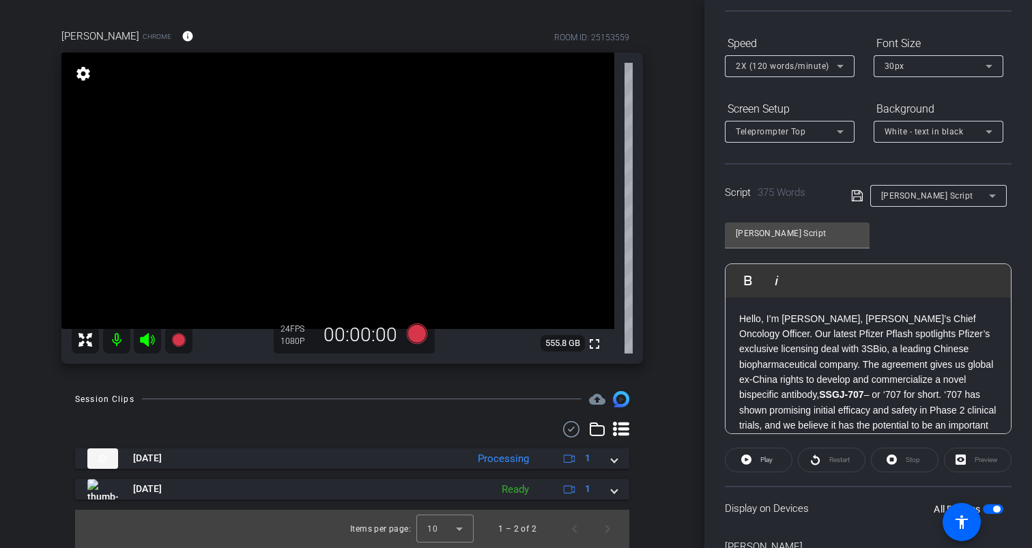
scroll to position [0, 0]
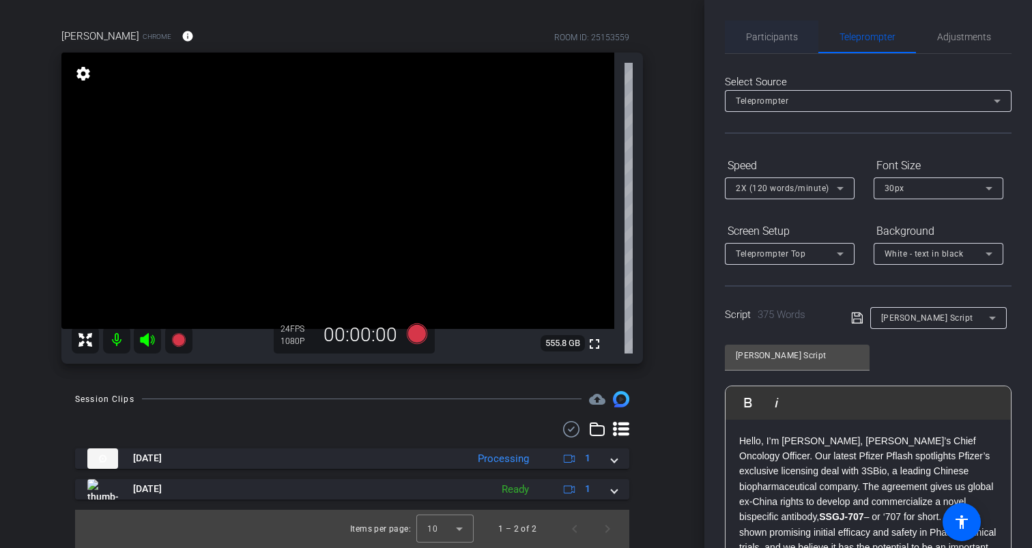
click at [769, 43] on span "Participants" at bounding box center [772, 36] width 52 height 33
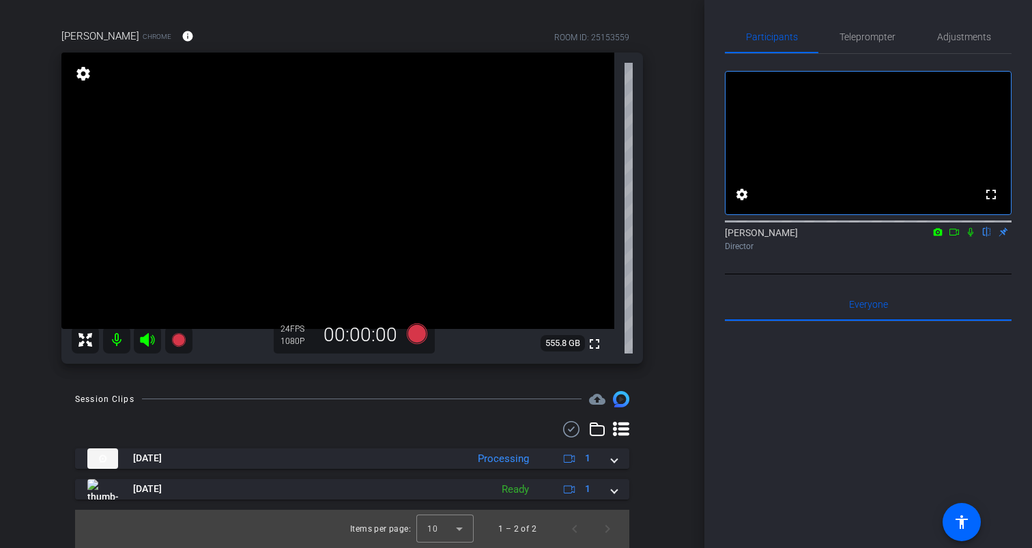
click at [954, 237] on icon at bounding box center [954, 232] width 11 height 10
click at [868, 38] on span "Teleprompter" at bounding box center [868, 37] width 56 height 10
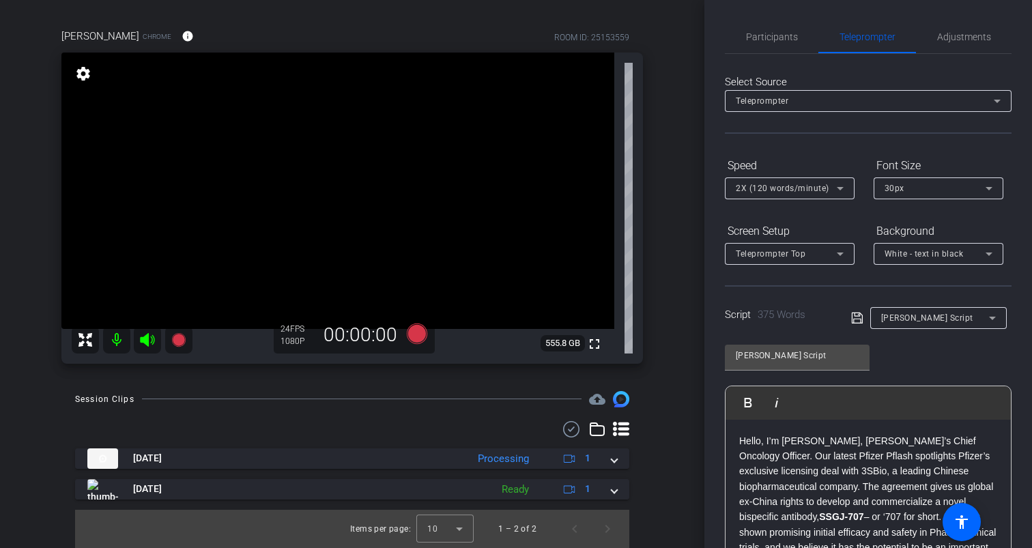
scroll to position [198, 0]
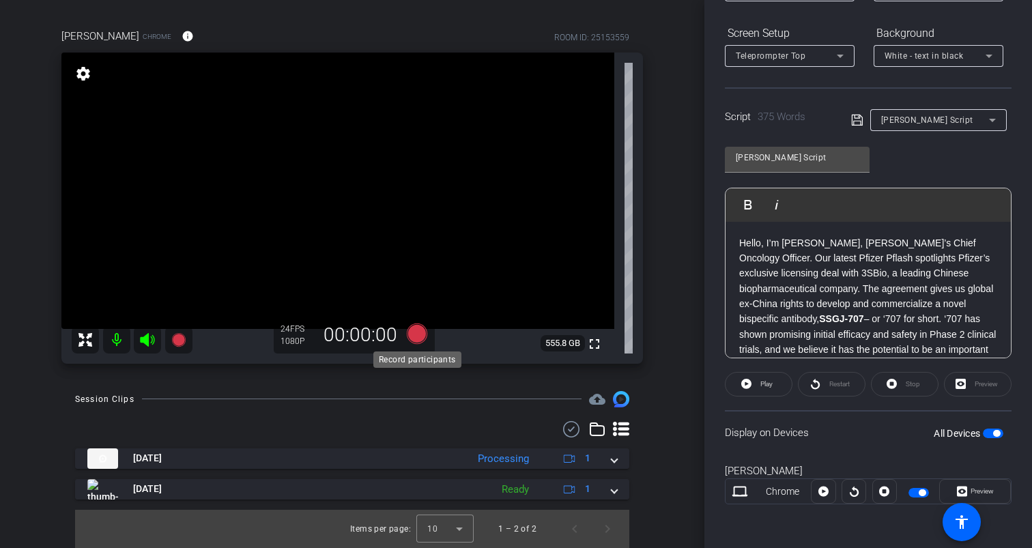
click at [419, 332] on icon at bounding box center [417, 333] width 20 height 20
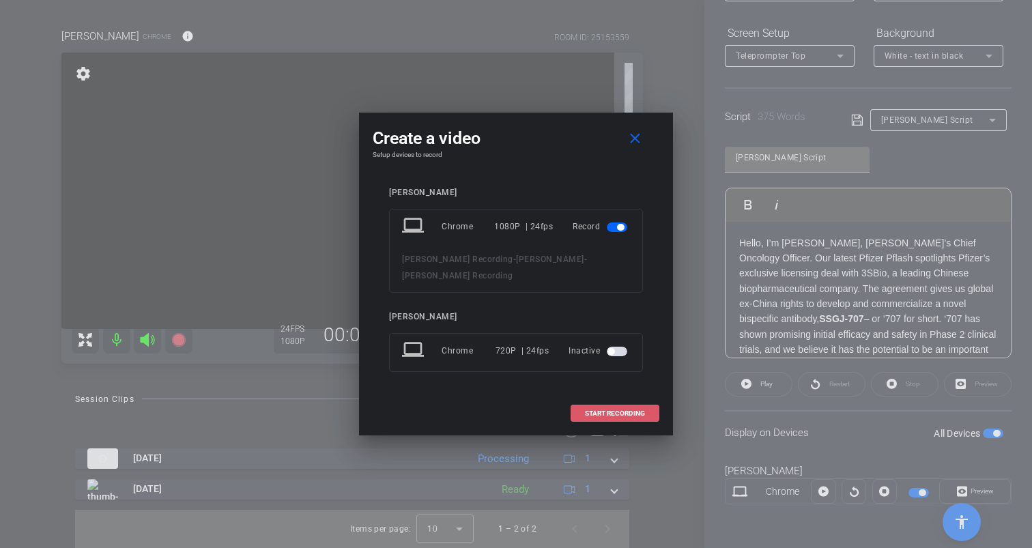
click at [617, 410] on span "START RECORDING" at bounding box center [615, 413] width 60 height 7
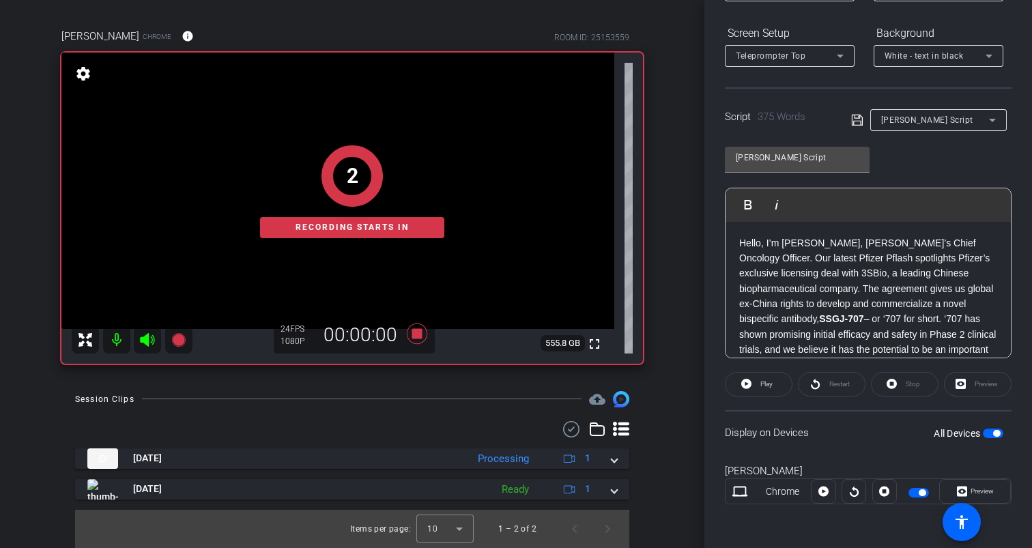
scroll to position [112, 0]
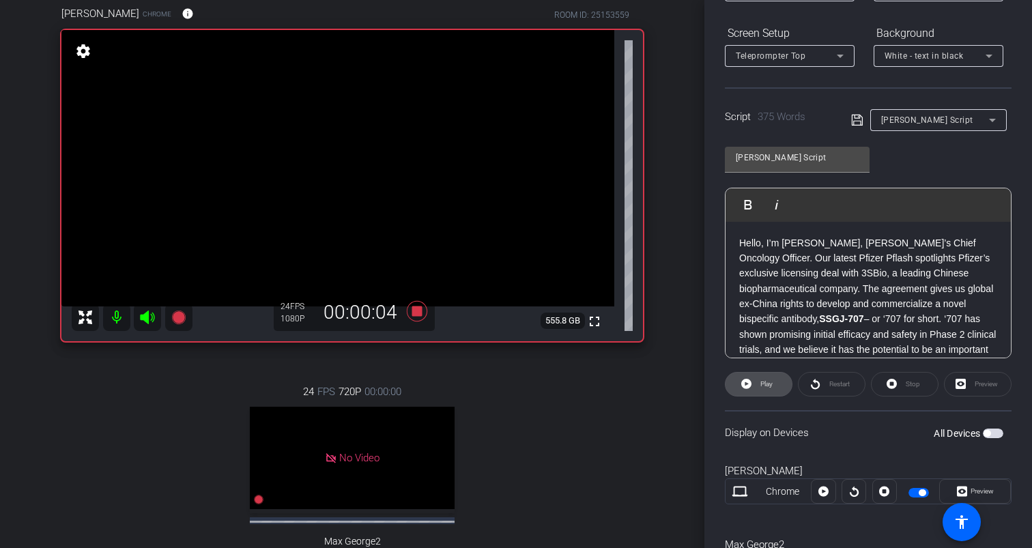
click at [759, 388] on span "Play" at bounding box center [765, 384] width 16 height 19
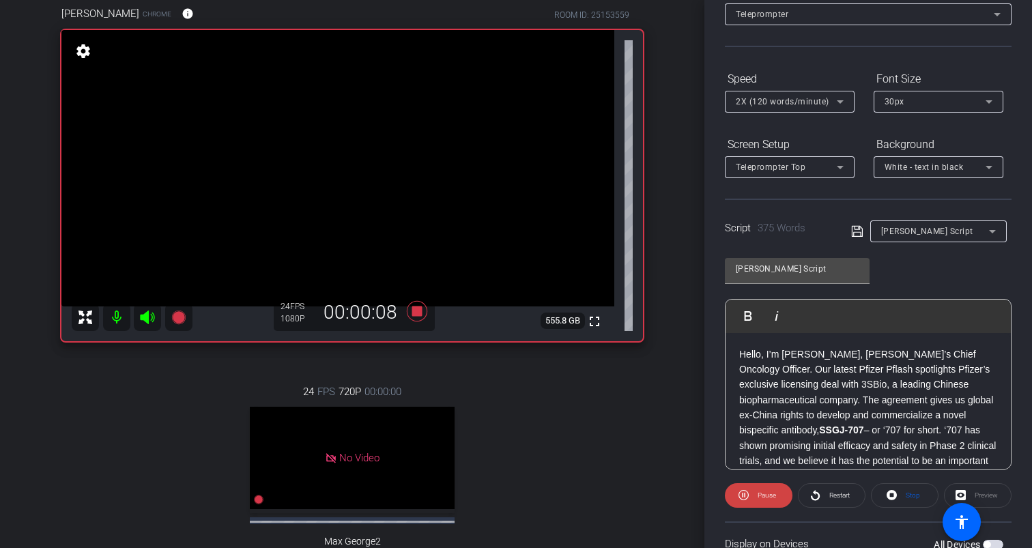
scroll to position [0, 0]
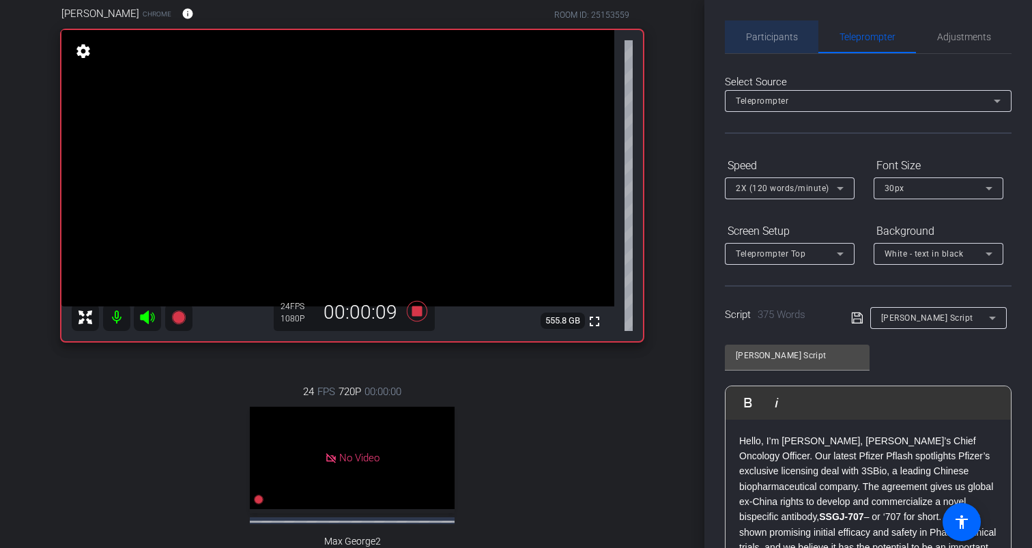
click at [788, 37] on span "Participants" at bounding box center [772, 37] width 52 height 10
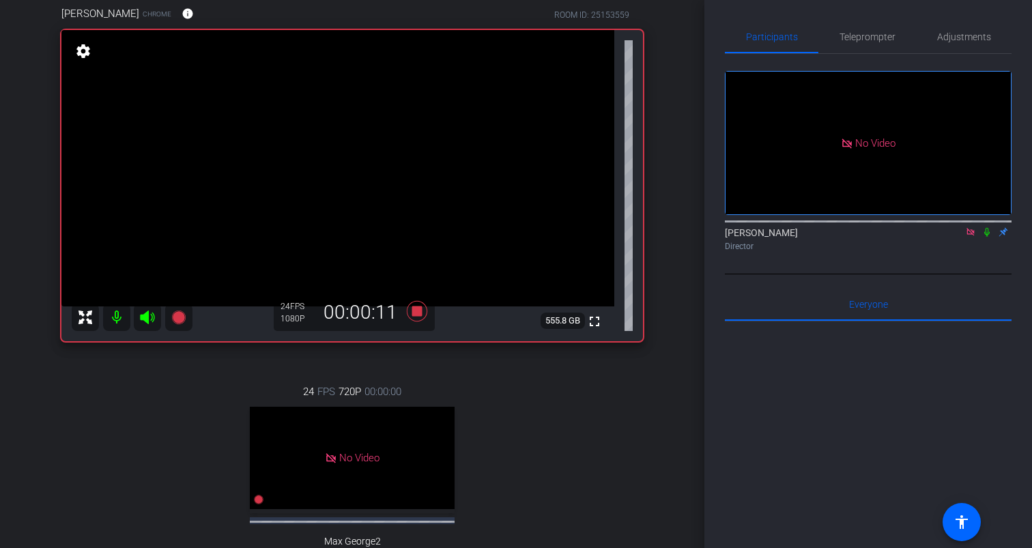
click at [991, 227] on icon at bounding box center [987, 232] width 11 height 10
click at [873, 39] on span "Teleprompter" at bounding box center [868, 37] width 56 height 10
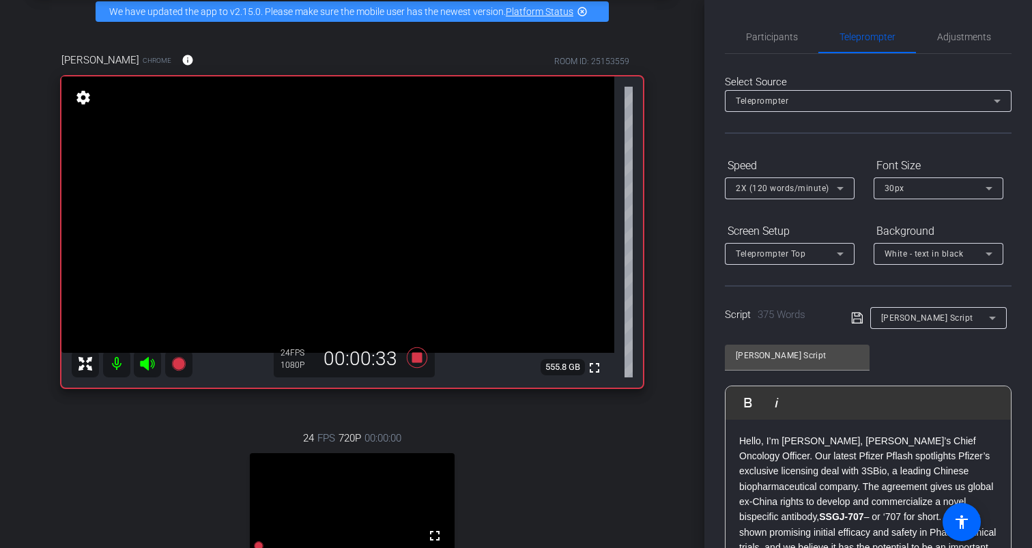
scroll to position [64, 0]
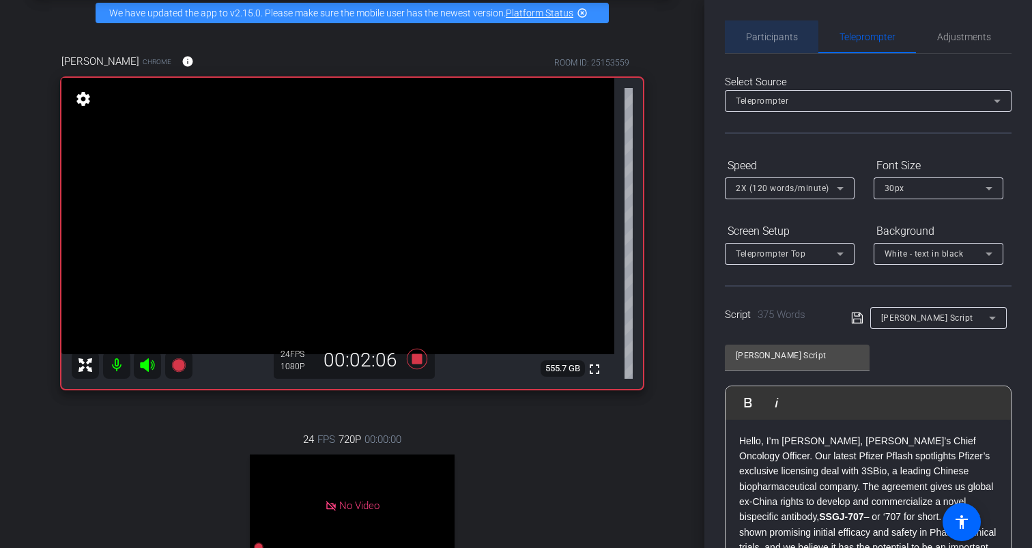
click at [764, 38] on span "Participants" at bounding box center [772, 37] width 52 height 10
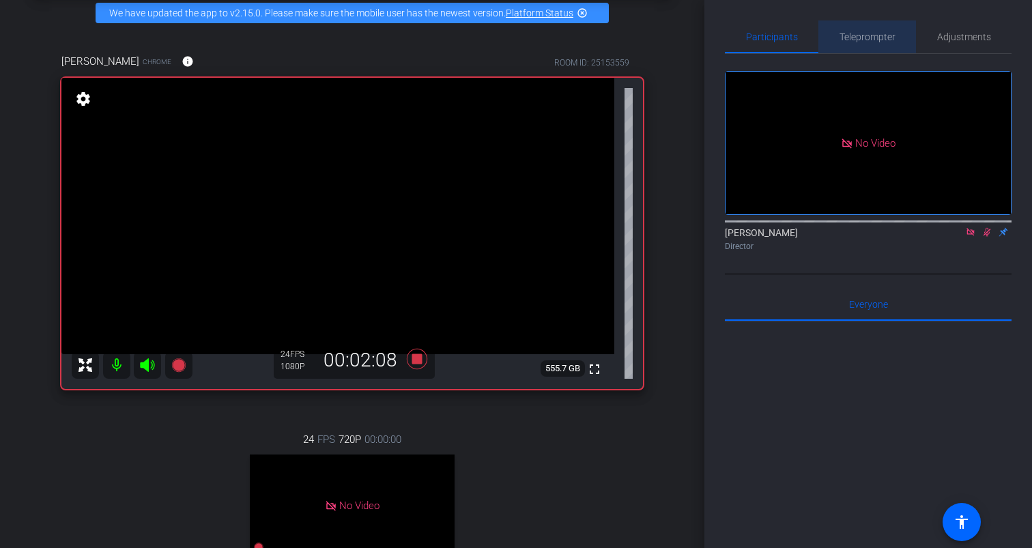
click at [864, 40] on span "Teleprompter" at bounding box center [868, 37] width 56 height 10
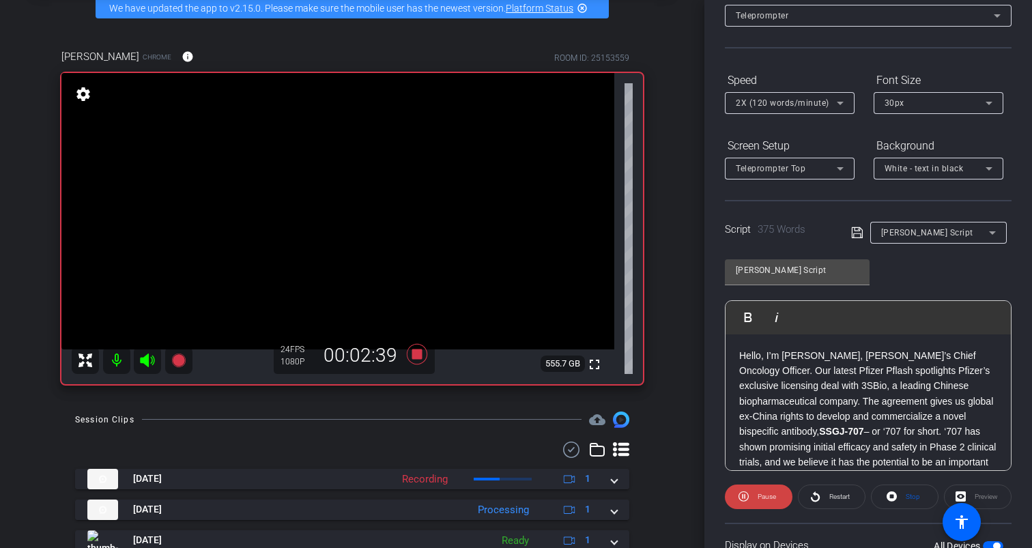
scroll to position [63, 0]
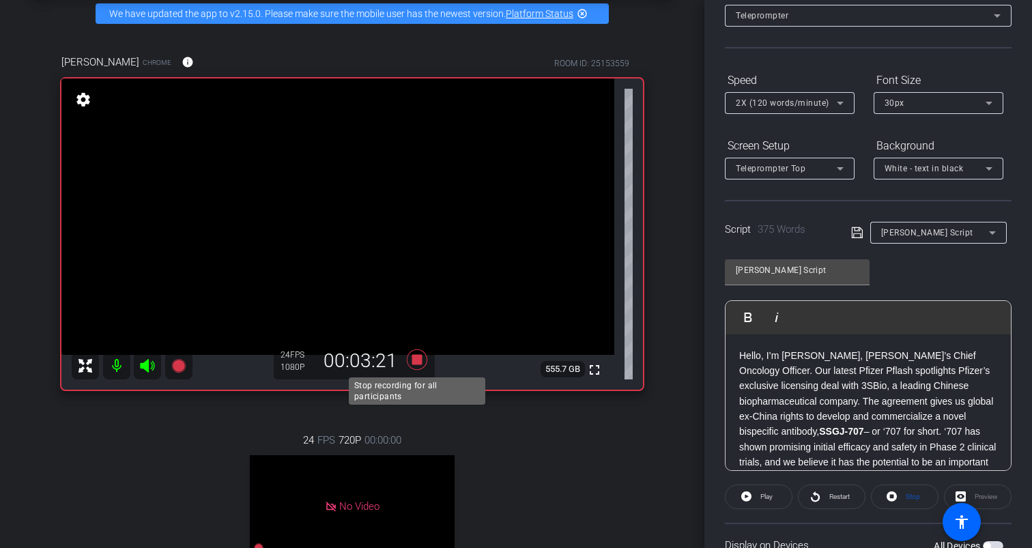
click at [414, 362] on icon at bounding box center [417, 359] width 20 height 20
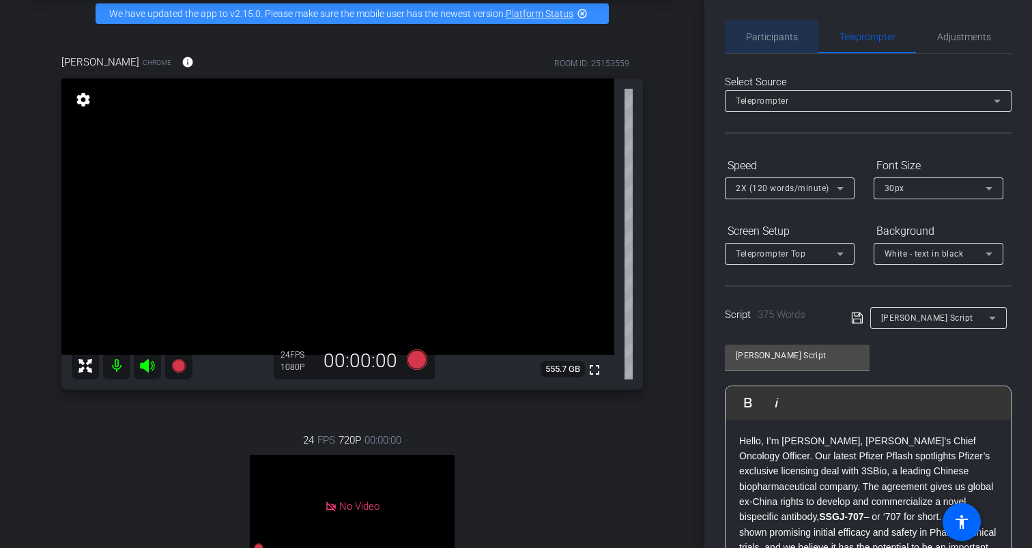
click at [769, 30] on span "Participants" at bounding box center [772, 36] width 52 height 33
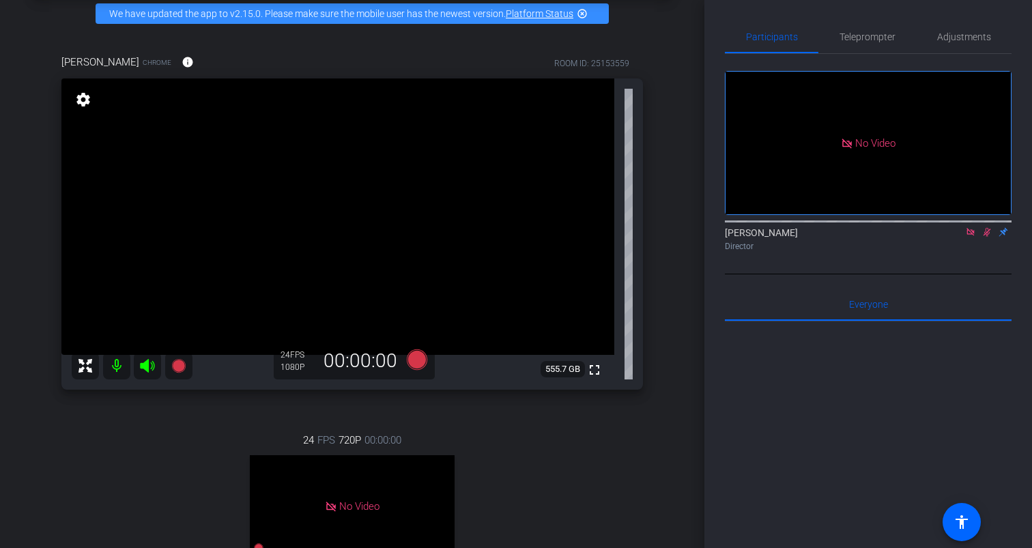
click at [984, 227] on icon at bounding box center [987, 232] width 11 height 10
click at [970, 226] on div "Matthew Bardugone Director" at bounding box center [868, 239] width 287 height 27
click at [971, 227] on icon at bounding box center [970, 232] width 11 height 10
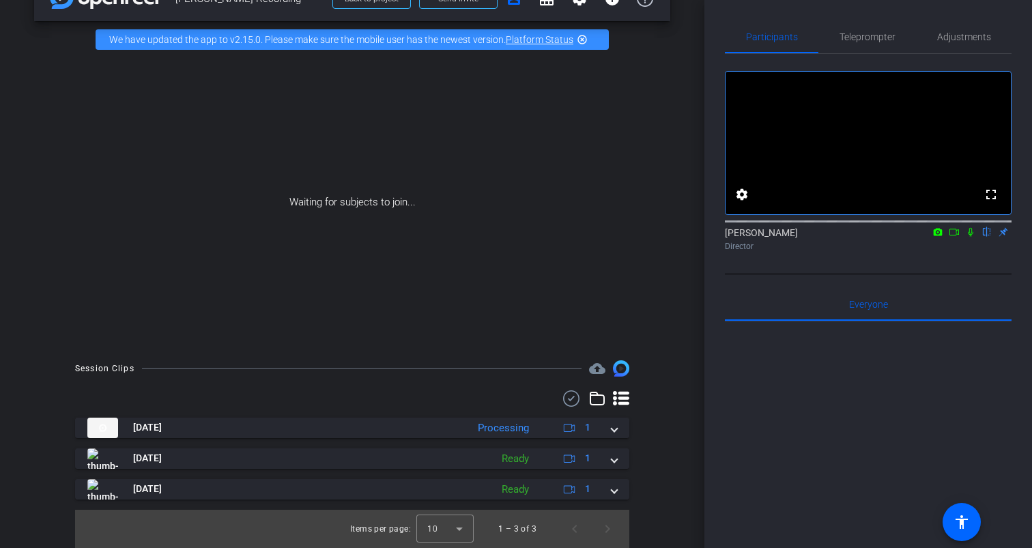
scroll to position [38, 0]
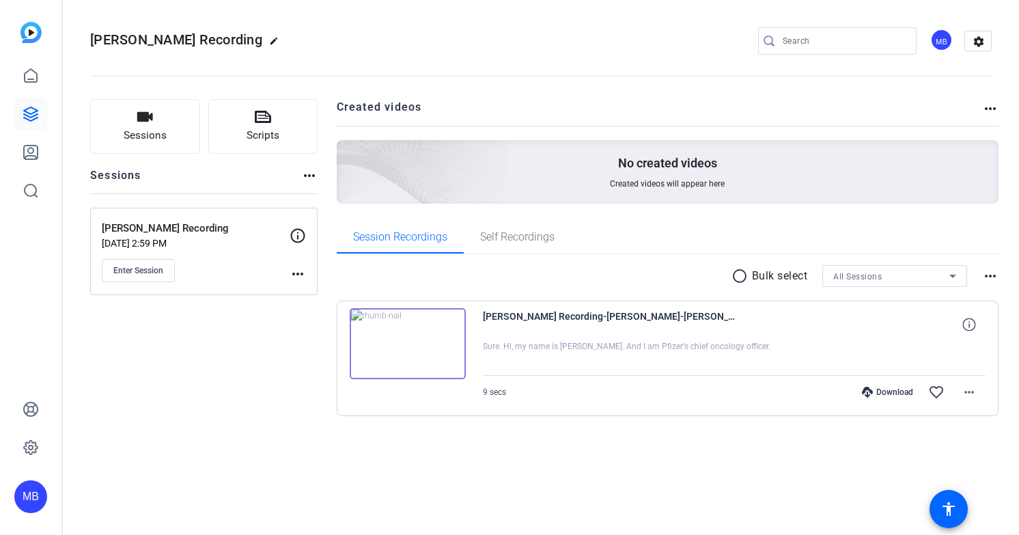
click at [415, 324] on img at bounding box center [408, 343] width 116 height 71
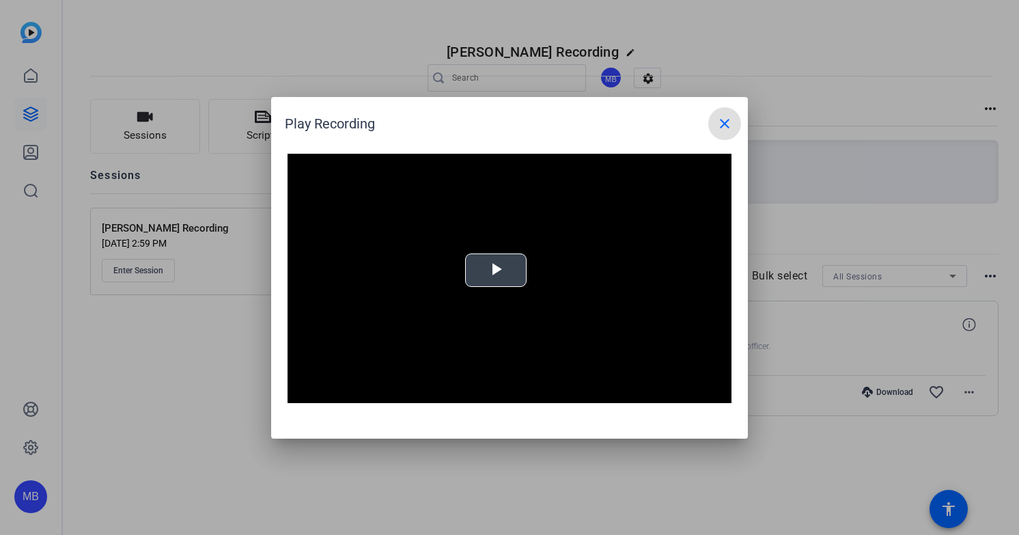
click at [485, 277] on video "Video Player" at bounding box center [509, 279] width 444 height 250
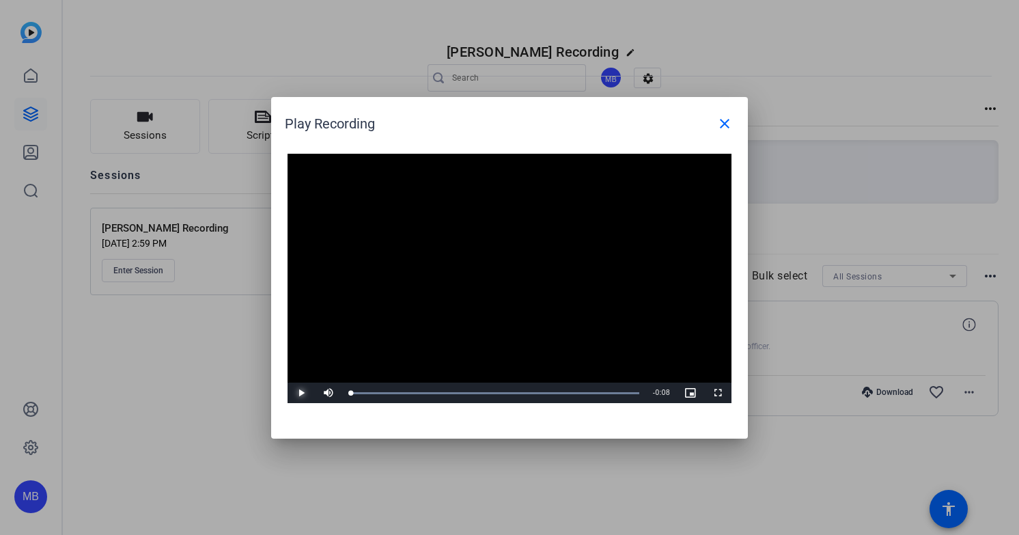
click at [304, 393] on span "Video Player" at bounding box center [300, 393] width 27 height 0
click at [602, 502] on div at bounding box center [509, 267] width 1019 height 535
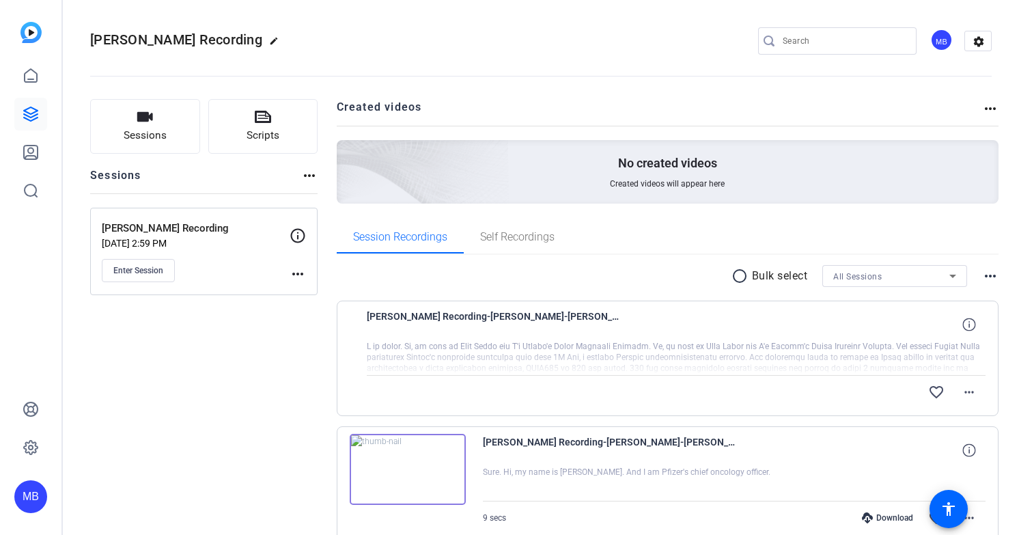
scroll to position [68, 0]
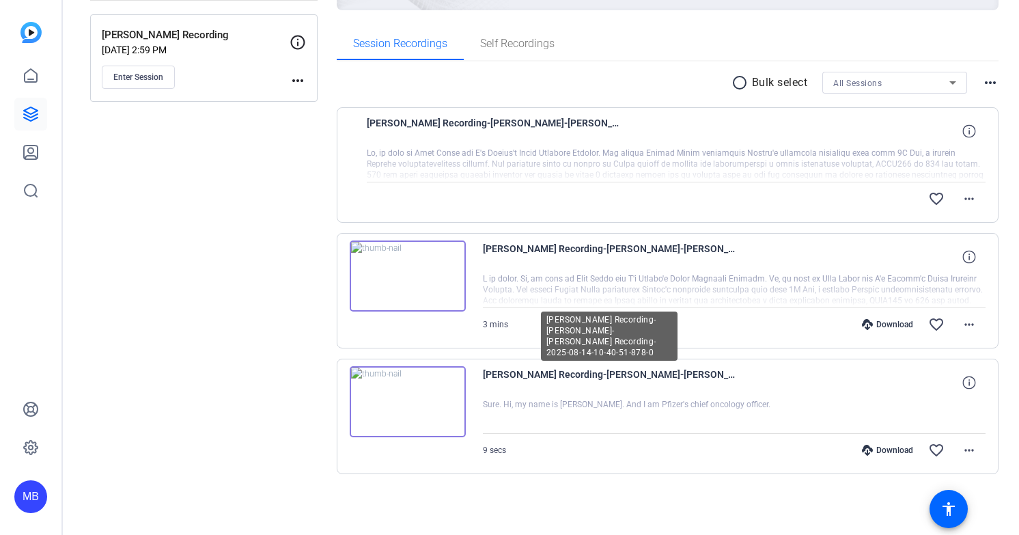
scroll to position [185, 0]
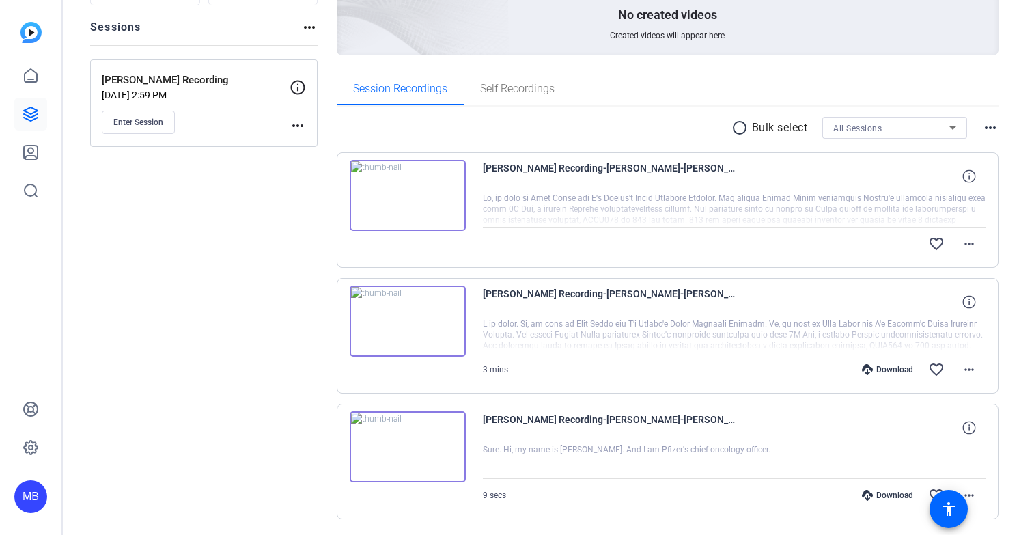
scroll to position [193, 0]
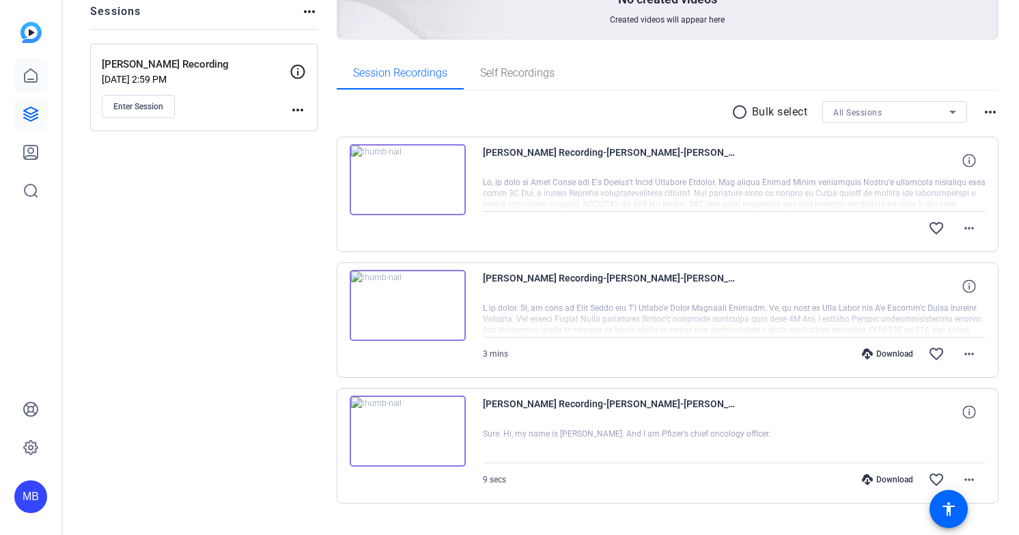
scroll to position [165, 0]
click at [970, 351] on mat-icon "more_horiz" at bounding box center [969, 353] width 16 height 16
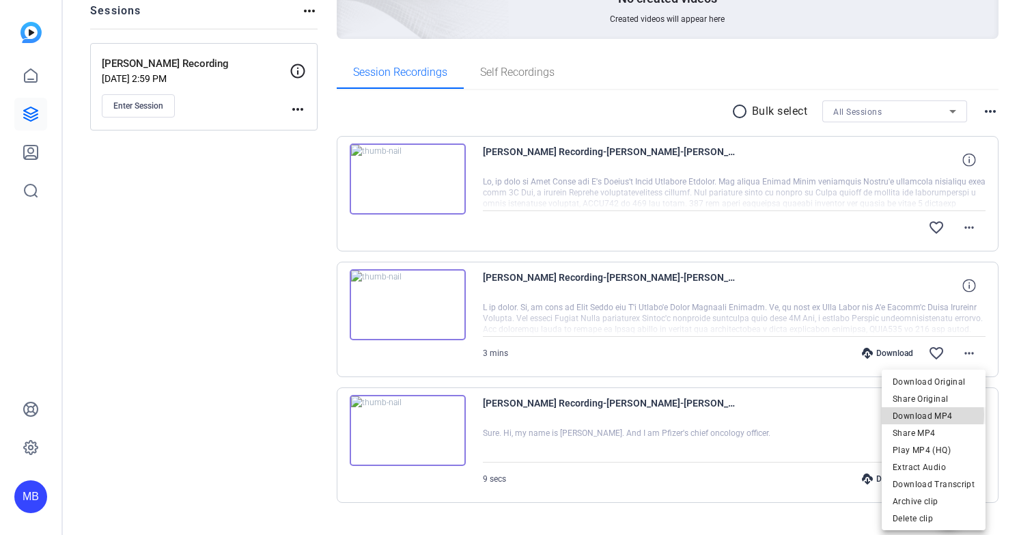
click at [918, 414] on span "Download MP4" at bounding box center [933, 416] width 82 height 16
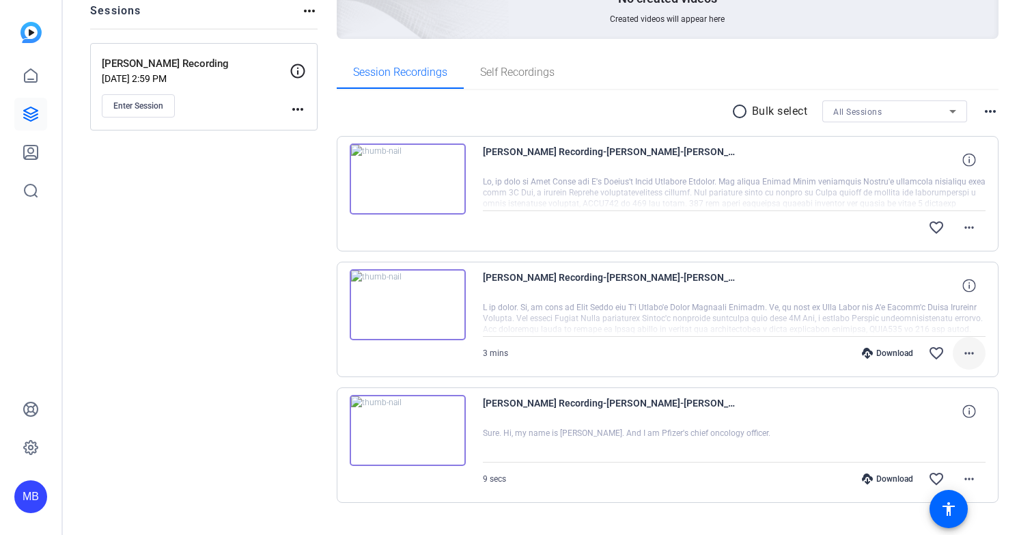
click at [967, 354] on mat-icon "more_horiz" at bounding box center [969, 353] width 16 height 16
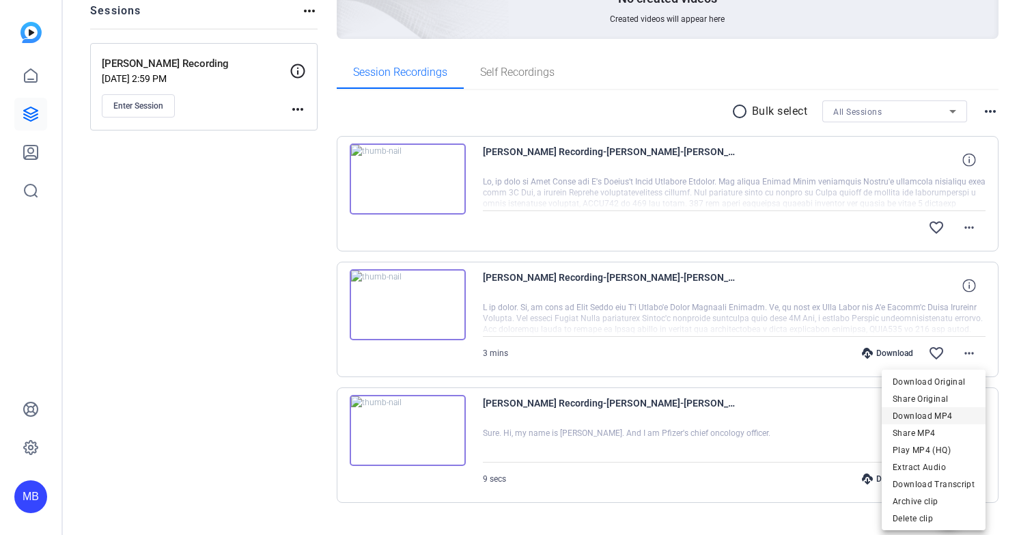
click at [914, 414] on span "Download MP4" at bounding box center [933, 416] width 82 height 16
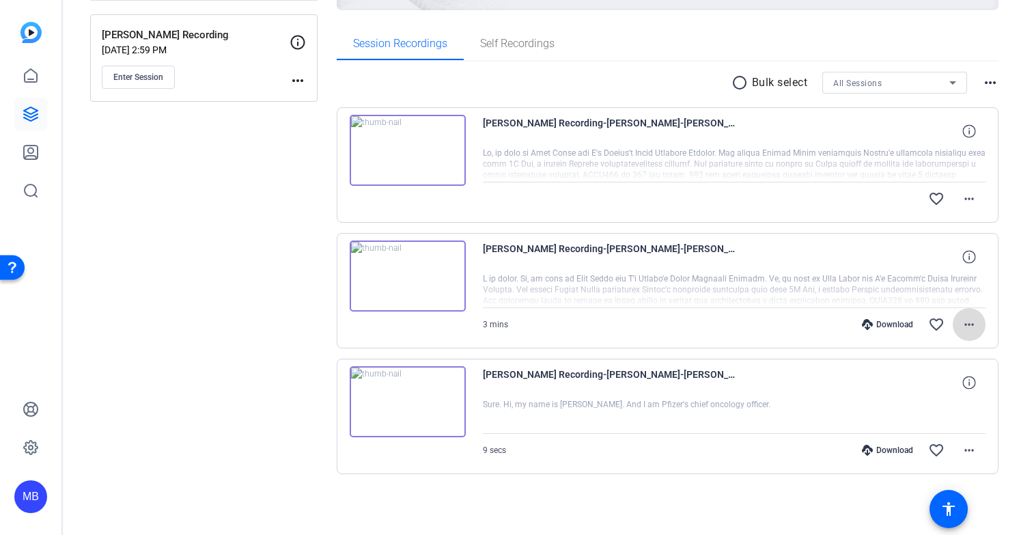
click at [972, 326] on mat-icon "more_horiz" at bounding box center [969, 324] width 16 height 16
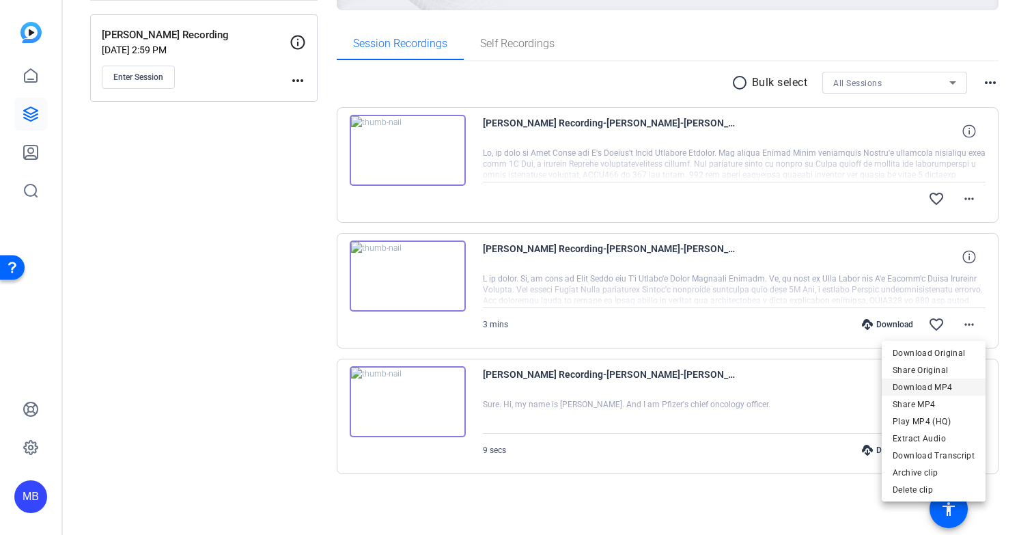
click at [918, 386] on span "Download MP4" at bounding box center [933, 387] width 82 height 16
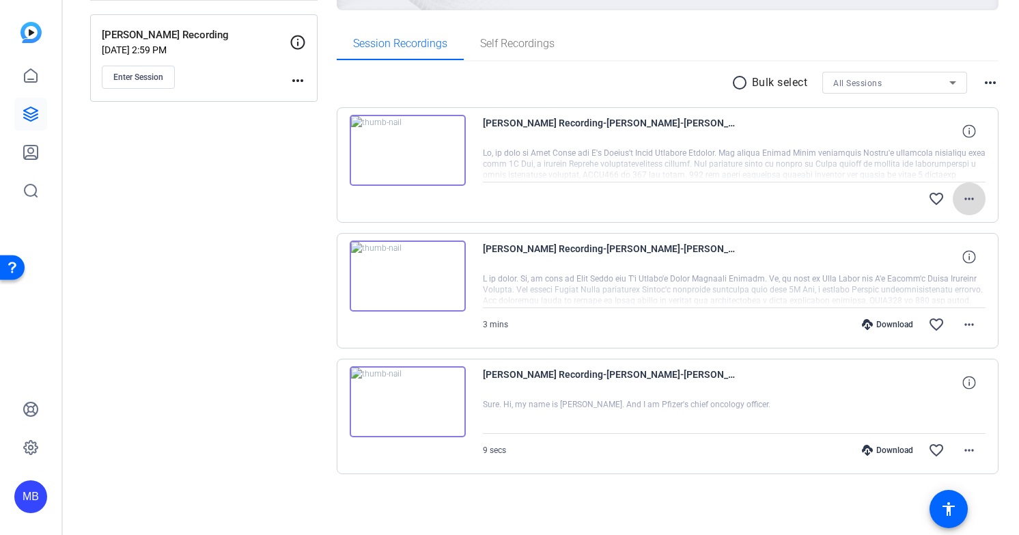
click at [970, 196] on mat-icon "more_horiz" at bounding box center [969, 198] width 16 height 16
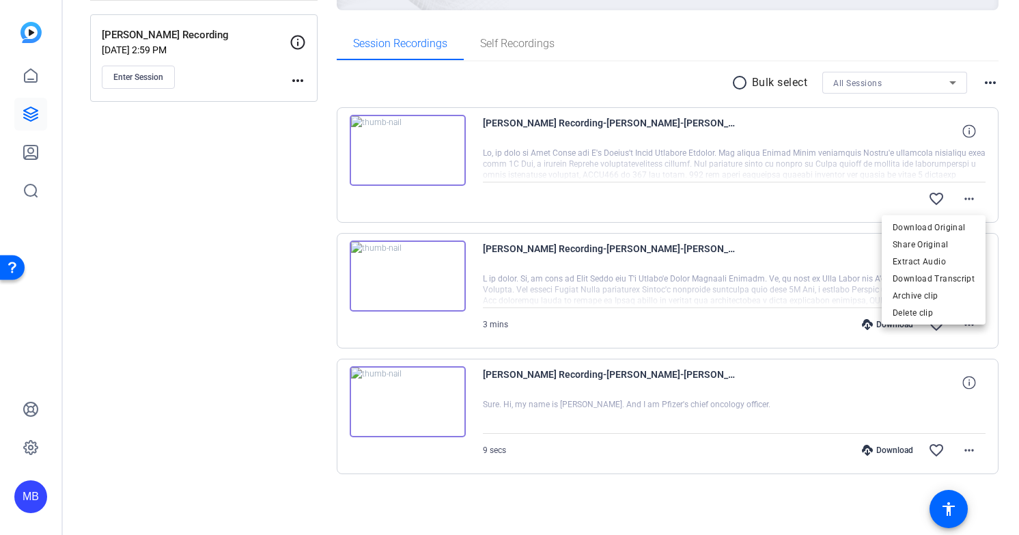
click at [285, 246] on div at bounding box center [509, 267] width 1019 height 535
click at [972, 198] on mat-icon "more_horiz" at bounding box center [969, 198] width 16 height 16
click at [282, 248] on div at bounding box center [509, 267] width 1019 height 535
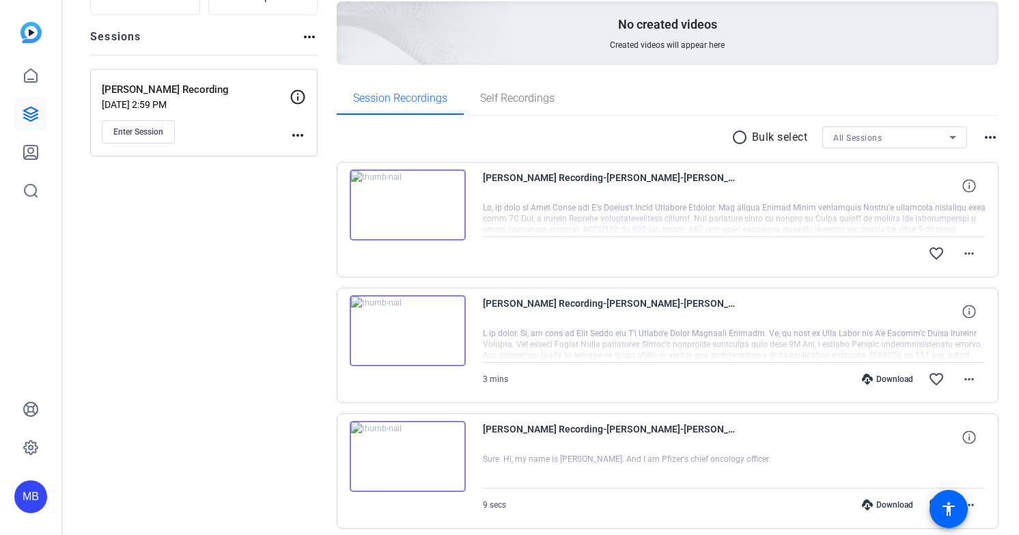
scroll to position [158, 0]
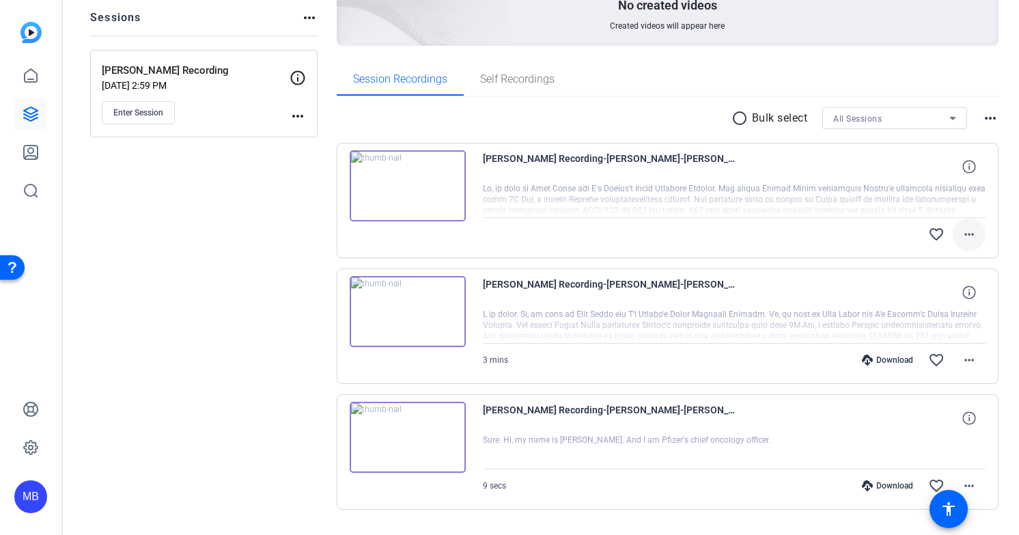
click at [971, 237] on mat-icon "more_horiz" at bounding box center [969, 234] width 16 height 16
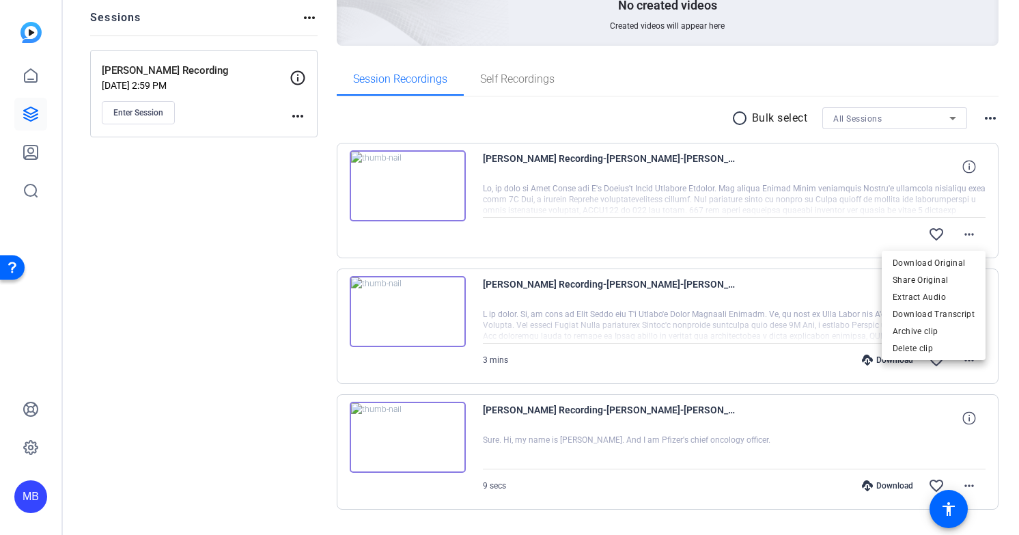
click at [240, 348] on div at bounding box center [509, 267] width 1019 height 535
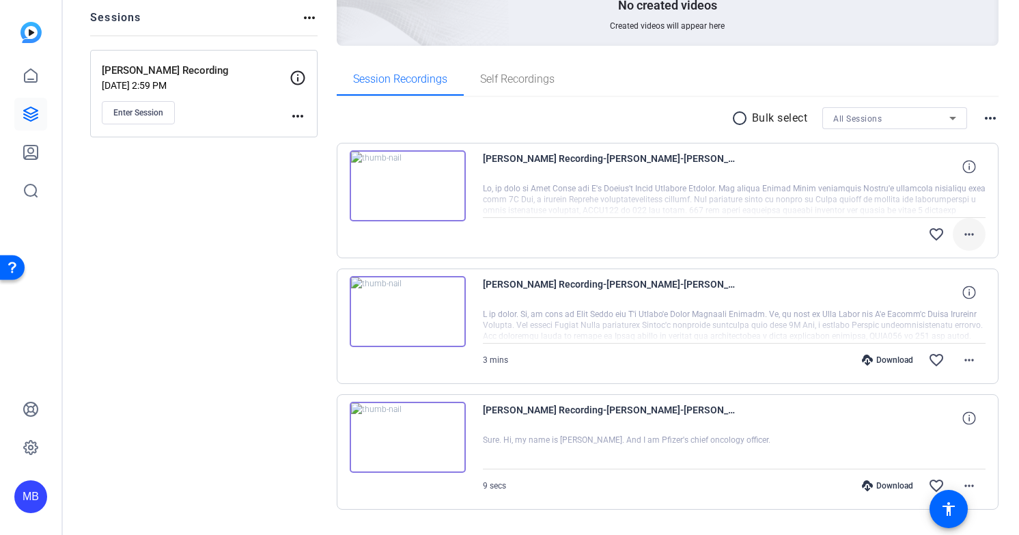
click at [970, 236] on mat-icon "more_horiz" at bounding box center [969, 234] width 16 height 16
click at [970, 236] on div at bounding box center [509, 267] width 1019 height 535
click at [296, 245] on div "Sessions Scripts Sessions more_horiz Tierney Recording Aug 12, 2025 @ 2:59 PM E…" at bounding box center [203, 247] width 227 height 612
click at [239, 251] on div "Sessions Scripts Sessions more_horiz Tierney Recording Aug 12, 2025 @ 2:59 PM E…" at bounding box center [203, 247] width 227 height 612
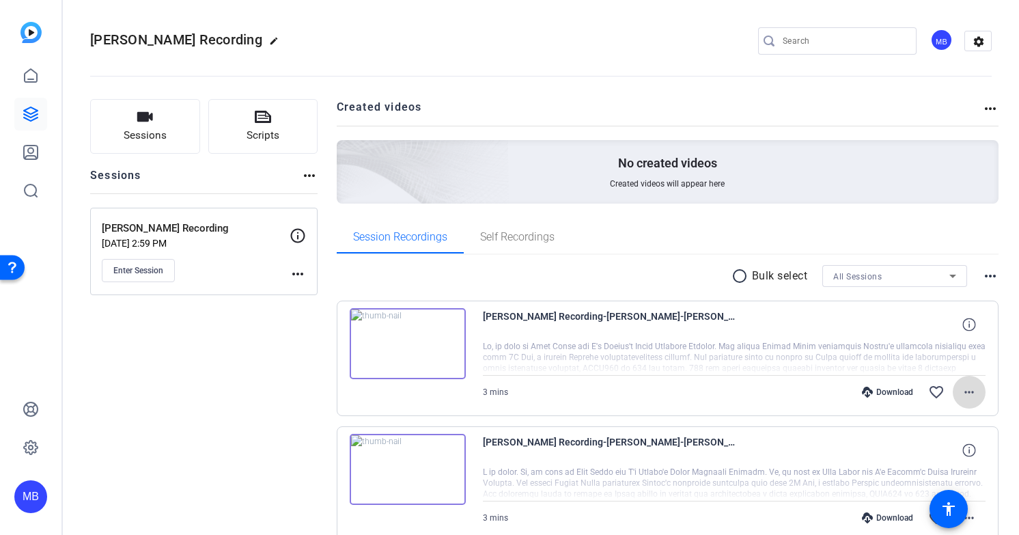
click at [972, 393] on mat-icon "more_horiz" at bounding box center [969, 392] width 16 height 16
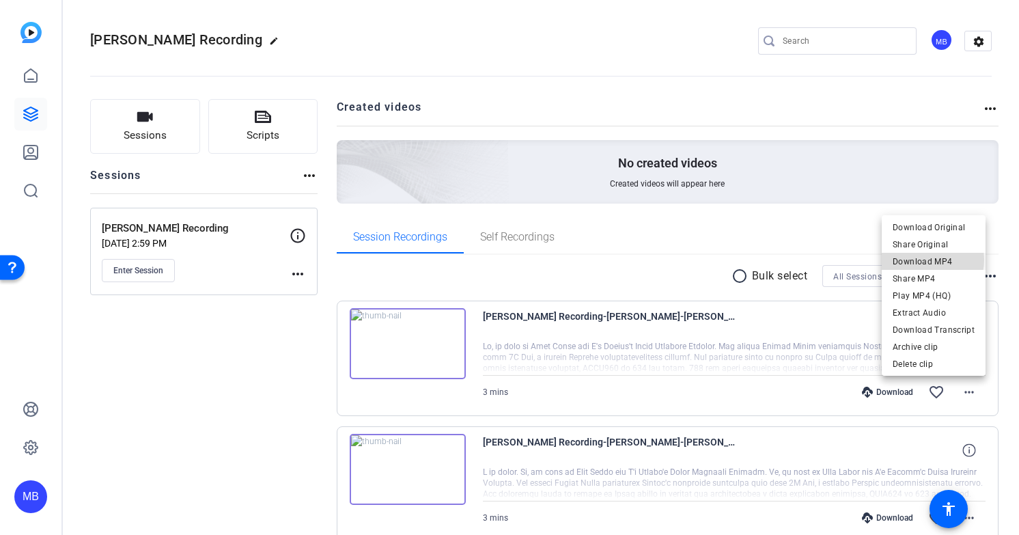
click at [926, 259] on span "Download MP4" at bounding box center [933, 261] width 82 height 16
